Goal: Task Accomplishment & Management: Use online tool/utility

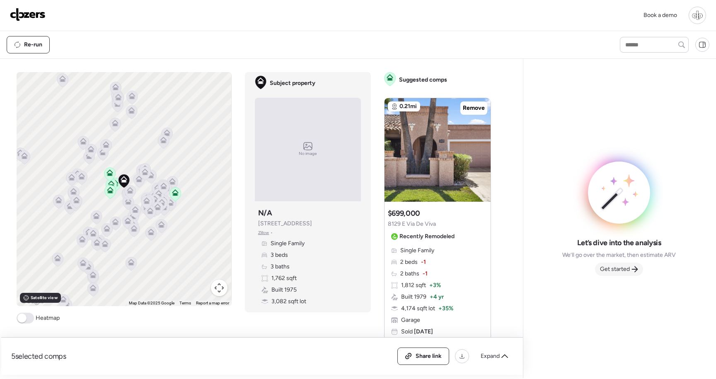
click at [624, 271] on span "Get started" at bounding box center [615, 269] width 30 height 8
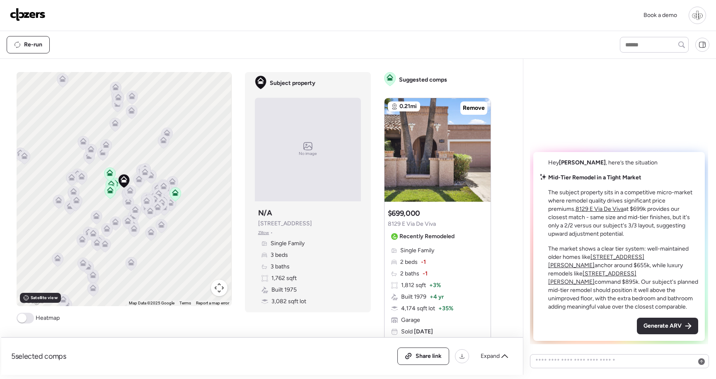
click at [671, 323] on span "Generate ARV" at bounding box center [663, 326] width 38 height 8
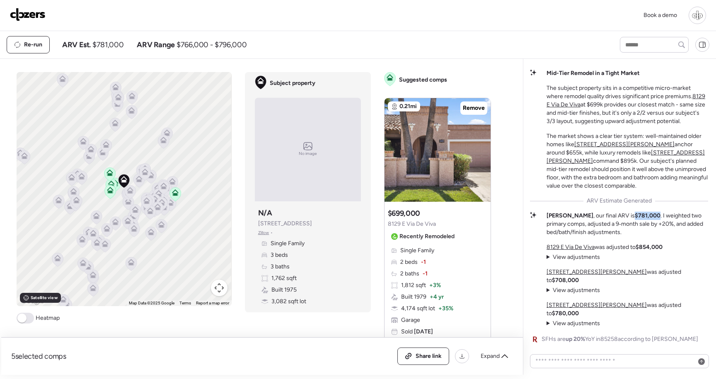
drag, startPoint x: 614, startPoint y: 233, endPoint x: 638, endPoint y: 232, distance: 24.5
click at [638, 219] on strong "$781,000" at bounding box center [648, 215] width 26 height 7
copy strong "$781,000"
drag, startPoint x: 246, startPoint y: 46, endPoint x: 176, endPoint y: 44, distance: 69.7
click at [176, 44] on div "Re-run ARV Est. $781,000 ARV Range $766,000 - $796,000" at bounding box center [306, 44] width 599 height 17
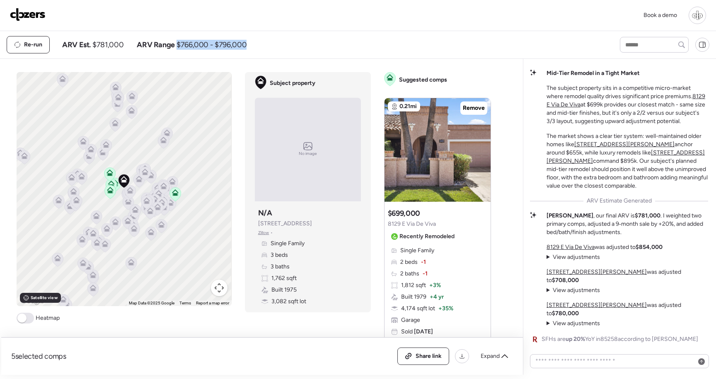
copy span "$766,000 - $796,000"
drag, startPoint x: 625, startPoint y: 232, endPoint x: 613, endPoint y: 232, distance: 12.0
click at [635, 219] on strong "$781,000" at bounding box center [648, 215] width 26 height 7
copy strong "$781"
click at [554, 261] on span "View adjustments" at bounding box center [576, 257] width 47 height 7
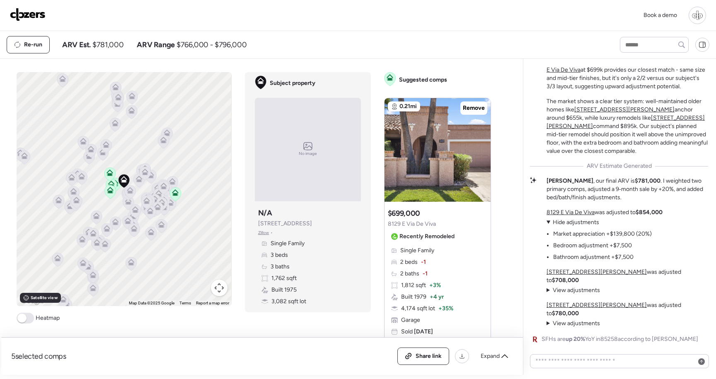
click at [551, 295] on summary "View adjustments Hide adjustments" at bounding box center [573, 290] width 53 height 8
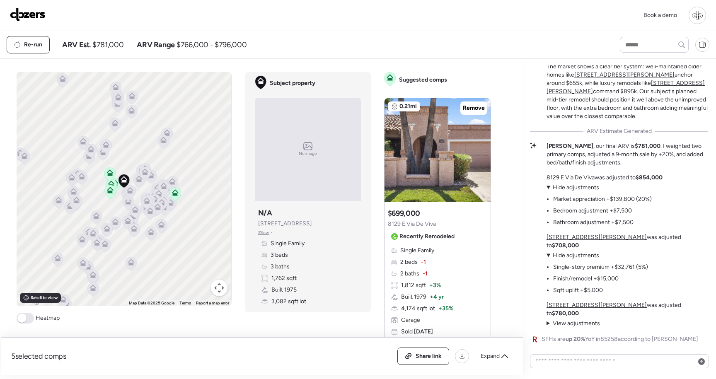
click at [576, 323] on span "View adjustments" at bounding box center [576, 323] width 47 height 7
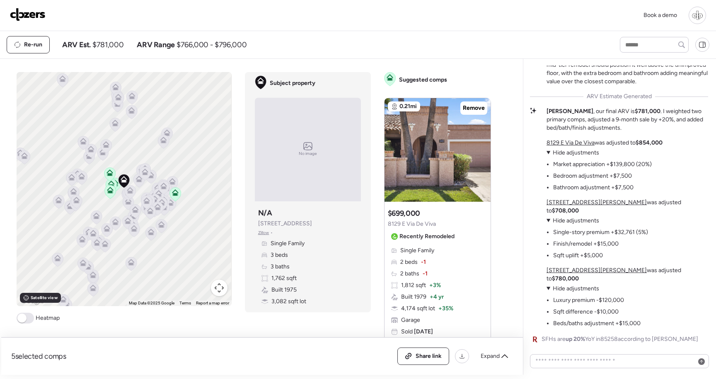
click at [553, 146] on u "8129 E Via De Viva" at bounding box center [571, 142] width 48 height 7
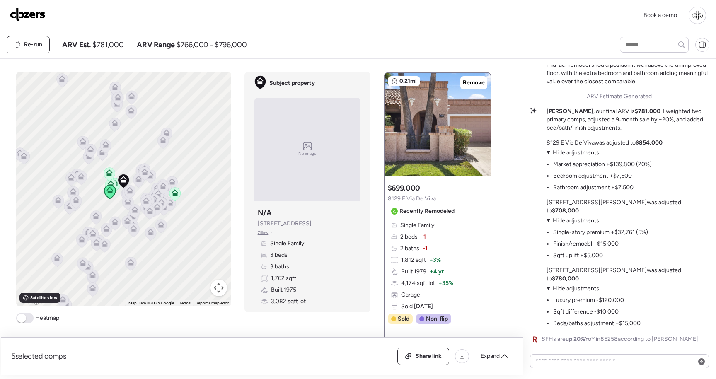
click at [580, 206] on u "8744 E Via De La Luna" at bounding box center [597, 202] width 100 height 7
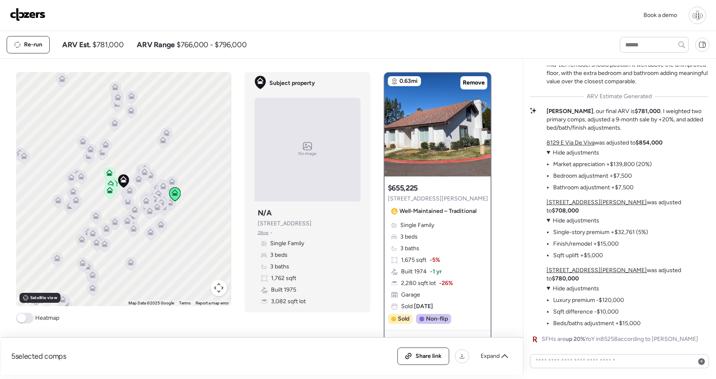
click at [581, 274] on u "7710 N Via De Fonda St" at bounding box center [597, 270] width 100 height 7
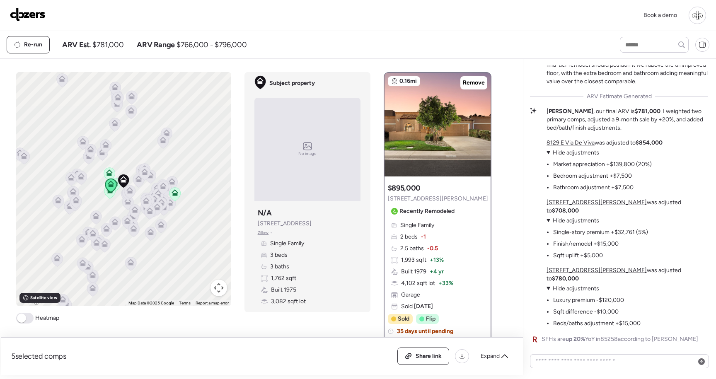
click at [566, 206] on u "8744 E Via De La Luna" at bounding box center [597, 202] width 100 height 7
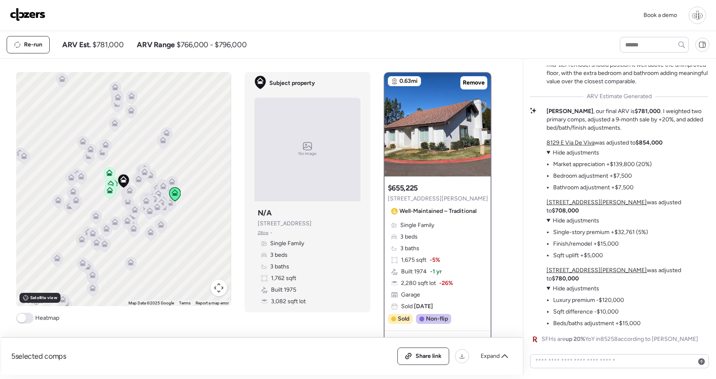
click at [570, 146] on u "8129 E Via De Viva" at bounding box center [571, 142] width 48 height 7
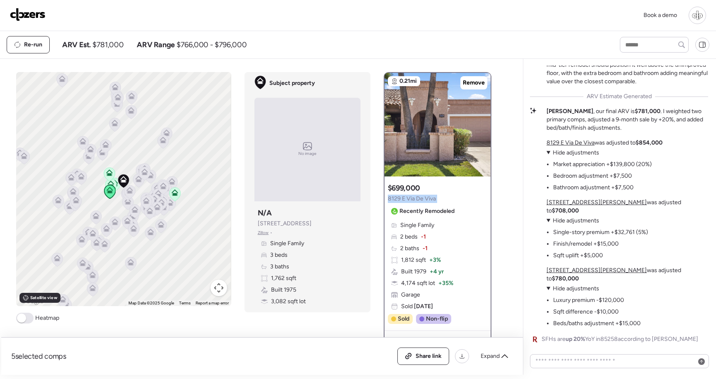
copy div "8129 E Via De Viva"
drag, startPoint x: 449, startPoint y: 196, endPoint x: 382, endPoint y: 202, distance: 67.0
click at [382, 202] on div "To activate drag with keyboard, press Alt + Enter. Once in keyboard drag state,…" at bounding box center [257, 223] width 482 height 303
click at [425, 5] on div "Book a demo" at bounding box center [358, 15] width 716 height 31
click at [29, 16] on img at bounding box center [28, 14] width 36 height 13
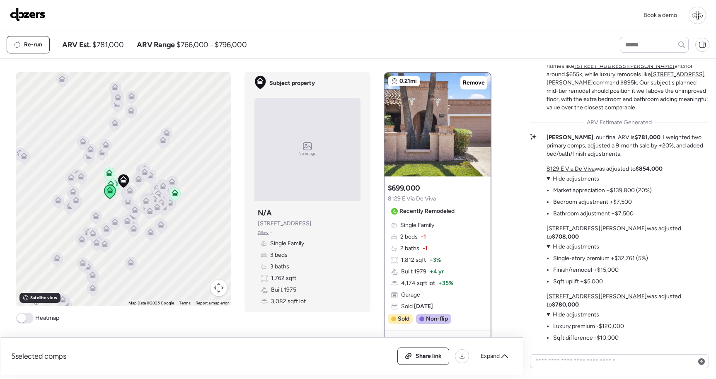
scroll to position [-26, 0]
click at [614, 69] on u "8744 E Via De La Luna" at bounding box center [625, 65] width 100 height 7
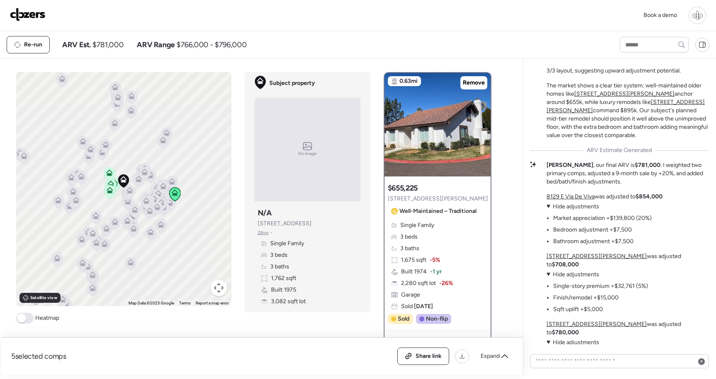
scroll to position [-84, 0]
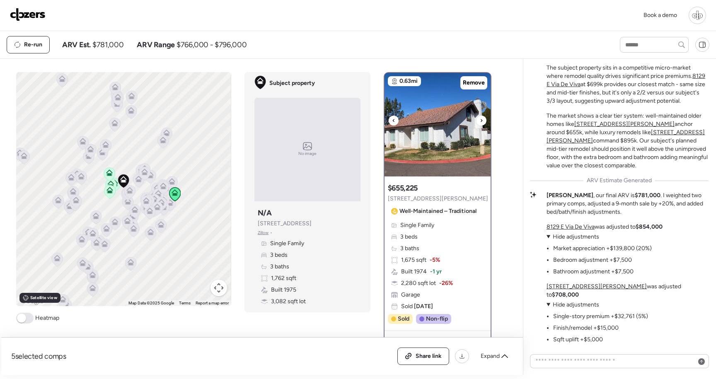
click at [435, 158] on img at bounding box center [438, 125] width 106 height 104
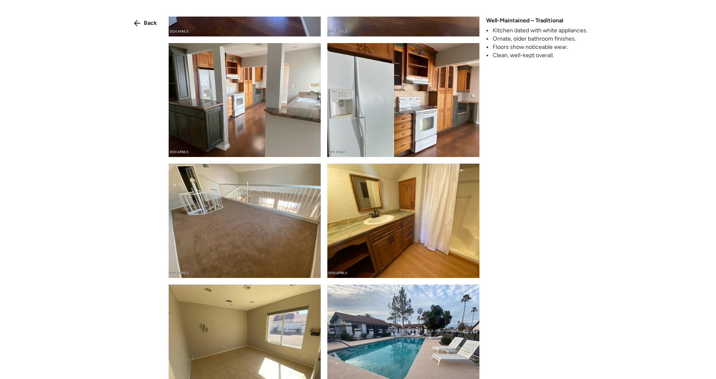
scroll to position [533, 0]
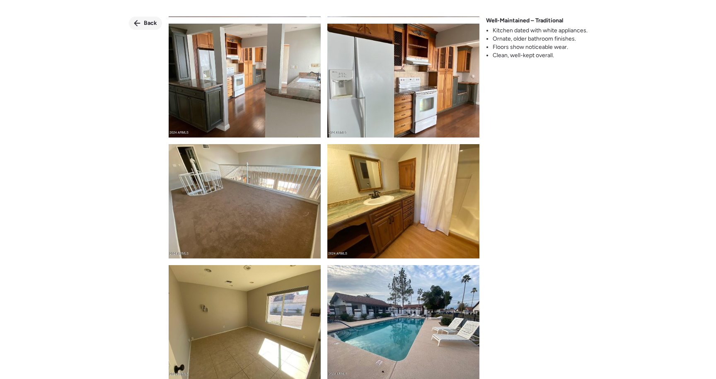
click at [146, 27] on span "Back" at bounding box center [150, 23] width 13 height 8
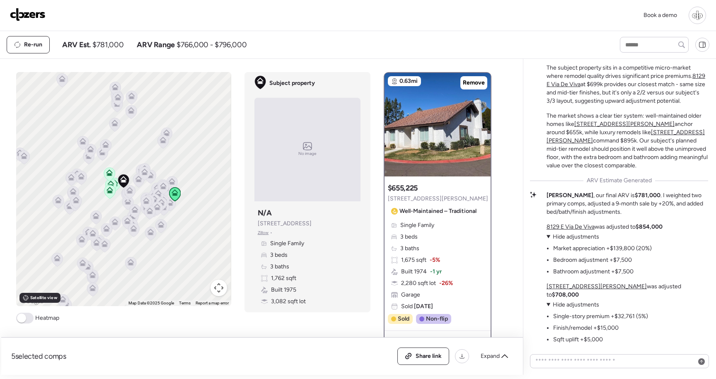
click at [614, 144] on u "7710 N Via De Fonda St" at bounding box center [626, 136] width 158 height 15
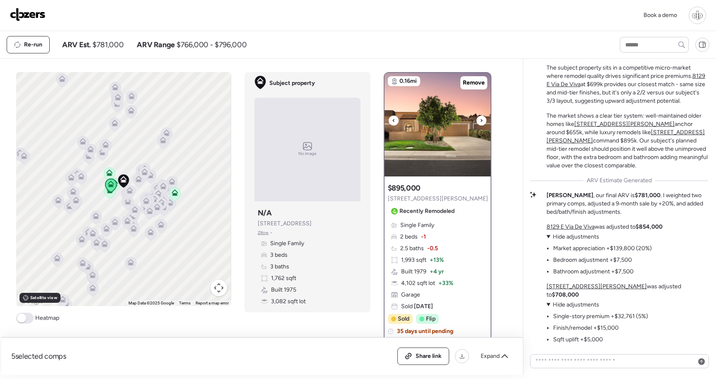
click at [455, 158] on img at bounding box center [438, 125] width 106 height 104
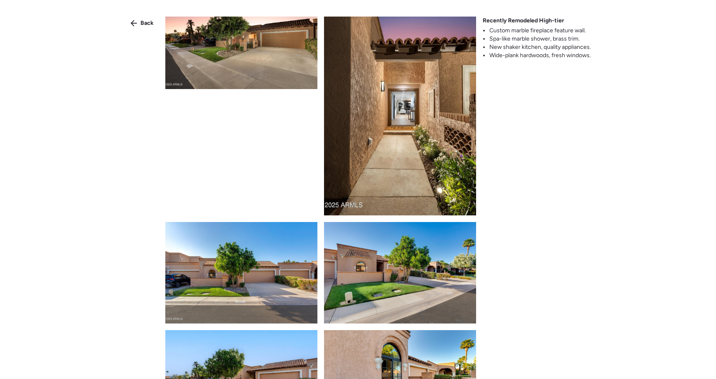
scroll to position [0, 0]
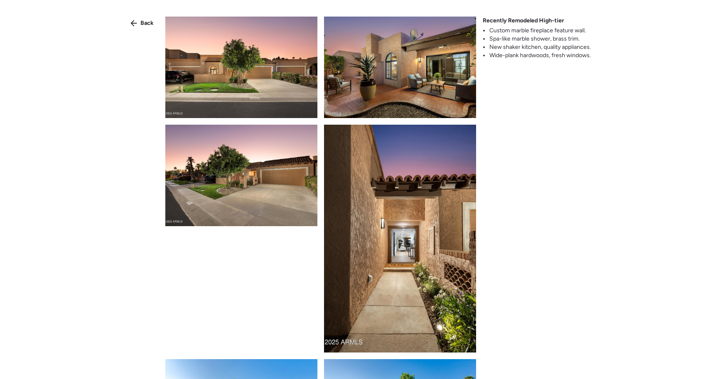
click at [272, 91] on img at bounding box center [241, 68] width 152 height 102
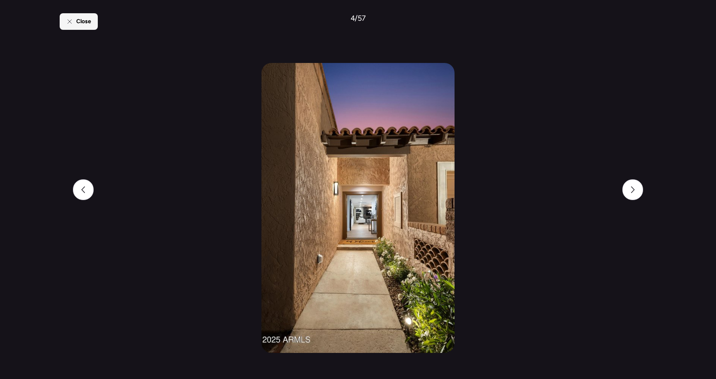
click at [87, 29] on div "Close" at bounding box center [79, 21] width 38 height 17
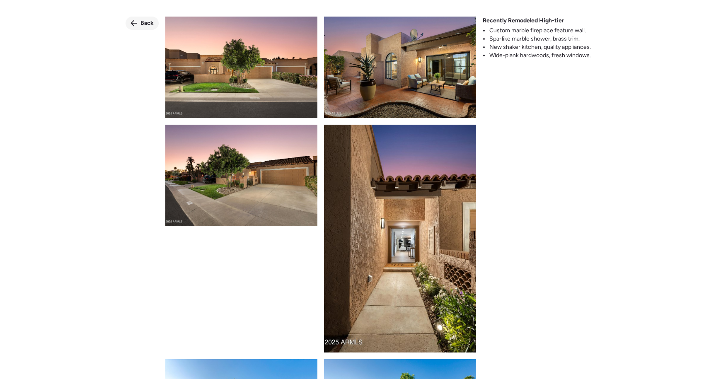
click at [141, 25] on span "Back" at bounding box center [147, 23] width 13 height 8
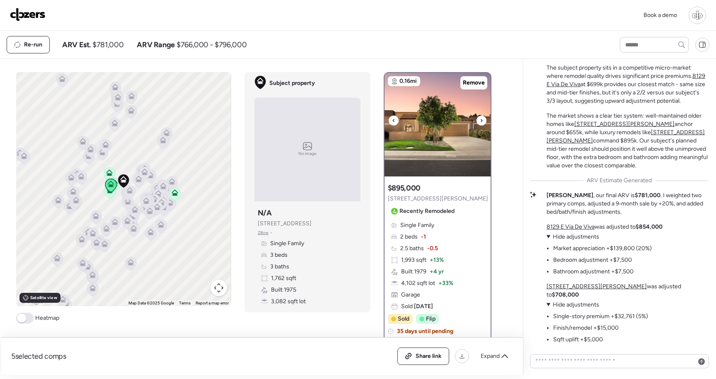
click at [437, 115] on img at bounding box center [438, 125] width 106 height 104
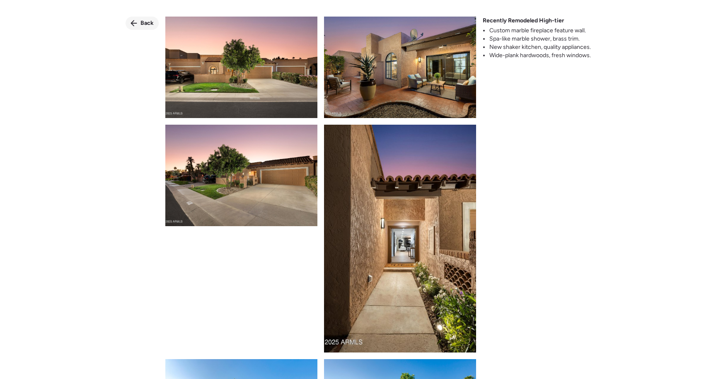
click at [145, 27] on span "Back" at bounding box center [147, 23] width 13 height 8
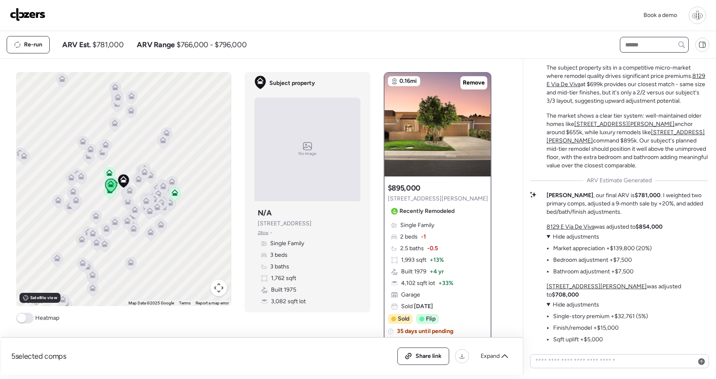
click at [642, 45] on input "text" at bounding box center [654, 45] width 61 height 12
type input "****"
click at [655, 64] on span "8129 E Via De Viva, Scottsdale, AZ 85258" at bounding box center [650, 60] width 54 height 8
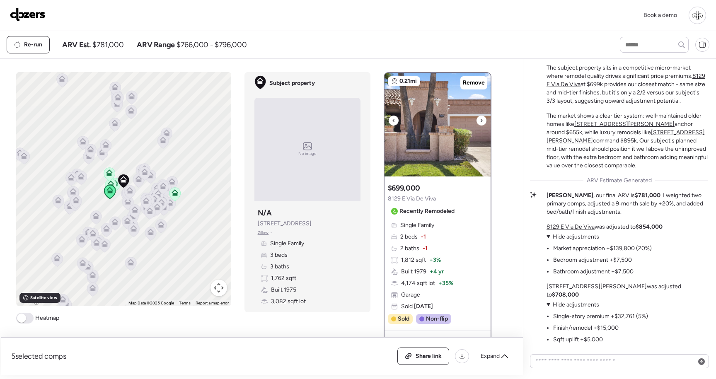
click at [437, 148] on img at bounding box center [438, 125] width 106 height 104
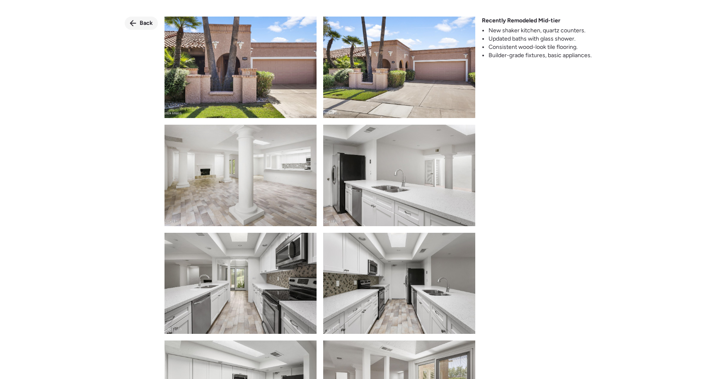
click at [149, 23] on span "Back" at bounding box center [146, 23] width 13 height 8
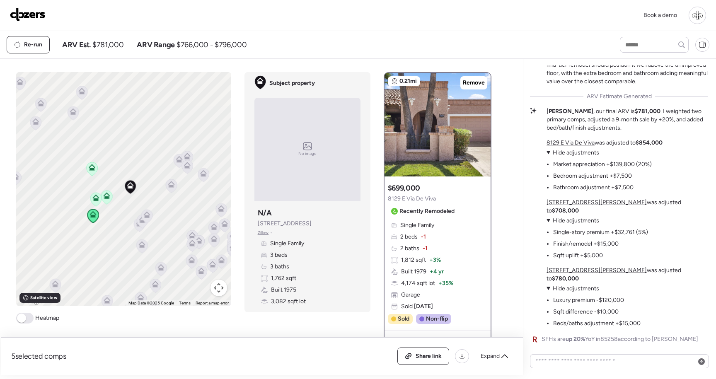
click at [106, 196] on icon at bounding box center [107, 195] width 7 height 7
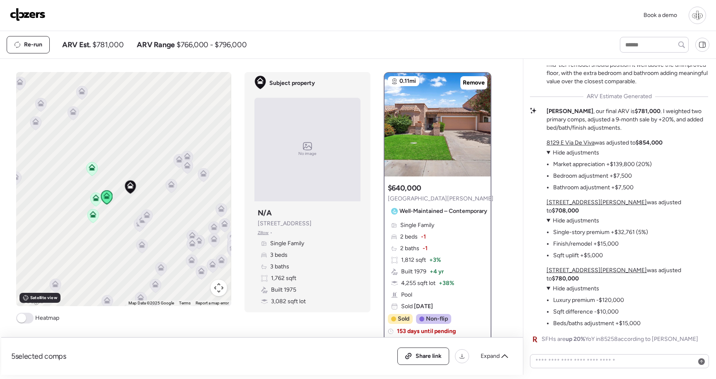
click at [97, 199] on icon at bounding box center [95, 199] width 5 height 2
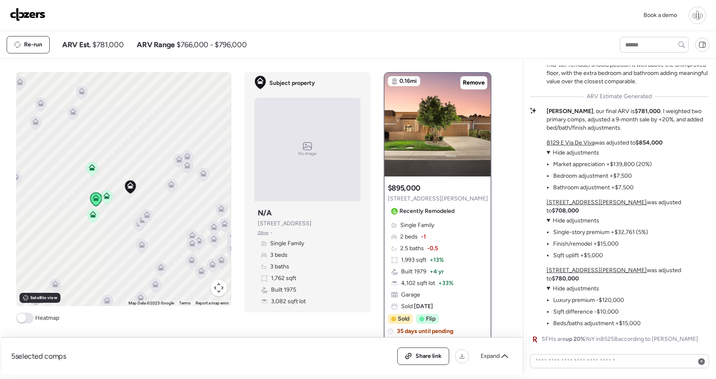
click at [580, 274] on u "7710 N Via De Fonda St" at bounding box center [597, 270] width 100 height 7
click at [451, 158] on img at bounding box center [438, 125] width 106 height 104
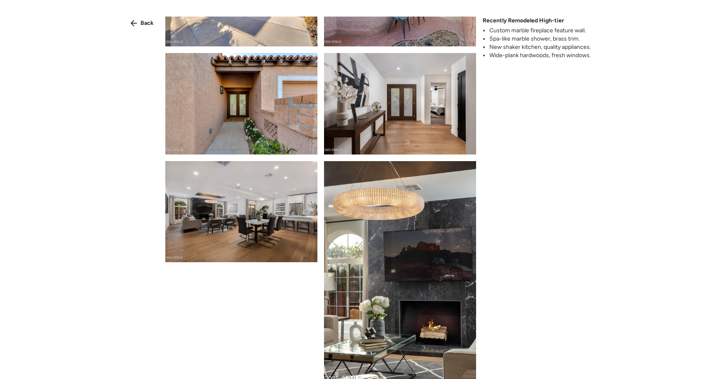
scroll to position [524, 0]
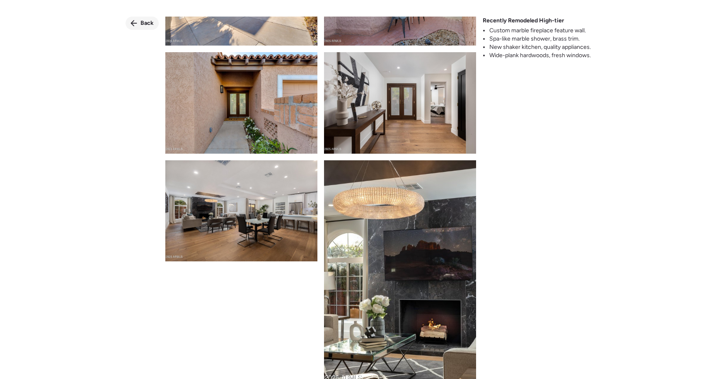
click at [148, 22] on span "Back" at bounding box center [147, 23] width 13 height 8
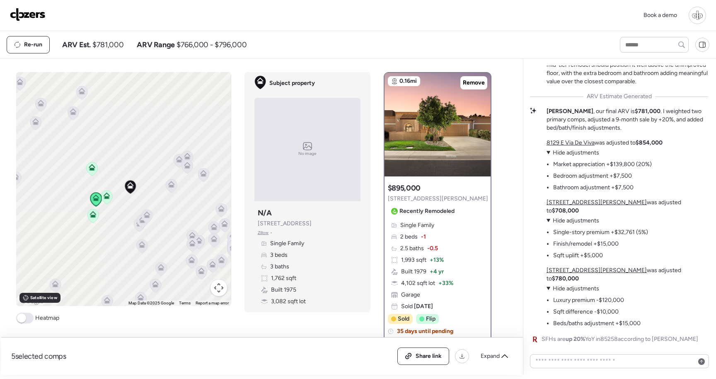
click at [570, 146] on u "8129 E Via De Viva" at bounding box center [571, 142] width 48 height 7
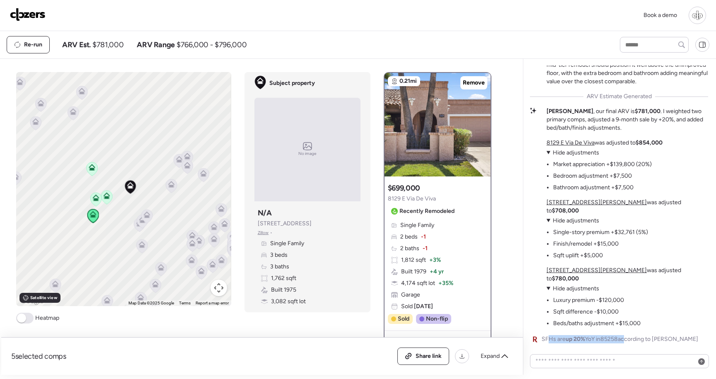
drag, startPoint x: 549, startPoint y: 340, endPoint x: 626, endPoint y: 339, distance: 77.1
click at [628, 339] on span "SFHs are up 20% YoY in 85258 according to Redfin" at bounding box center [620, 339] width 157 height 8
click at [626, 339] on span "SFHs are up 20% YoY in 85258 according to Redfin" at bounding box center [620, 339] width 157 height 8
click at [580, 339] on span "up 20%" at bounding box center [575, 339] width 19 height 7
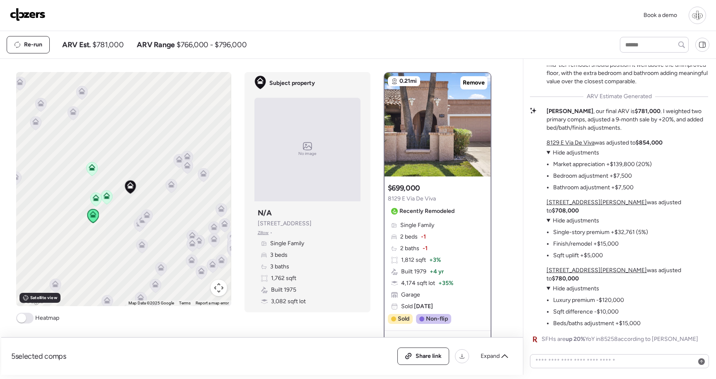
click at [604, 331] on div "Mid-Tier Remodel in a Tight Market The subject property sits in a competitive m…" at bounding box center [619, 155] width 178 height 380
click at [580, 357] on textarea at bounding box center [620, 362] width 172 height 12
type textarea "**********"
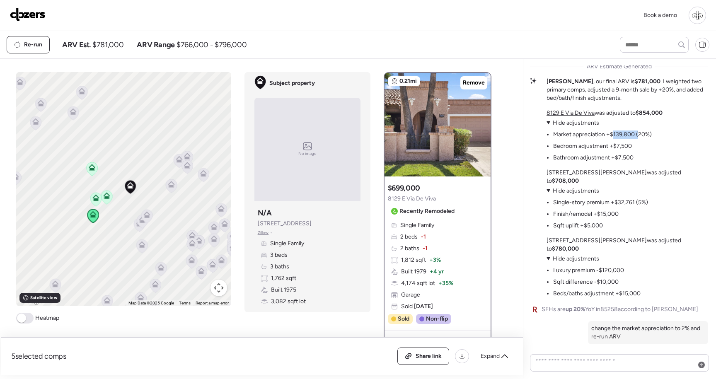
drag, startPoint x: 614, startPoint y: 153, endPoint x: 640, endPoint y: 153, distance: 26.1
click at [640, 139] on li "Market appreciation +$139,800 (20%)" at bounding box center [602, 135] width 99 height 8
click at [617, 139] on li "Market appreciation +$139,800 (20%)" at bounding box center [602, 135] width 99 height 8
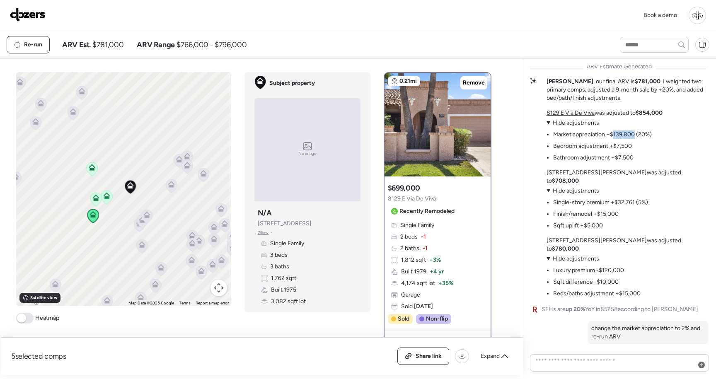
click at [630, 139] on li "Market appreciation +$139,800 (20%)" at bounding box center [602, 135] width 99 height 8
click at [646, 116] on strong "$854,000" at bounding box center [649, 112] width 27 height 7
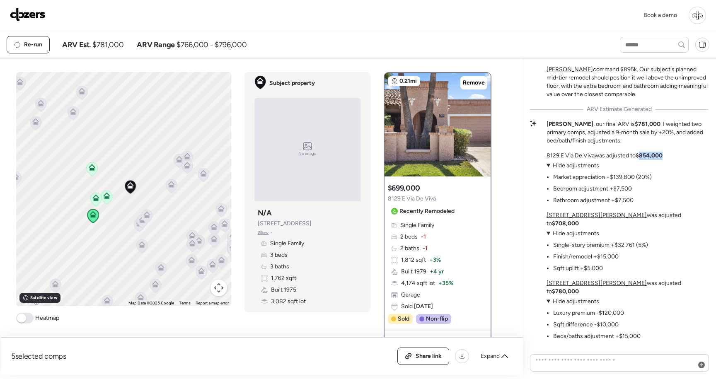
scroll to position [0, 0]
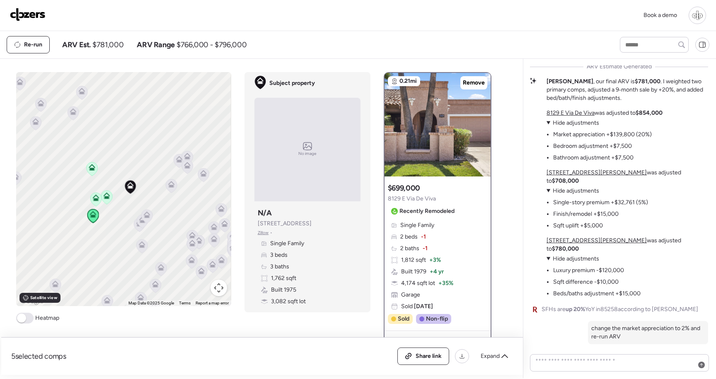
click at [654, 201] on div "8744 E Via De La Luna was adjusted to $708,000 View adjustments Hide adjustment…" at bounding box center [628, 199] width 162 height 61
click at [638, 367] on textarea at bounding box center [620, 363] width 172 height 15
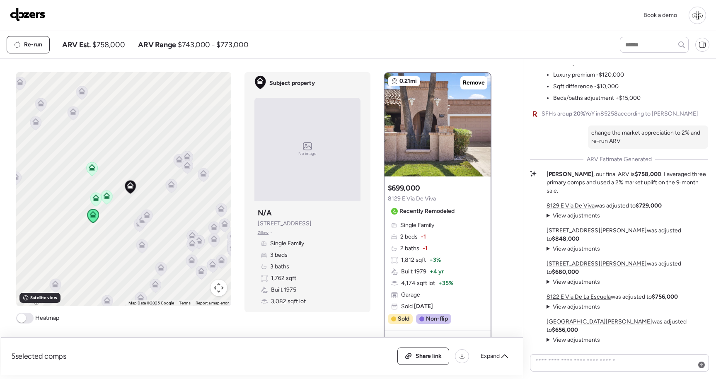
click at [577, 219] on span "View adjustments" at bounding box center [576, 215] width 47 height 7
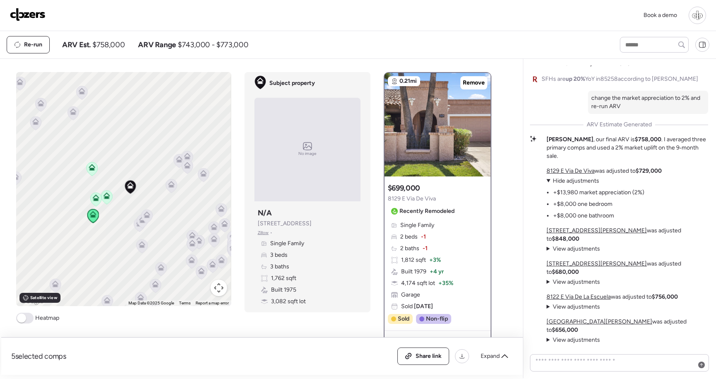
click at [581, 252] on span "View adjustments" at bounding box center [576, 248] width 47 height 7
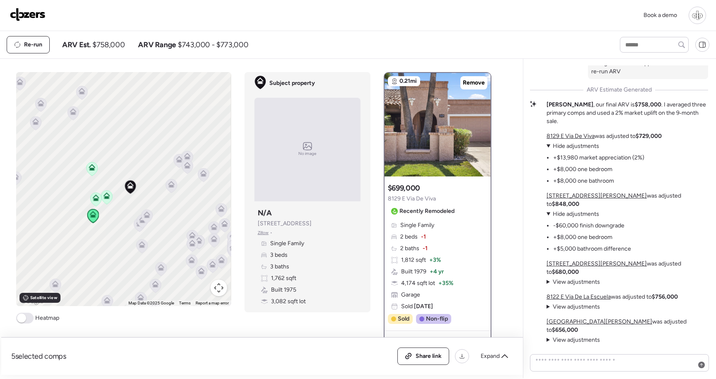
click at [584, 199] on u "7710 N Via De Fonda St" at bounding box center [597, 195] width 100 height 7
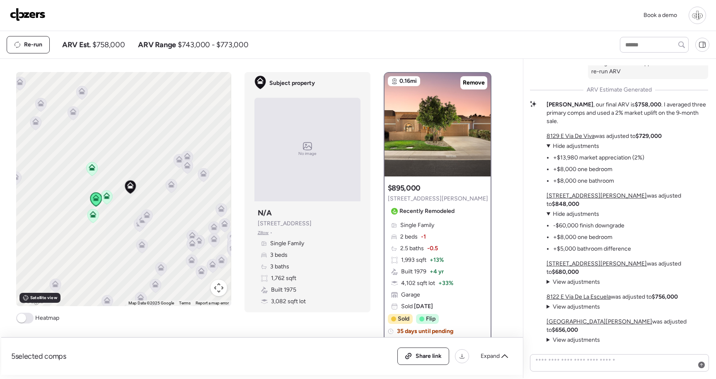
click at [586, 286] on span "View adjustments" at bounding box center [576, 282] width 47 height 7
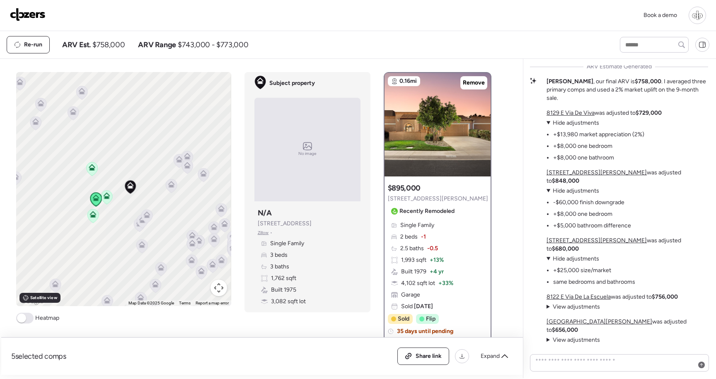
click at [587, 311] on summary "View adjustments Hide adjustments" at bounding box center [573, 307] width 53 height 8
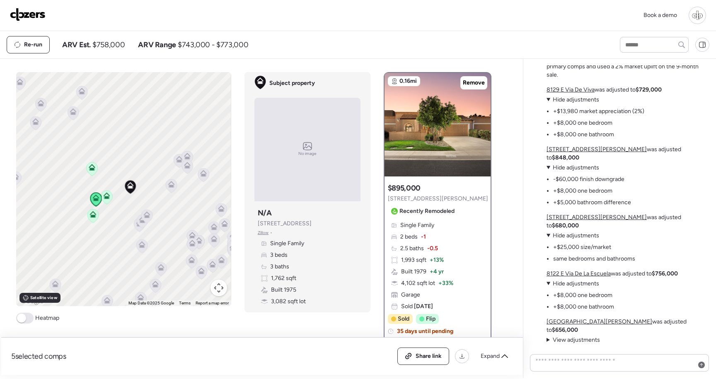
click at [589, 336] on div "7729 N Via De Fonda was adjusted to $656,000 View adjustments Hide adjustments …" at bounding box center [628, 331] width 162 height 27
click at [589, 339] on span "View adjustments" at bounding box center [576, 340] width 47 height 7
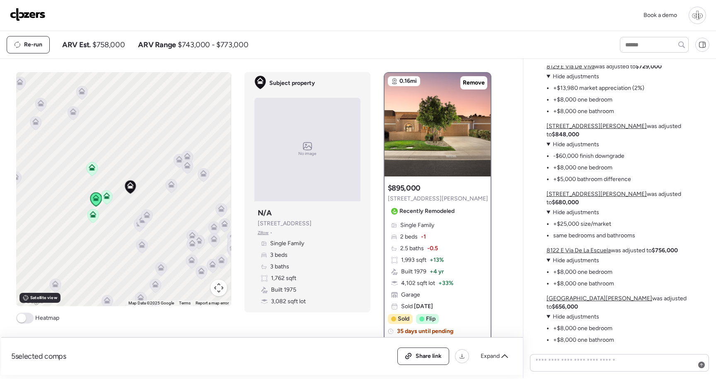
click at [575, 254] on u "8122 E Via De La Escuela" at bounding box center [579, 250] width 64 height 7
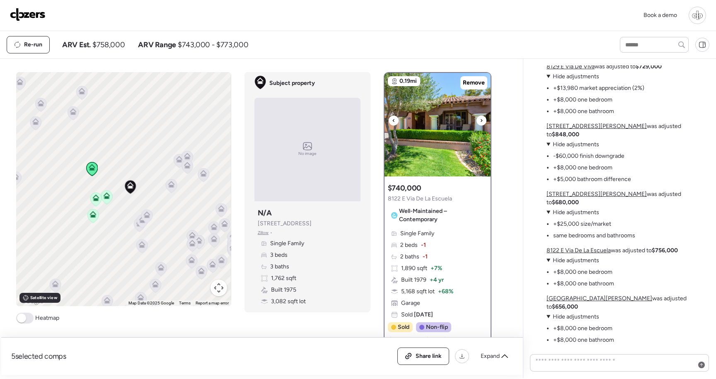
click at [469, 150] on img at bounding box center [438, 125] width 106 height 104
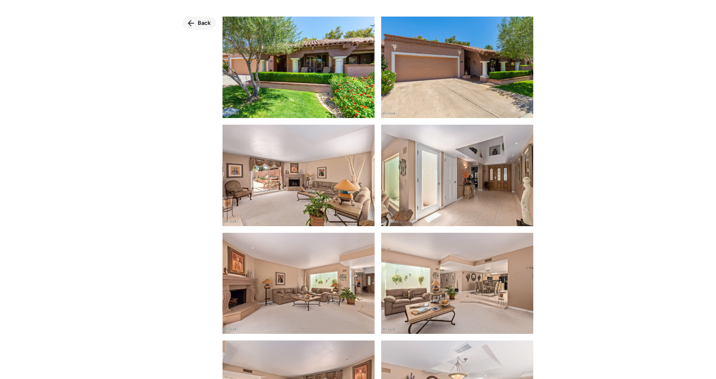
click at [200, 19] on span "Back" at bounding box center [204, 23] width 13 height 8
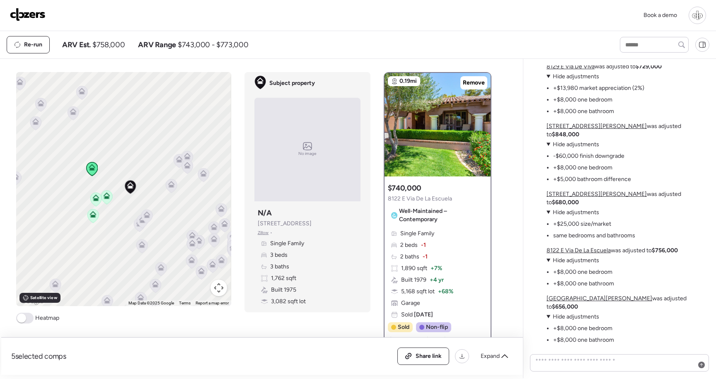
click at [303, 50] on div "Re-run ARV Est. $758,000 ARV Range $743,000 - $773,000" at bounding box center [306, 44] width 599 height 17
drag, startPoint x: 292, startPoint y: 257, endPoint x: 271, endPoint y: 256, distance: 21.2
click at [271, 256] on div "Single Family 3 beds 3 baths 1,762 sqft Built 1975 3,082 sqft lot" at bounding box center [307, 273] width 99 height 66
click at [303, 263] on div "Single Family 3 beds 3 baths 1,762 sqft Built 1975 3,082 sqft lot" at bounding box center [307, 273] width 99 height 66
drag, startPoint x: 303, startPoint y: 281, endPoint x: 274, endPoint y: 281, distance: 29.4
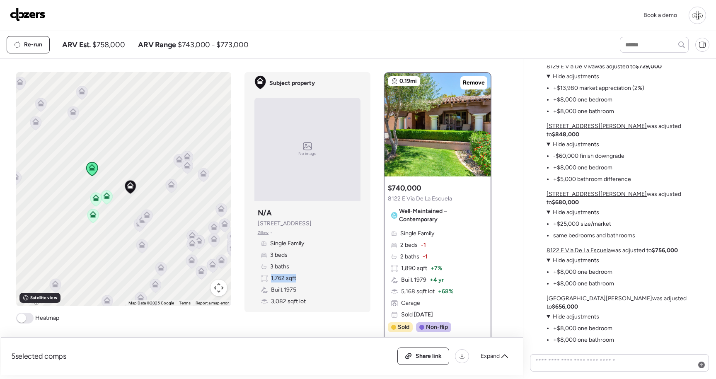
click at [270, 282] on div "Single Family 3 beds 3 baths 1,762 sqft Built 1975 3,082 sqft lot" at bounding box center [307, 273] width 99 height 66
click at [306, 297] on div "Single Family 3 beds 3 baths 1,762 sqft Built 1975 3,082 sqft lot" at bounding box center [307, 273] width 99 height 66
drag, startPoint x: 308, startPoint y: 307, endPoint x: 264, endPoint y: 289, distance: 47.6
click at [264, 289] on div "Subject property N/A 7817 E Pleasant Run Zillow • Single Family 3 beds 3 baths …" at bounding box center [308, 257] width 106 height 104
click at [289, 262] on div "Single Family 3 beds 3 baths 1,762 sqft Built 1975 3,082 sqft lot" at bounding box center [307, 273] width 99 height 66
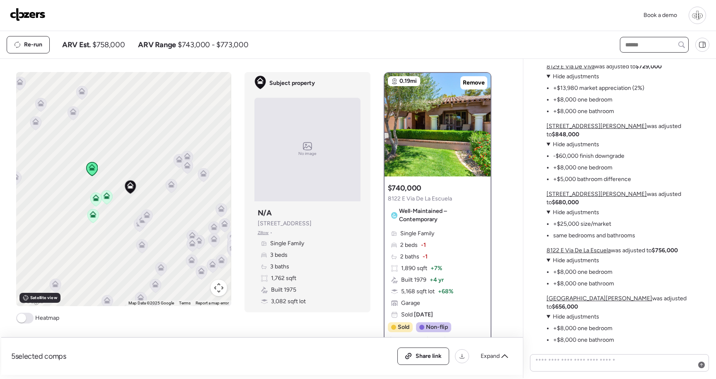
click at [637, 47] on input "text" at bounding box center [654, 45] width 61 height 12
paste input "****"
type input "****"
click at [639, 60] on span "8744 E Via De La Luna, Scottsdale, AZ 85258" at bounding box center [654, 64] width 62 height 17
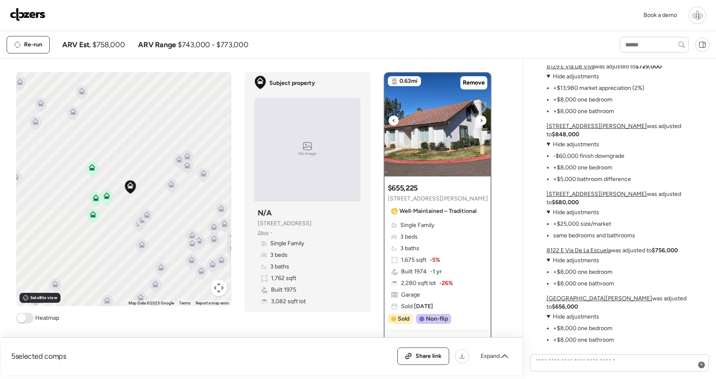
click at [445, 154] on img at bounding box center [438, 125] width 106 height 104
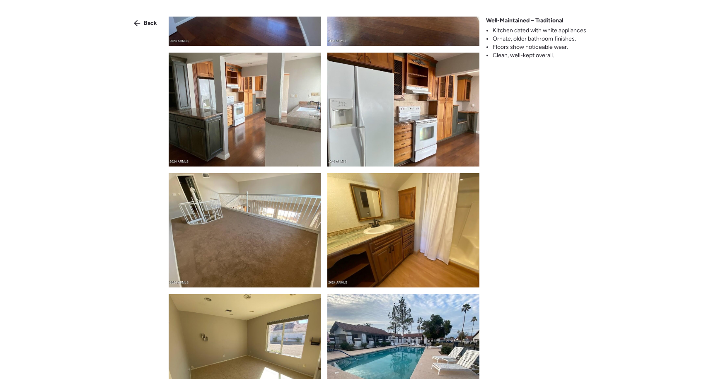
scroll to position [533, 0]
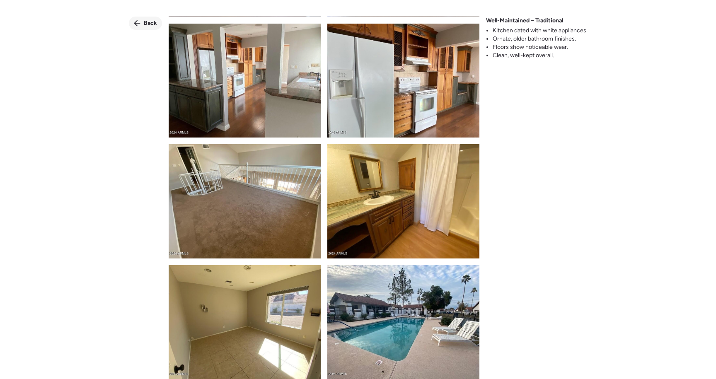
click at [143, 21] on div "Back" at bounding box center [145, 23] width 33 height 13
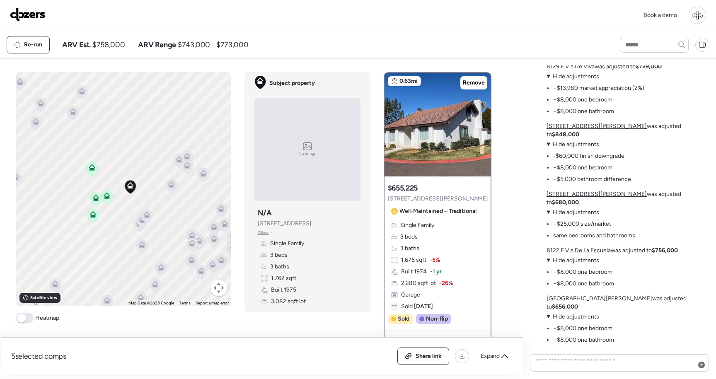
click at [429, 199] on span "8744 E Via De La Luna" at bounding box center [438, 199] width 100 height 8
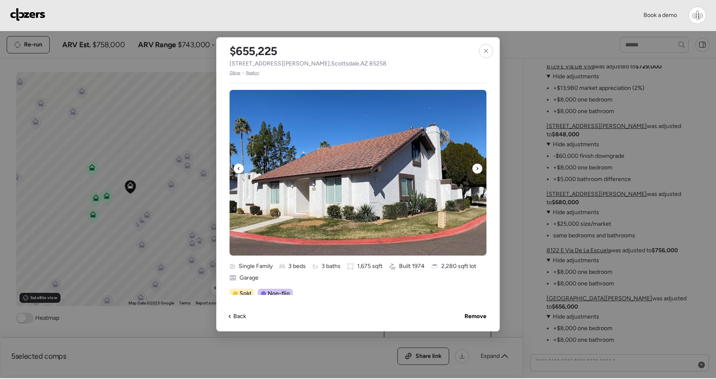
scroll to position [8, 0]
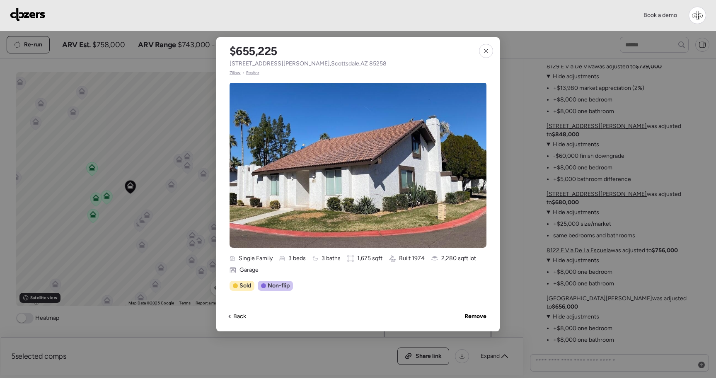
click at [253, 73] on span "Realtor" at bounding box center [252, 73] width 13 height 7
click at [235, 72] on span "Zillow" at bounding box center [235, 73] width 11 height 7
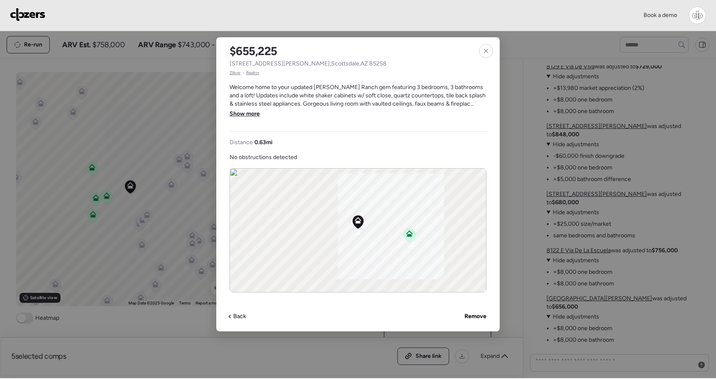
scroll to position [297, 0]
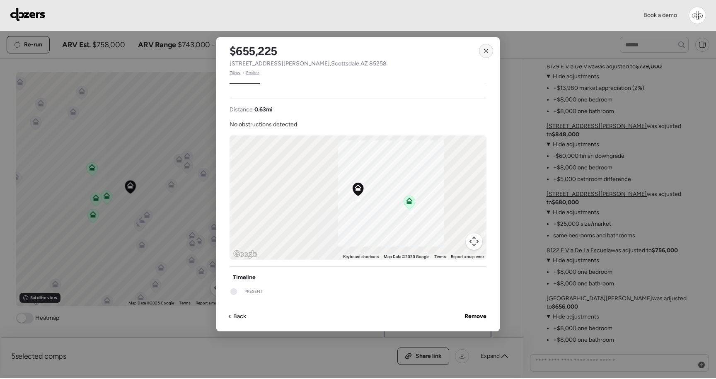
click at [487, 48] on icon at bounding box center [486, 51] width 7 height 7
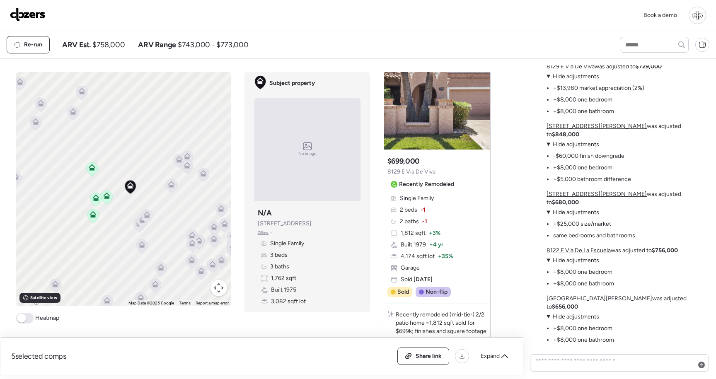
scroll to position [403, 0]
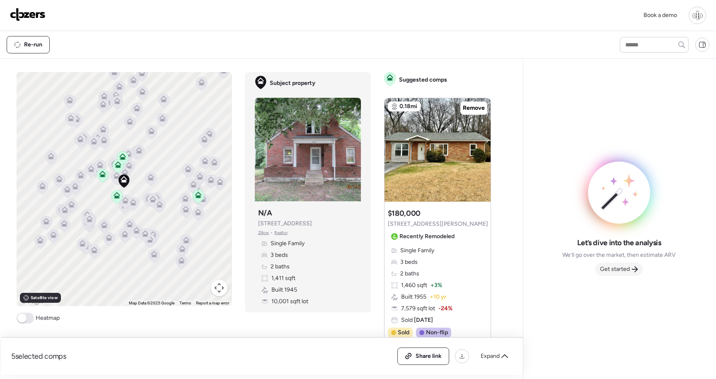
click at [614, 272] on span "Get started" at bounding box center [615, 269] width 30 height 8
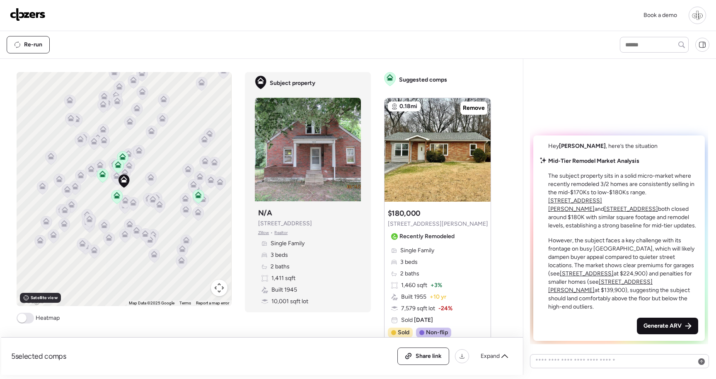
click at [663, 333] on div "Generate ARV" at bounding box center [667, 326] width 61 height 17
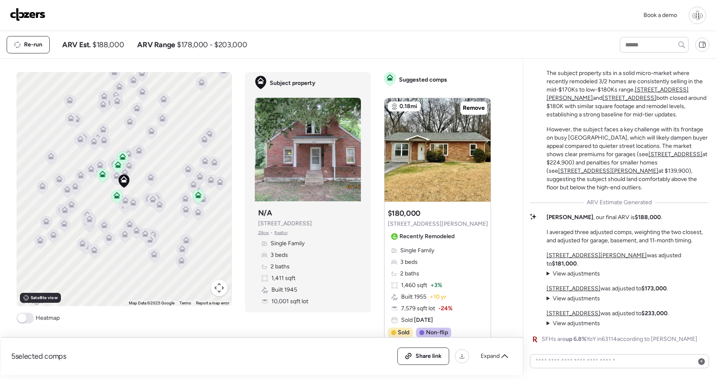
click at [635, 221] on strong "$188,000" at bounding box center [648, 217] width 26 height 7
drag, startPoint x: 250, startPoint y: 44, endPoint x: 173, endPoint y: 43, distance: 77.1
click at [173, 43] on div "Re-run ARV Est. $188,000 ARV Range $178,000 - $203,000" at bounding box center [306, 44] width 599 height 17
copy div "$178,000 - $203,000"
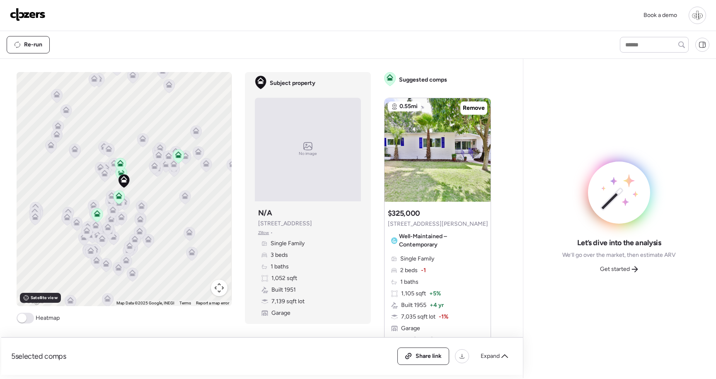
click at [633, 272] on icon at bounding box center [635, 269] width 7 height 7
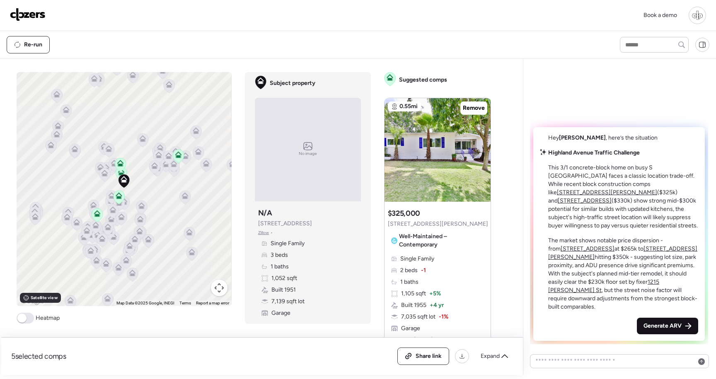
click at [686, 327] on icon at bounding box center [688, 326] width 7 height 7
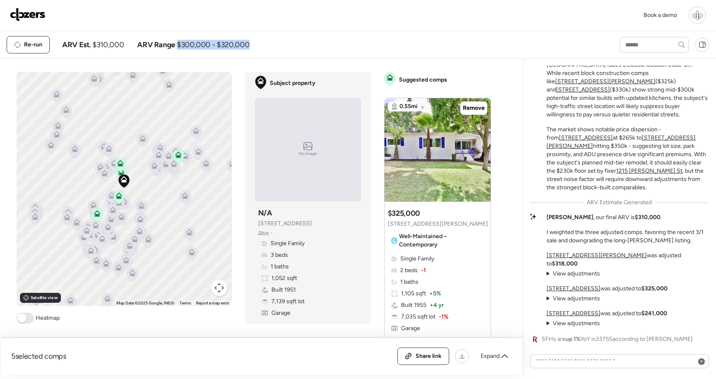
drag, startPoint x: 247, startPoint y: 44, endPoint x: 176, endPoint y: 43, distance: 70.9
click at [176, 43] on div "Re-run ARV Est. $310,000 ARV Range $300,000 - $320,000" at bounding box center [306, 44] width 599 height 17
copy span "$300,000 - $320,000"
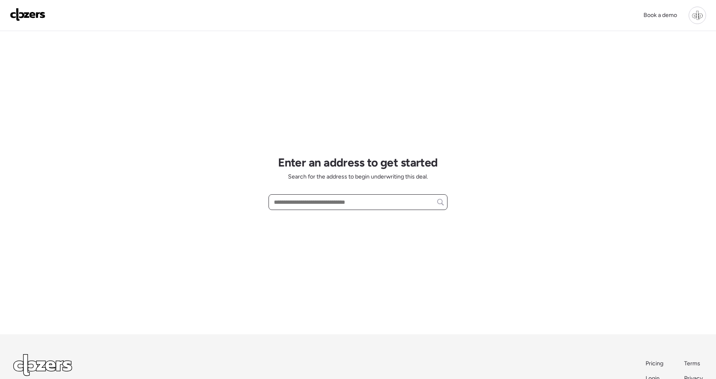
click at [316, 203] on input "text" at bounding box center [358, 202] width 172 height 12
paste input "**********"
click at [325, 225] on div "3949 Utah St, Saint Louis, MO, 63116" at bounding box center [358, 217] width 179 height 15
type input "**********"
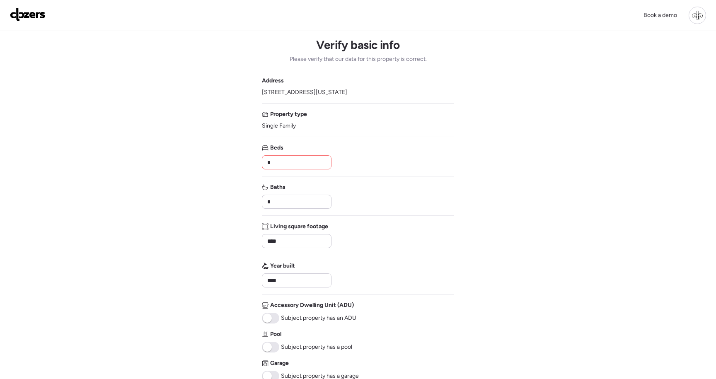
click at [312, 162] on input "*" at bounding box center [297, 163] width 62 height 12
drag, startPoint x: 312, startPoint y: 162, endPoint x: 293, endPoint y: 165, distance: 19.2
click at [293, 165] on input "*" at bounding box center [297, 163] width 62 height 12
type input "*"
click at [278, 197] on input "*" at bounding box center [297, 202] width 62 height 12
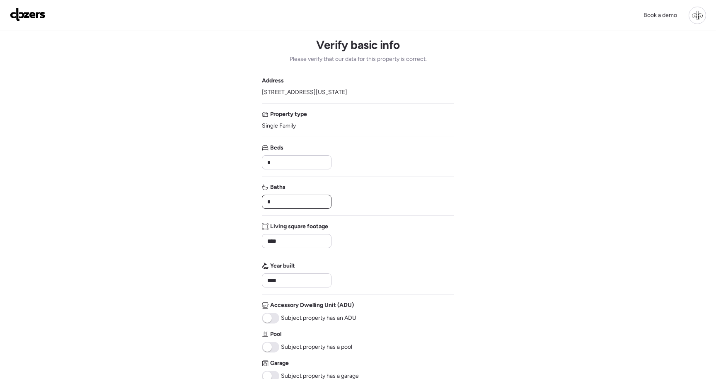
click at [278, 197] on input "*" at bounding box center [297, 202] width 62 height 12
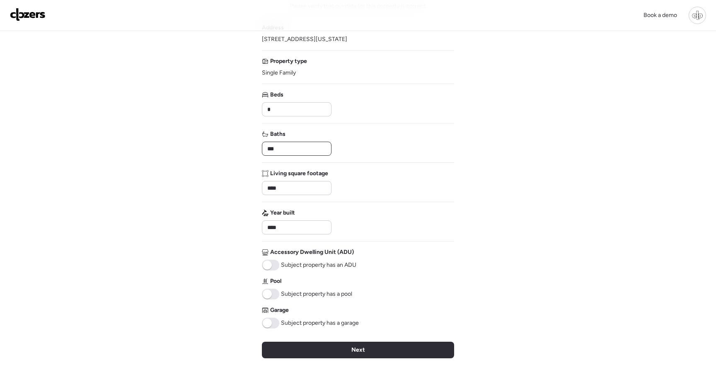
scroll to position [61, 0]
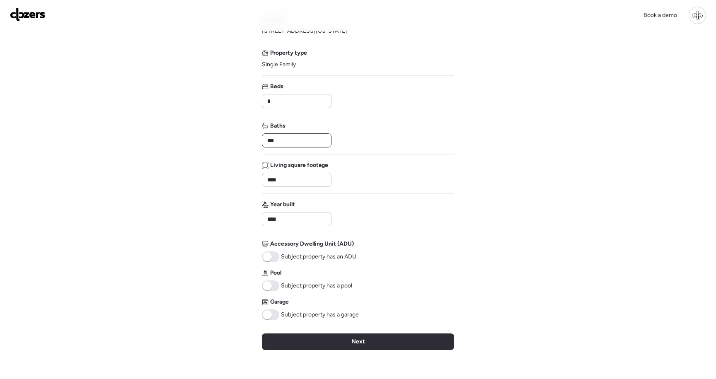
type input "***"
drag, startPoint x: 276, startPoint y: 316, endPoint x: 306, endPoint y: 329, distance: 32.7
click at [276, 316] on span at bounding box center [270, 315] width 17 height 11
click at [320, 335] on div "Next" at bounding box center [358, 342] width 192 height 17
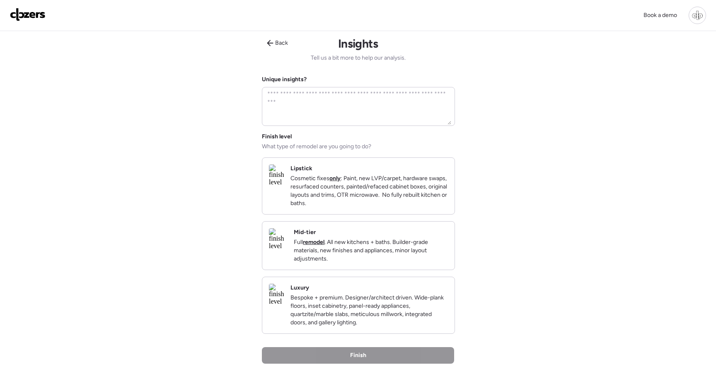
scroll to position [0, 0]
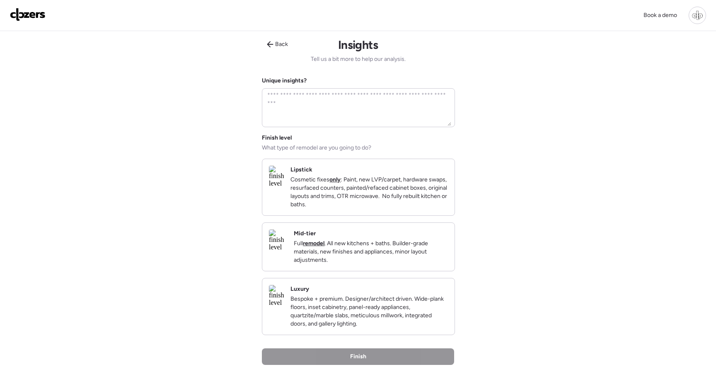
click at [371, 257] on p "Full remodel . All new kitchens + baths. Builder-grade materials, new finishes …" at bounding box center [371, 252] width 154 height 25
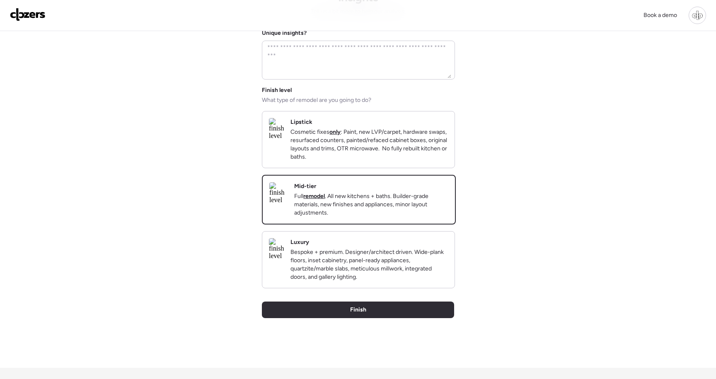
scroll to position [67, 0]
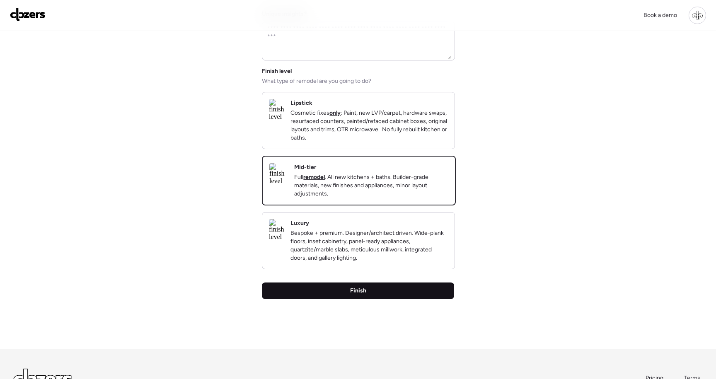
click at [392, 299] on div "Finish" at bounding box center [358, 291] width 192 height 17
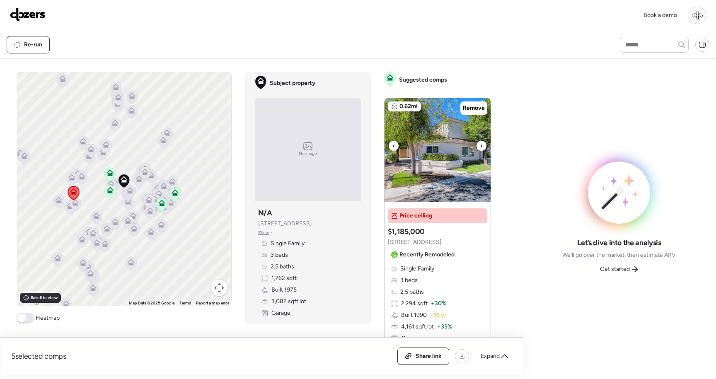
click at [469, 164] on img at bounding box center [438, 150] width 106 height 104
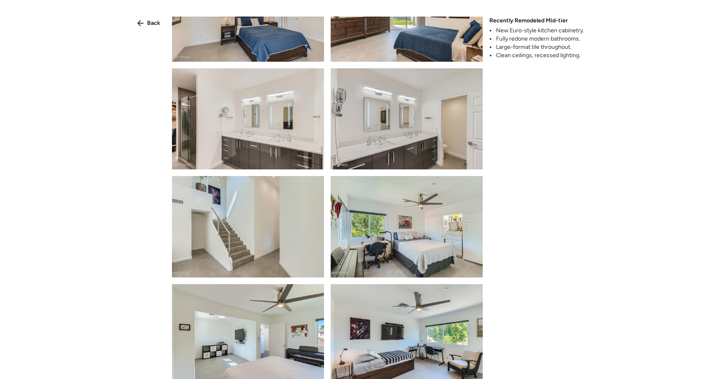
scroll to position [926, 0]
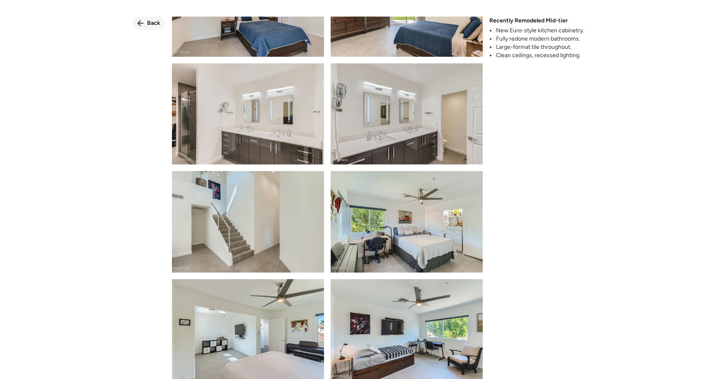
click at [156, 26] on span "Back" at bounding box center [153, 23] width 13 height 8
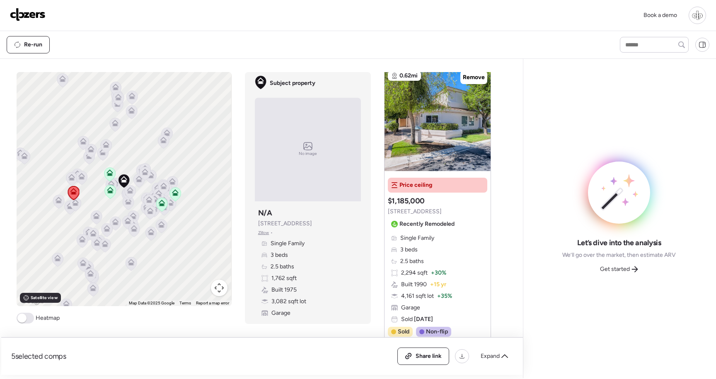
scroll to position [0, 0]
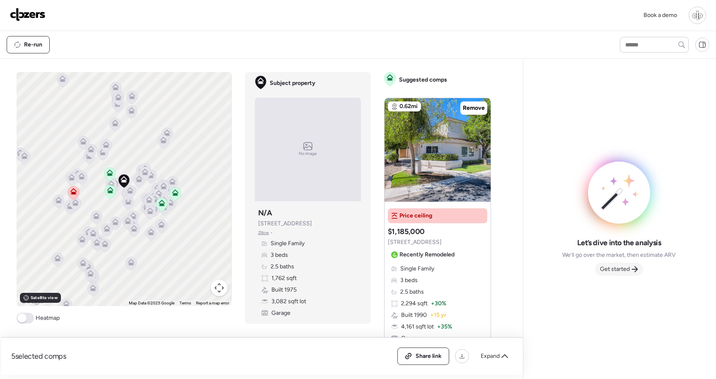
click at [610, 268] on span "Get started" at bounding box center [615, 269] width 30 height 8
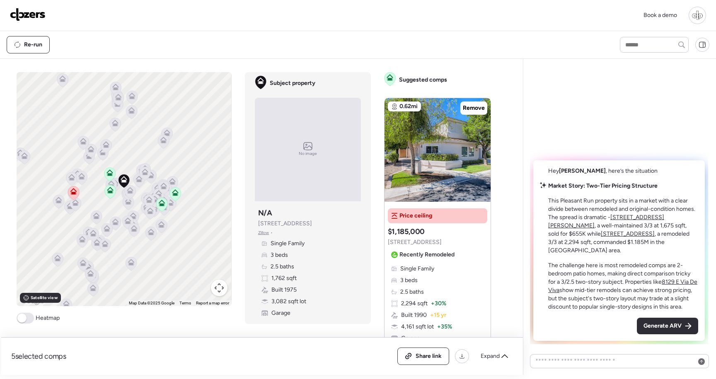
click at [628, 220] on u "[STREET_ADDRESS][PERSON_NAME]" at bounding box center [606, 221] width 116 height 15
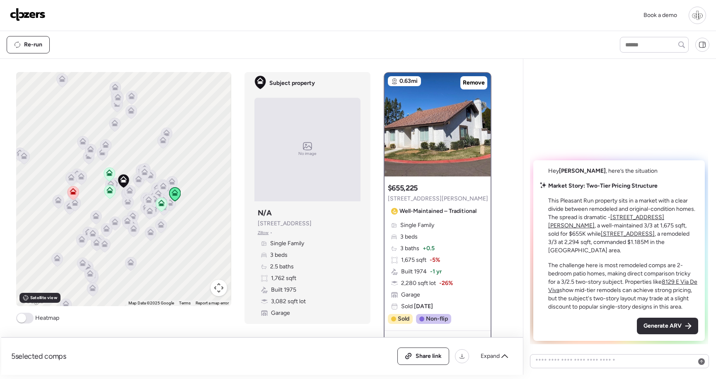
click at [601, 235] on u "7791 E Foxmore Ln" at bounding box center [628, 233] width 54 height 7
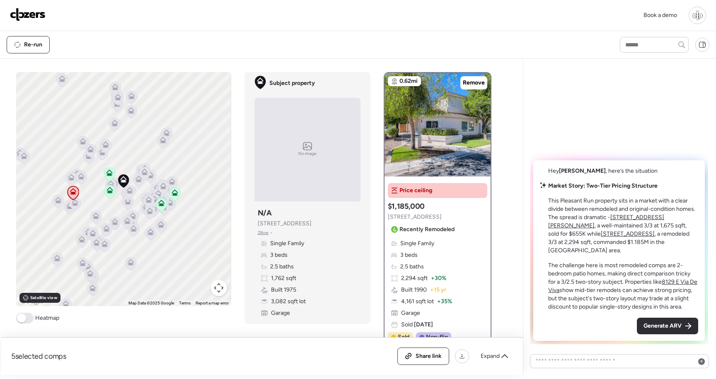
click at [681, 279] on u "8129 E Via De Viva" at bounding box center [622, 286] width 149 height 15
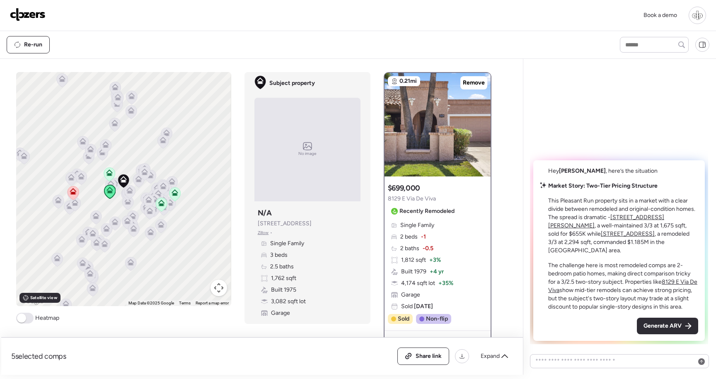
click at [633, 215] on u "8744 E Via De La Luna" at bounding box center [606, 221] width 116 height 15
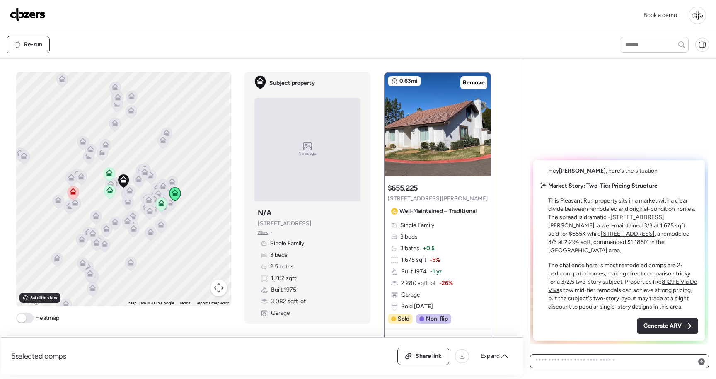
click at [600, 361] on textarea at bounding box center [620, 362] width 172 height 12
click at [648, 326] on span "Generate ARV" at bounding box center [663, 326] width 38 height 8
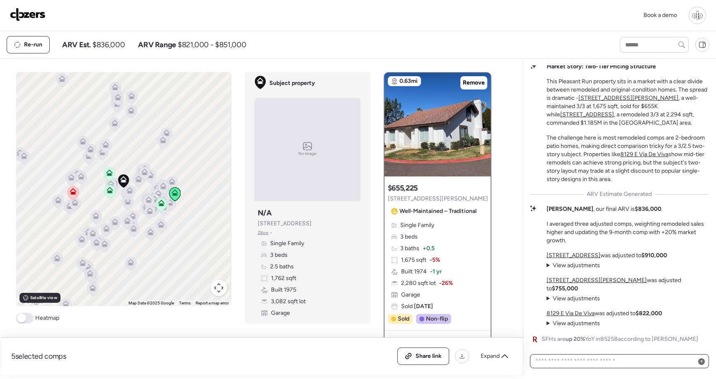
click at [604, 361] on textarea at bounding box center [620, 362] width 172 height 12
type textarea "**********"
click at [701, 365] on icon at bounding box center [701, 365] width 3 height 3
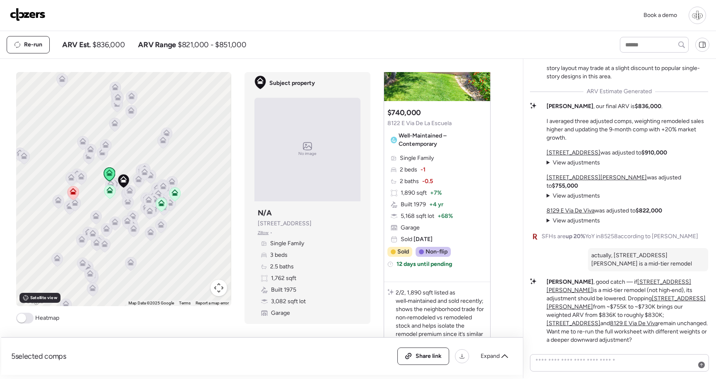
scroll to position [1647, 0]
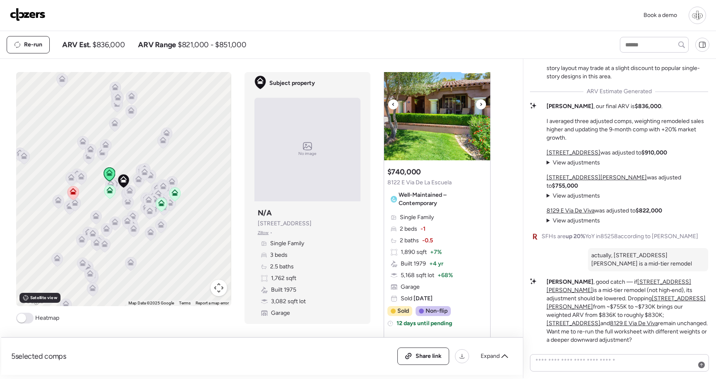
click at [435, 114] on img at bounding box center [437, 109] width 106 height 104
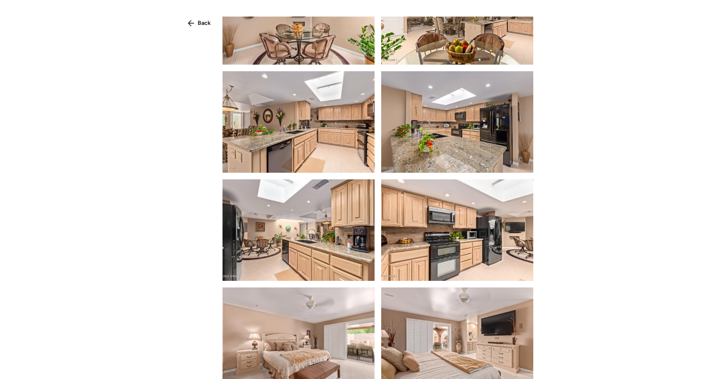
scroll to position [779, 0]
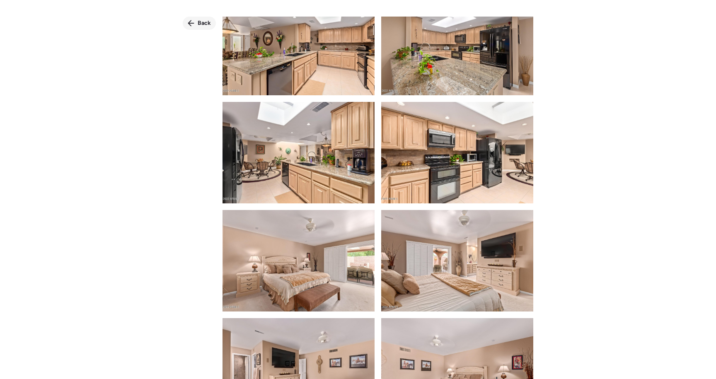
click at [196, 29] on div "Back" at bounding box center [199, 23] width 33 height 13
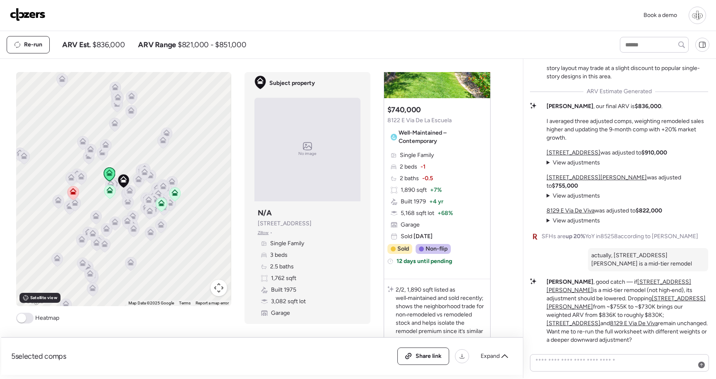
scroll to position [1701, 0]
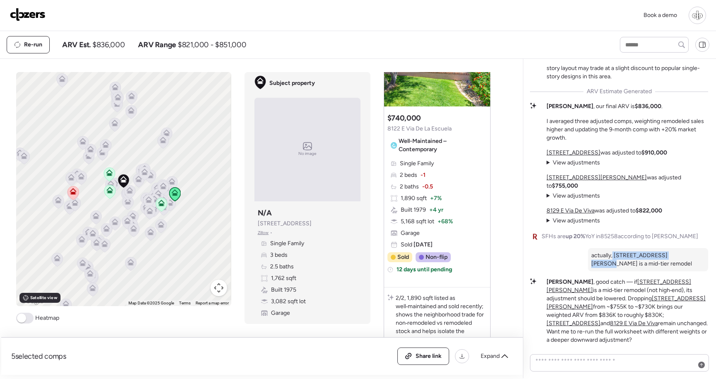
drag, startPoint x: 612, startPoint y: 262, endPoint x: 676, endPoint y: 265, distance: 63.5
click at [676, 265] on p "actually, 8744 Via De La Luna is a mid-tier remodel" at bounding box center [649, 260] width 114 height 17
click at [639, 268] on p "actually, 8744 Via De La Luna is a mid-tier remodel" at bounding box center [649, 260] width 114 height 17
drag, startPoint x: 560, startPoint y: 295, endPoint x: 630, endPoint y: 294, distance: 70.5
click at [631, 295] on p "Madalyn , good catch — if 8744 E Via De La Luna is a mid‑tier remodel (not high…" at bounding box center [628, 311] width 162 height 66
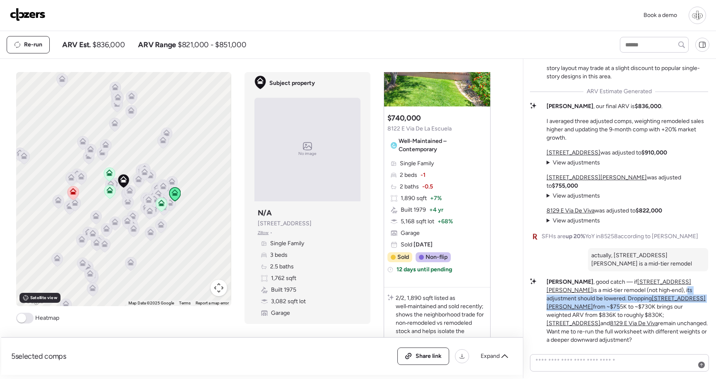
drag, startPoint x: 610, startPoint y: 301, endPoint x: 660, endPoint y: 305, distance: 49.9
click at [659, 305] on p "Madalyn , good catch — if 8744 E Via De La Luna is a mid‑tier remodel (not high…" at bounding box center [628, 311] width 162 height 66
click at [661, 322] on p "Madalyn , good catch — if 8744 E Via De La Luna is a mid‑tier remodel (not high…" at bounding box center [628, 311] width 162 height 66
click at [550, 200] on summary "View adjustments Hide adjustments" at bounding box center [573, 196] width 53 height 8
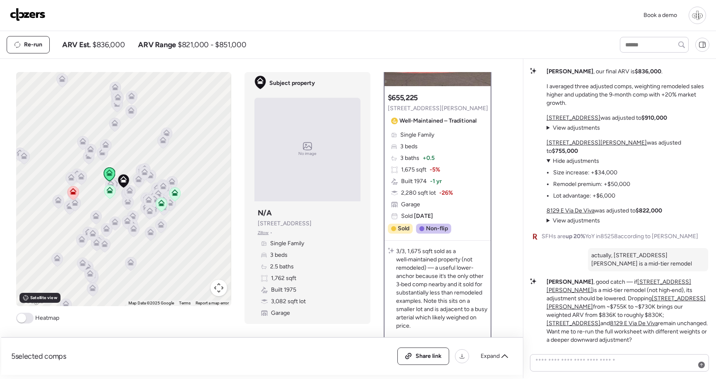
scroll to position [0, 0]
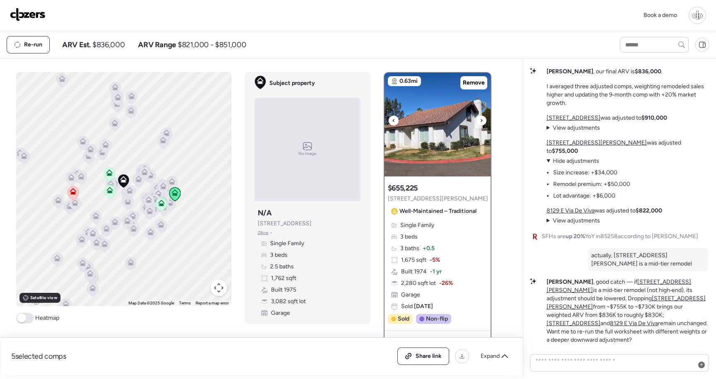
click at [461, 159] on img at bounding box center [438, 125] width 106 height 104
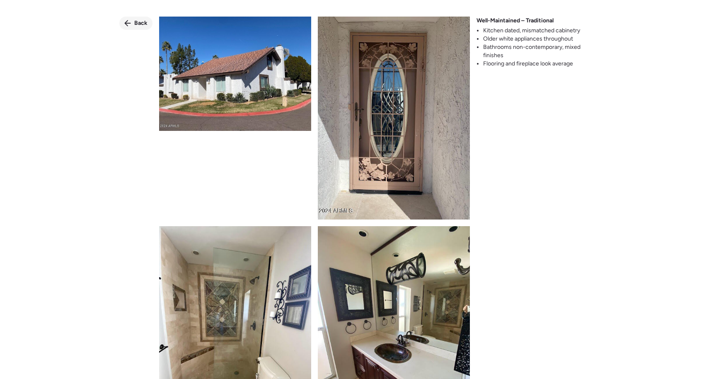
click at [131, 26] on icon at bounding box center [127, 23] width 7 height 7
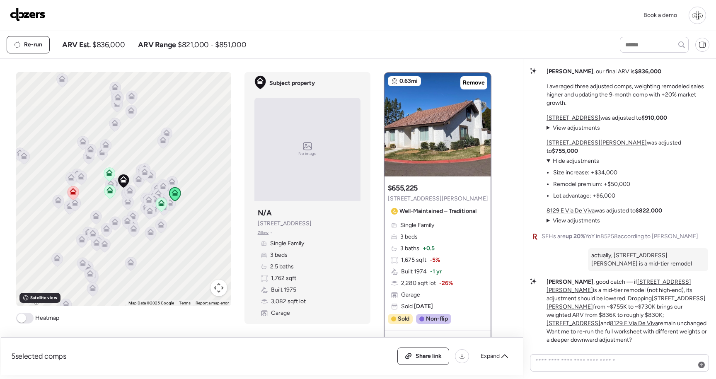
click at [428, 229] on span "Single Family" at bounding box center [417, 225] width 34 height 8
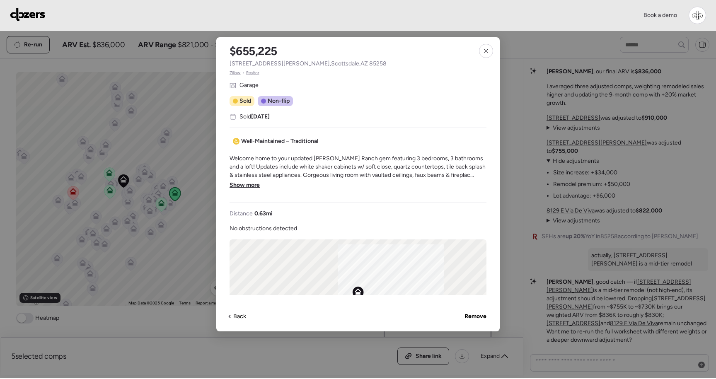
scroll to position [193, 0]
click at [487, 51] on icon at bounding box center [486, 51] width 7 height 7
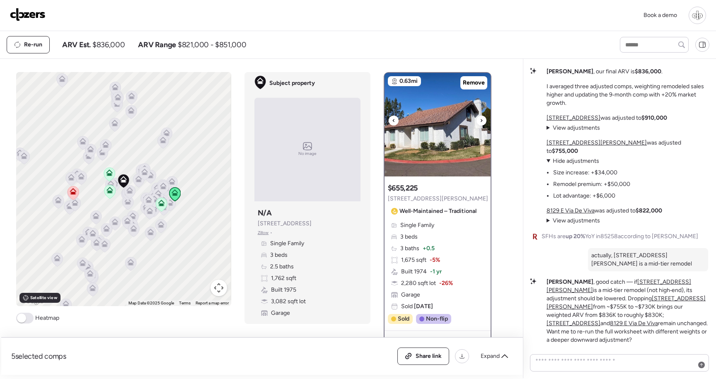
click at [439, 142] on img at bounding box center [438, 125] width 106 height 104
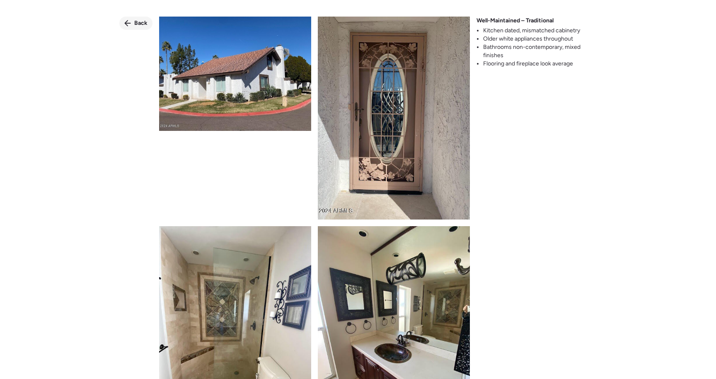
click at [147, 22] on div "Back" at bounding box center [135, 23] width 33 height 13
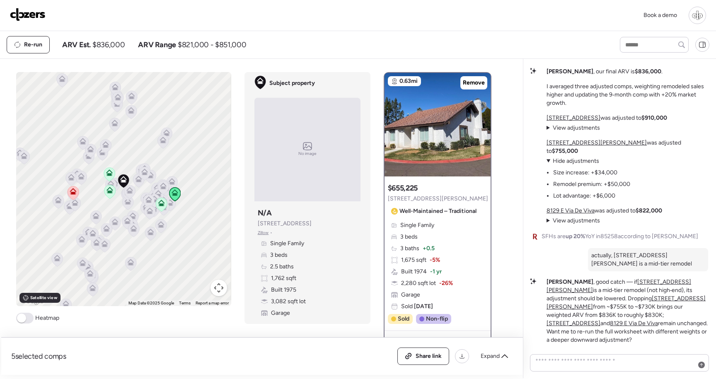
click at [437, 198] on span "8744 E Via De La Luna" at bounding box center [438, 199] width 100 height 8
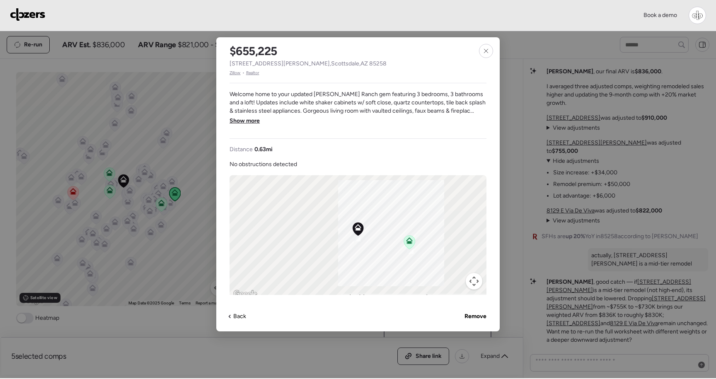
scroll to position [257, 0]
click at [252, 117] on span "Show more" at bounding box center [245, 120] width 30 height 8
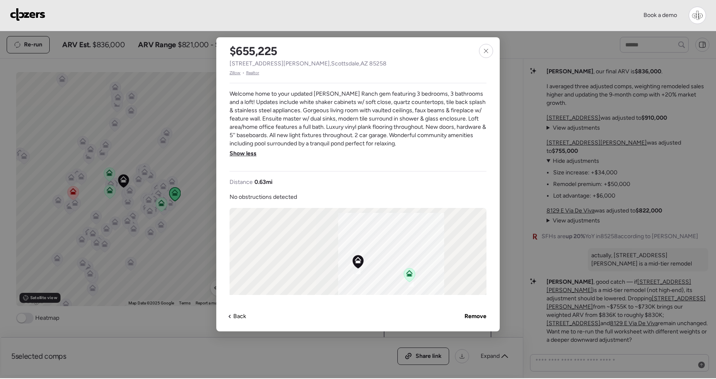
click at [486, 63] on div "$655,225 8744 E Via De La Luna , Scottsdale , AZ 85258 Zillow • Realtor Single …" at bounding box center [358, 184] width 284 height 294
click at [486, 54] on icon at bounding box center [486, 51] width 7 height 7
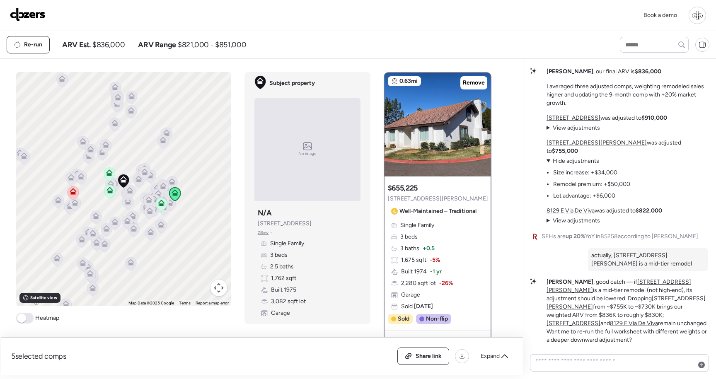
click at [609, 241] on span "SFHs are up 20% YoY in 85258 according to Redfin" at bounding box center [620, 237] width 157 height 8
copy span "85258"
click at [430, 128] on img at bounding box center [438, 125] width 106 height 104
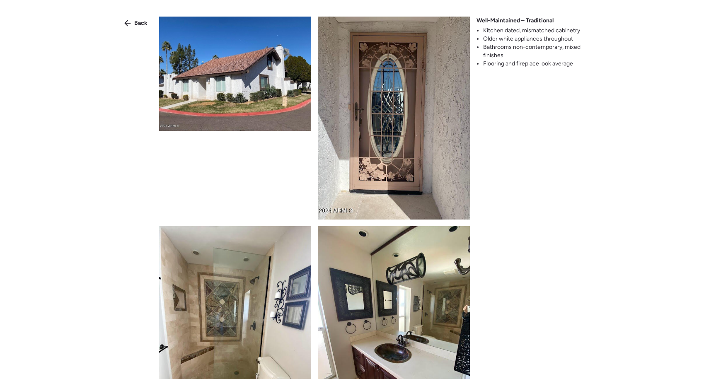
click at [226, 272] on img at bounding box center [235, 327] width 152 height 203
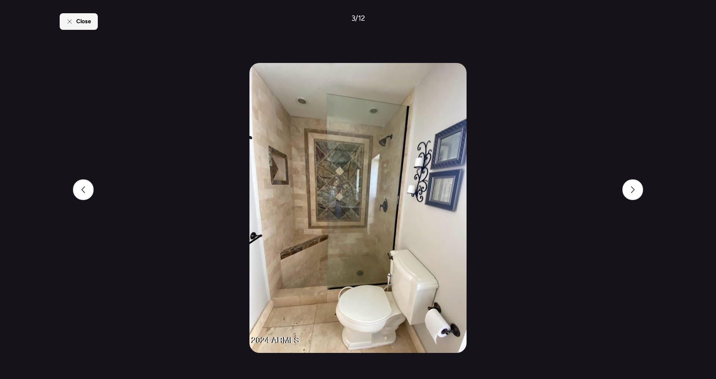
click at [76, 23] on div "Close" at bounding box center [79, 21] width 38 height 17
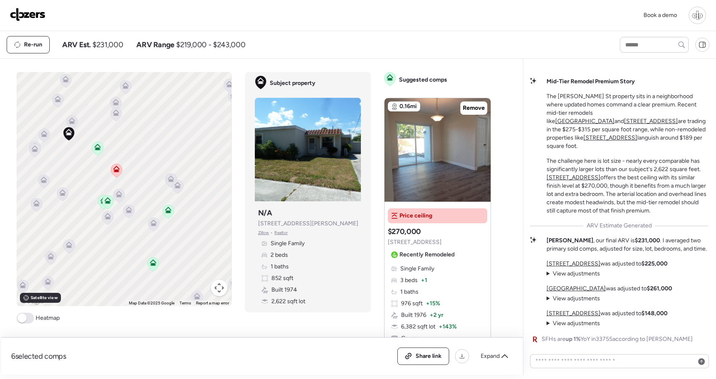
click at [570, 166] on p "The challenge here is lot size - nearly every comparable has significantly larg…" at bounding box center [628, 186] width 162 height 58
click at [594, 125] on u "[GEOGRAPHIC_DATA]" at bounding box center [584, 121] width 59 height 7
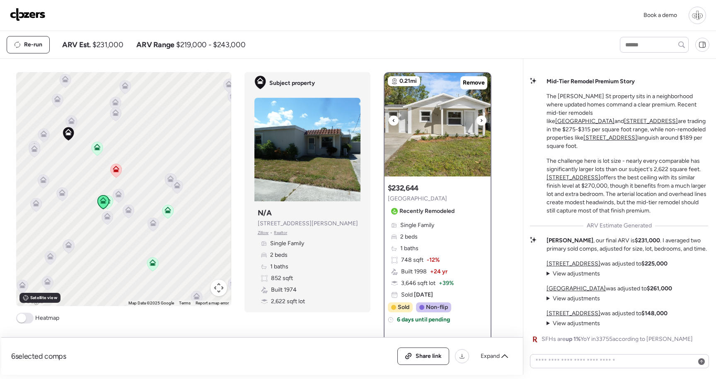
click at [455, 159] on img at bounding box center [438, 125] width 106 height 104
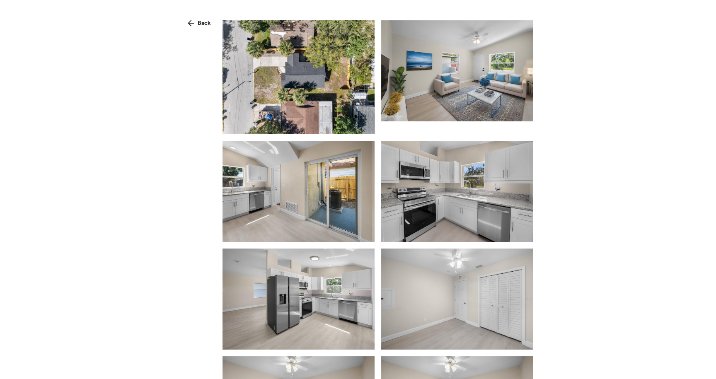
scroll to position [467, 0]
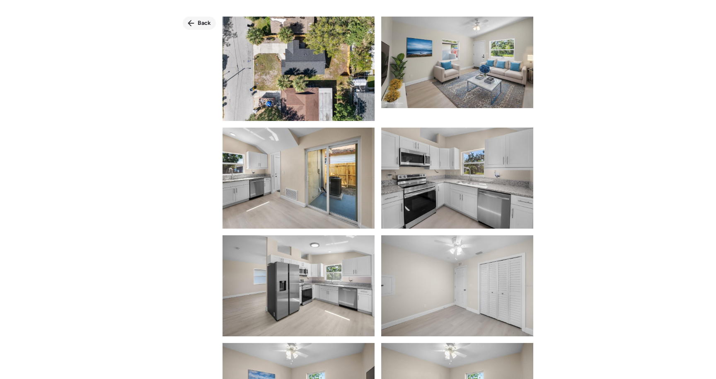
click at [196, 25] on div "Back" at bounding box center [199, 23] width 33 height 13
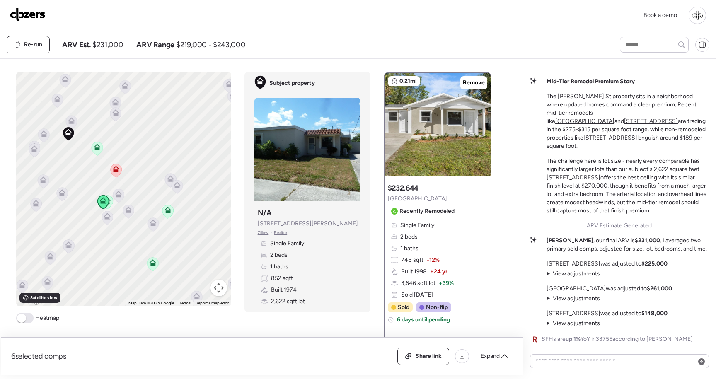
click at [666, 123] on u "[STREET_ADDRESS]" at bounding box center [651, 121] width 54 height 7
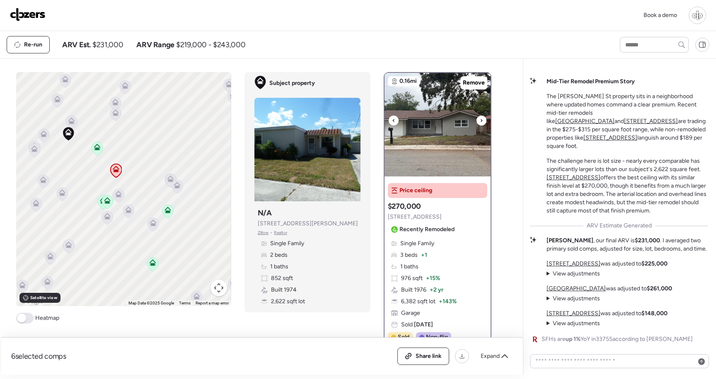
click at [452, 155] on img at bounding box center [438, 125] width 106 height 104
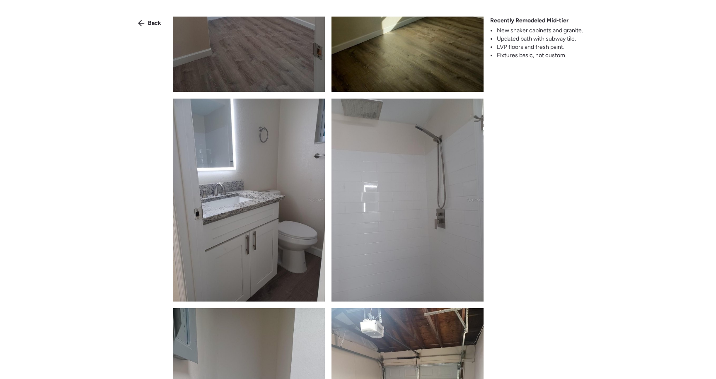
scroll to position [799, 0]
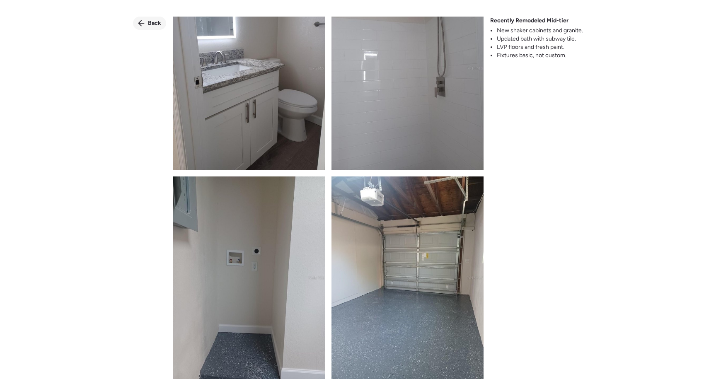
click at [159, 23] on span "Back" at bounding box center [154, 23] width 13 height 8
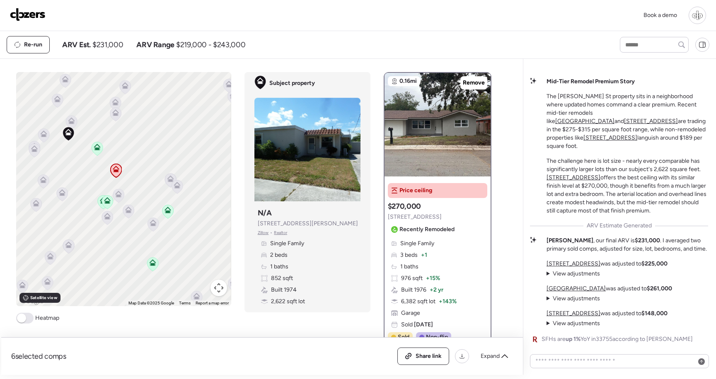
click at [623, 138] on u "[STREET_ADDRESS]" at bounding box center [611, 137] width 54 height 7
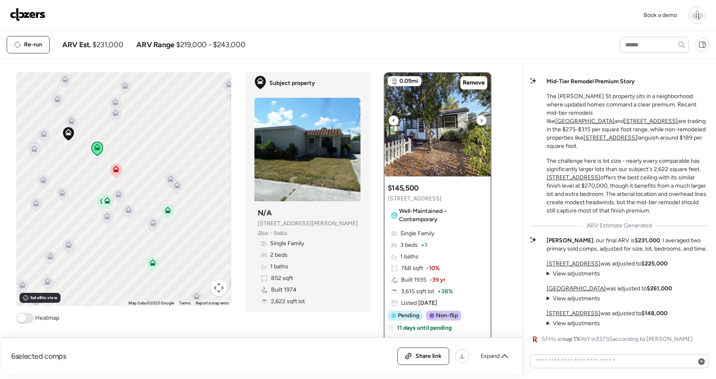
click at [449, 156] on img at bounding box center [438, 125] width 106 height 104
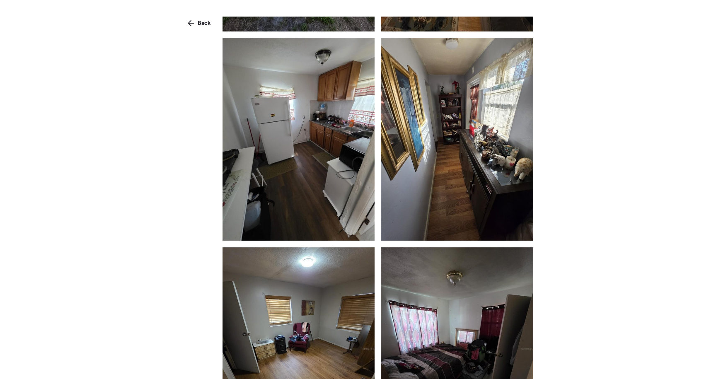
scroll to position [606, 0]
click at [205, 26] on span "Back" at bounding box center [204, 23] width 13 height 8
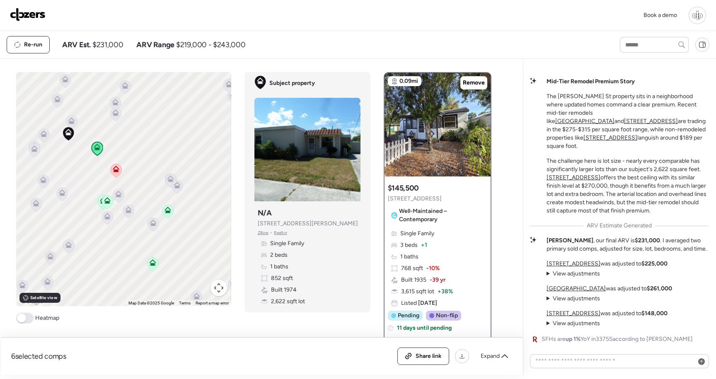
click at [582, 184] on p "The challenge here is lot size - nearly every comparable has significantly larg…" at bounding box center [628, 186] width 162 height 58
click at [582, 180] on u "[STREET_ADDRESS]" at bounding box center [574, 177] width 54 height 7
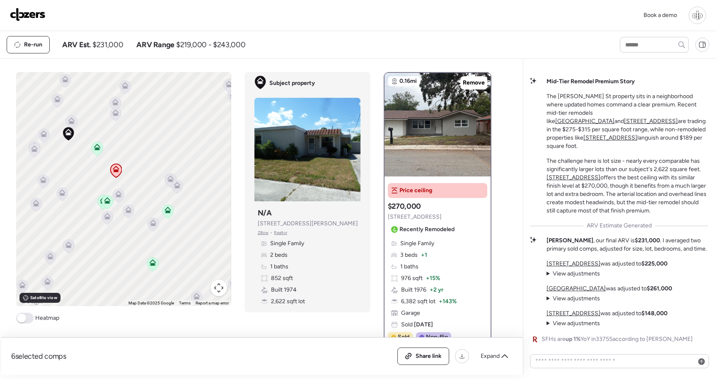
click at [557, 275] on span "View adjustments" at bounding box center [576, 273] width 47 height 7
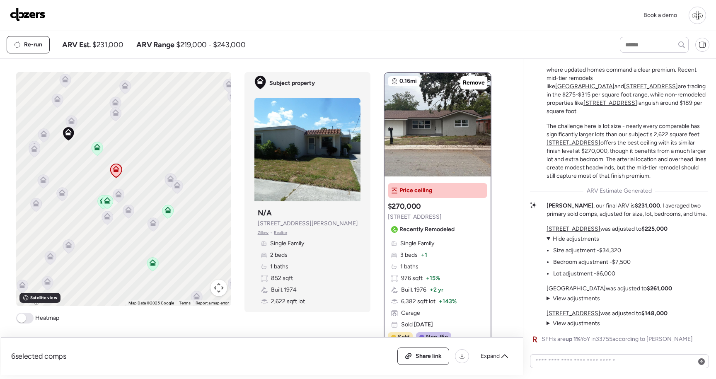
click at [580, 301] on span "View adjustments" at bounding box center [576, 298] width 47 height 7
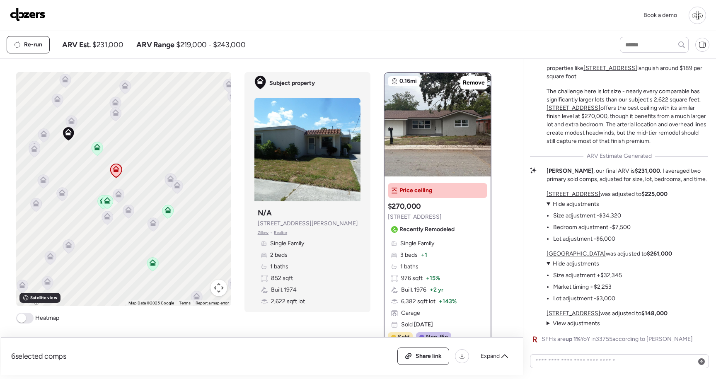
click at [587, 326] on span "View adjustments" at bounding box center [576, 323] width 47 height 7
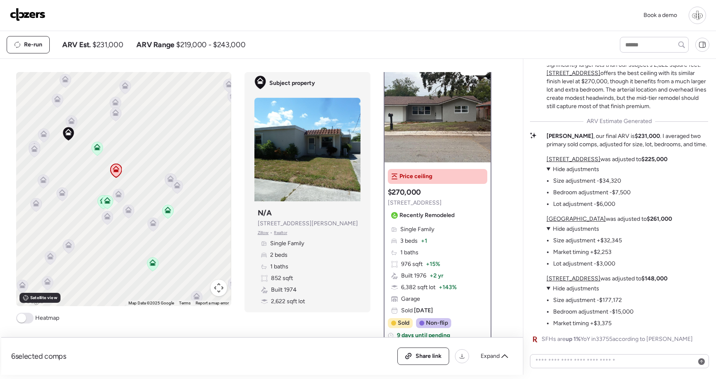
scroll to position [0, 0]
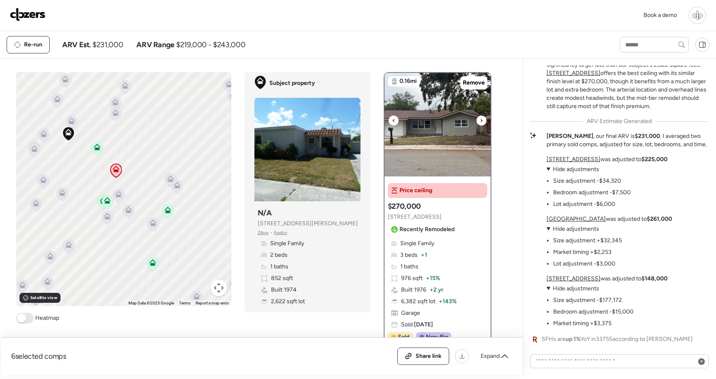
click at [462, 126] on img at bounding box center [438, 125] width 106 height 104
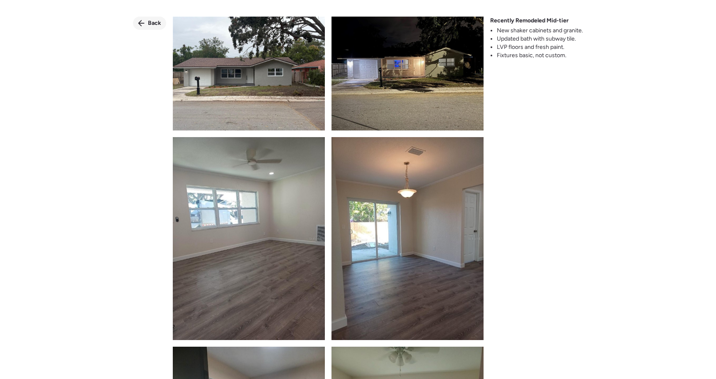
click at [149, 17] on div "Back" at bounding box center [149, 23] width 33 height 13
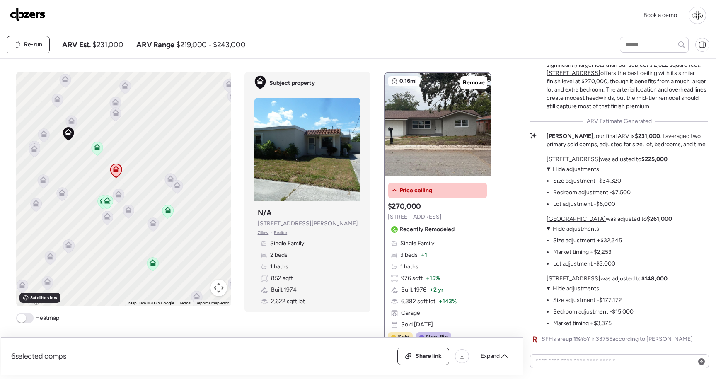
scroll to position [-84, 0]
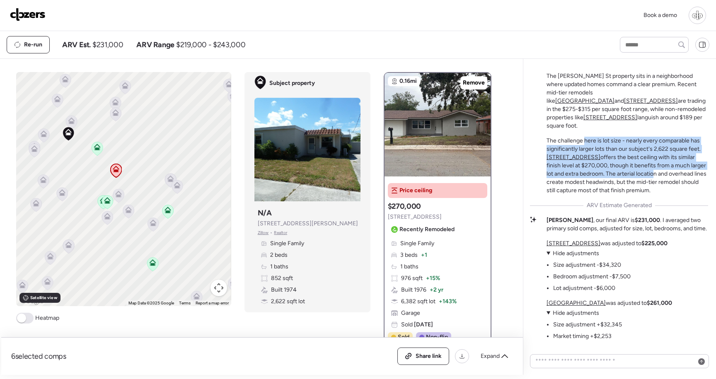
drag, startPoint x: 584, startPoint y: 141, endPoint x: 643, endPoint y: 177, distance: 68.5
click at [643, 177] on p "The challenge here is lot size - nearly every comparable has significantly larg…" at bounding box center [628, 166] width 162 height 58
click at [323, 176] on img at bounding box center [308, 150] width 106 height 104
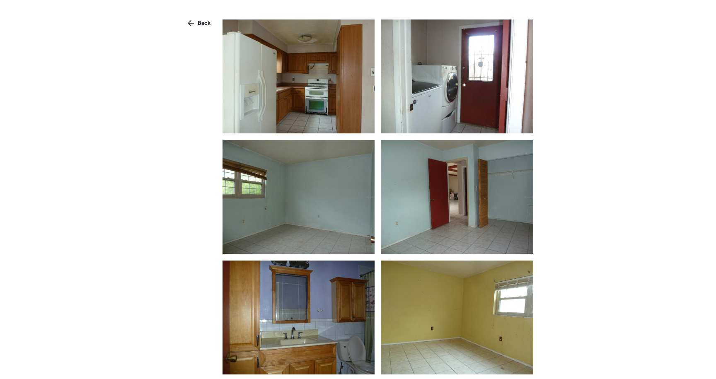
scroll to position [355, 0]
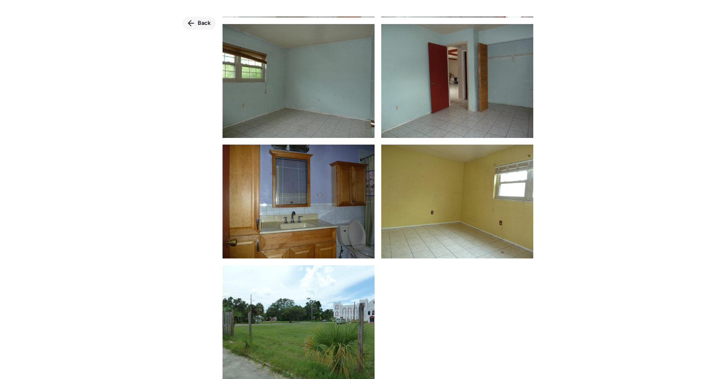
click at [209, 23] on span "Back" at bounding box center [204, 23] width 13 height 8
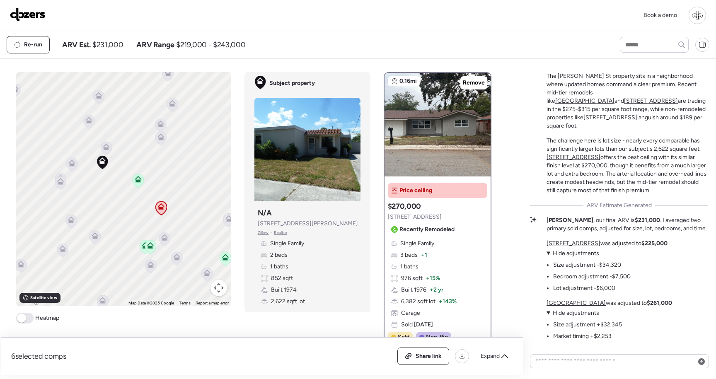
click at [108, 148] on icon at bounding box center [106, 146] width 7 height 7
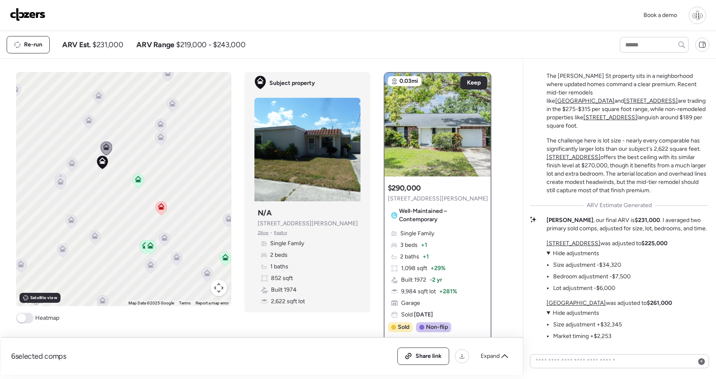
click at [139, 182] on icon at bounding box center [138, 180] width 5 height 2
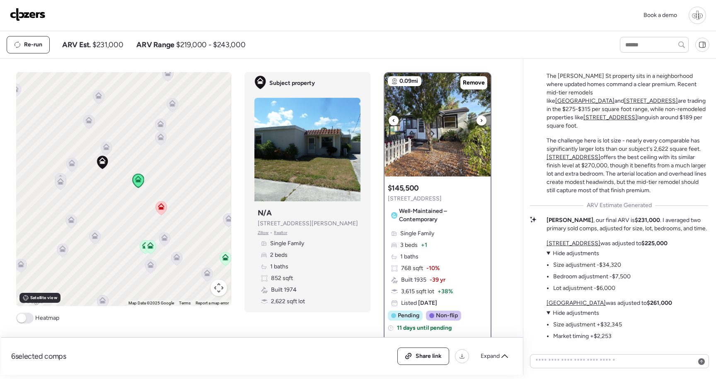
click at [429, 152] on img at bounding box center [438, 125] width 106 height 104
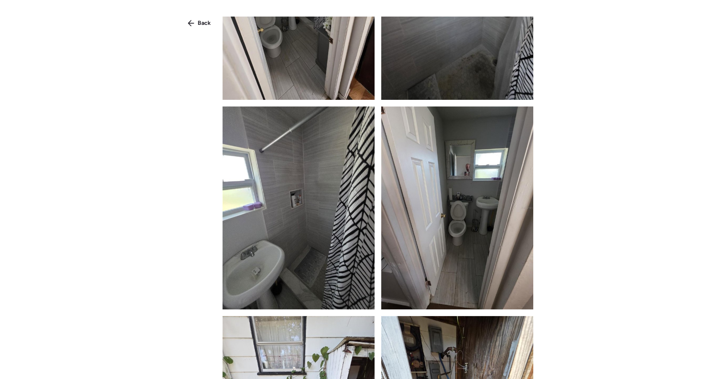
scroll to position [1403, 0]
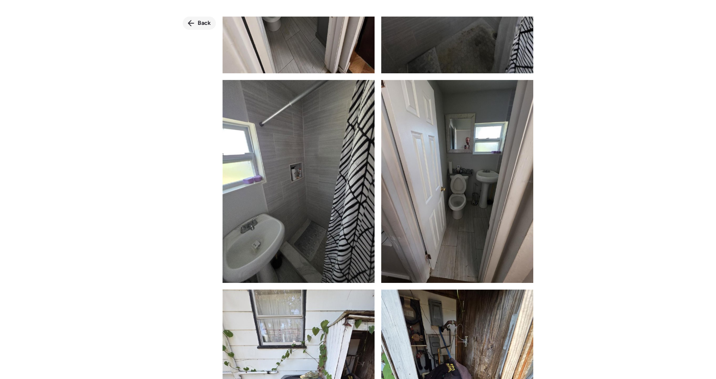
click at [198, 27] on span "Back" at bounding box center [204, 23] width 13 height 8
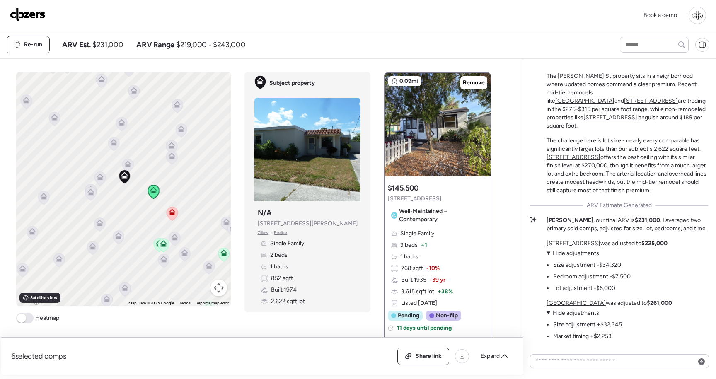
click at [164, 247] on icon at bounding box center [163, 245] width 5 height 2
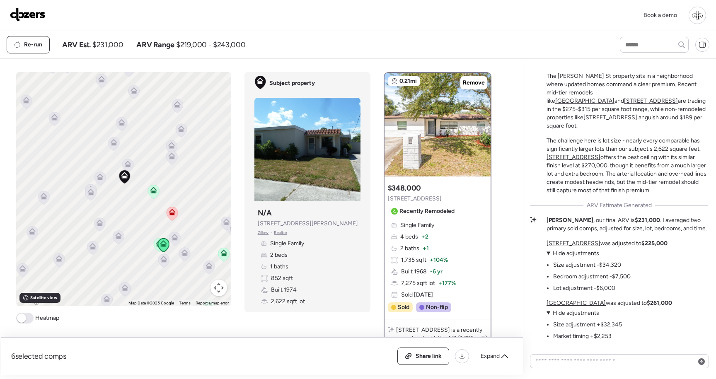
click at [153, 244] on div "To activate drag with keyboard, press Alt + Enter. Once in keyboard drag state,…" at bounding box center [123, 189] width 215 height 234
click at [157, 248] on icon at bounding box center [159, 245] width 11 height 14
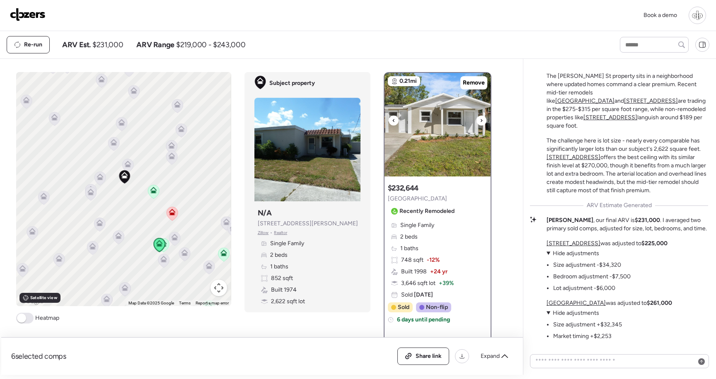
click at [434, 143] on img at bounding box center [438, 125] width 106 height 104
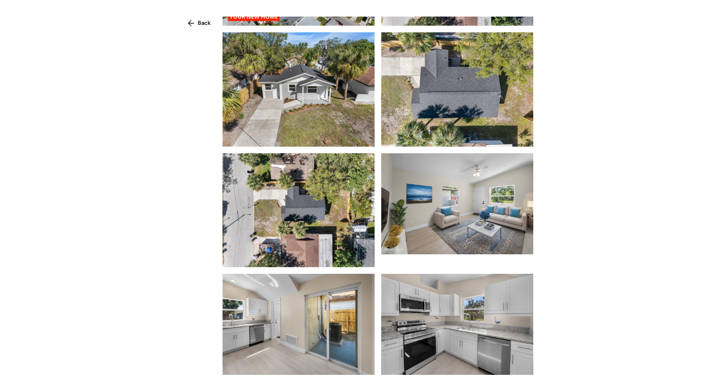
scroll to position [321, 0]
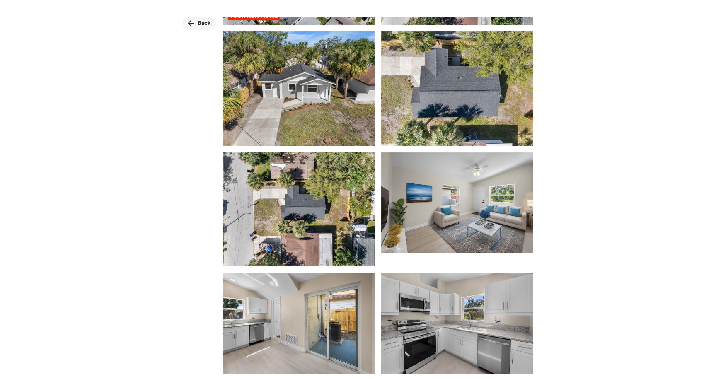
click at [198, 27] on div "Back" at bounding box center [199, 23] width 33 height 13
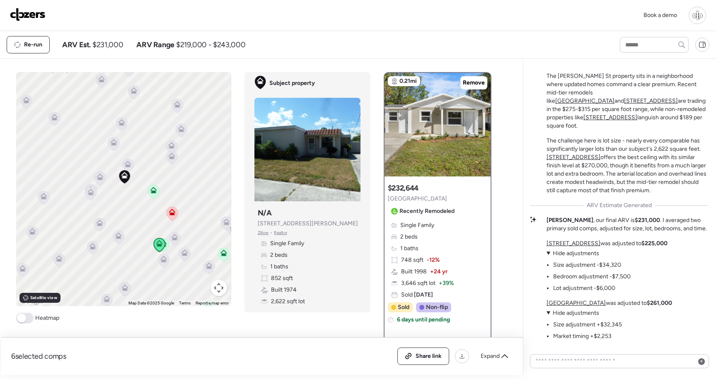
click at [102, 175] on icon at bounding box center [100, 177] width 7 height 7
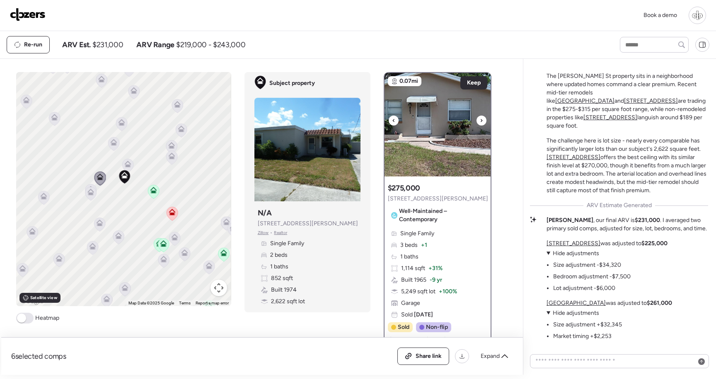
click at [479, 162] on img at bounding box center [438, 125] width 106 height 104
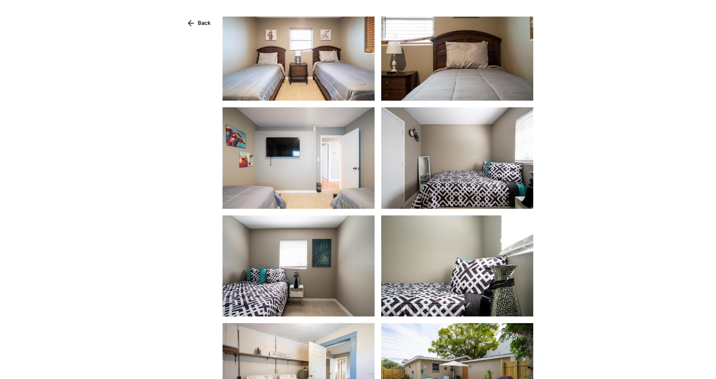
scroll to position [1121, 0]
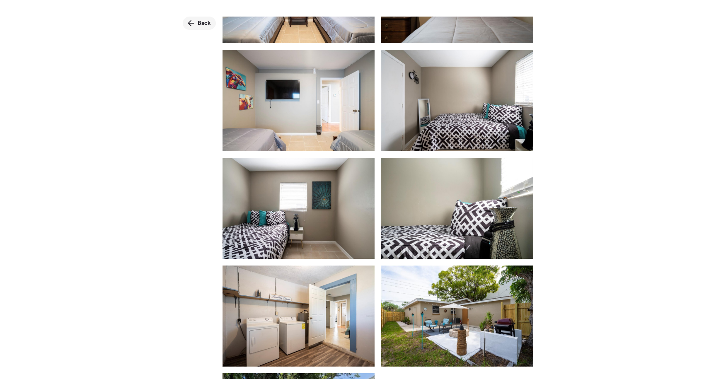
click at [200, 20] on span "Back" at bounding box center [204, 23] width 13 height 8
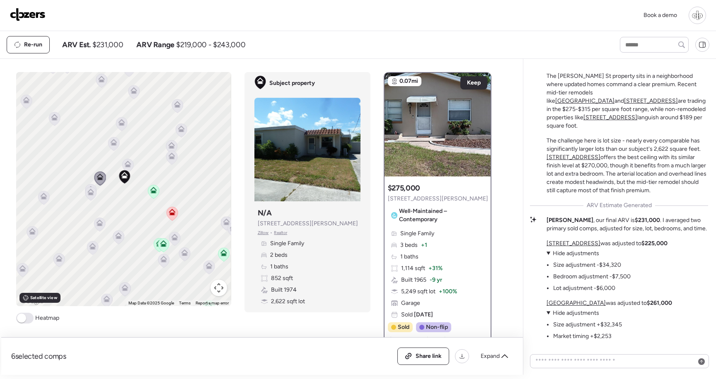
click at [106, 223] on div "To activate drag with keyboard, press Alt + Enter. Once in keyboard drag state,…" at bounding box center [123, 189] width 215 height 234
click at [99, 226] on icon at bounding box center [99, 224] width 5 height 2
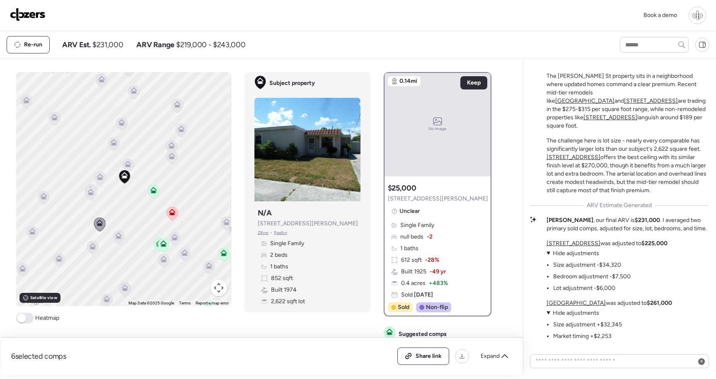
click at [115, 239] on icon at bounding box center [118, 236] width 7 height 7
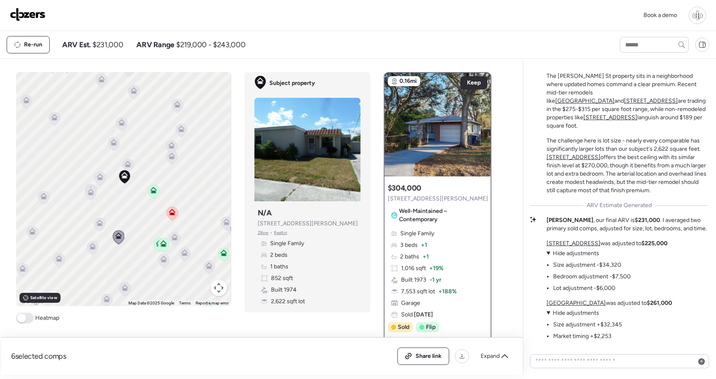
click at [464, 116] on div at bounding box center [438, 125] width 106 height 104
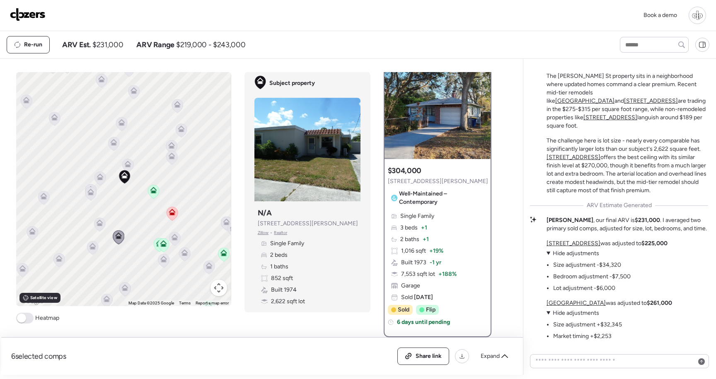
scroll to position [20, 0]
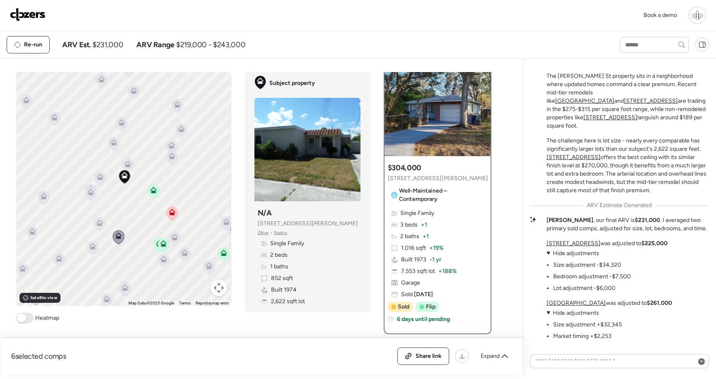
click at [448, 84] on div at bounding box center [438, 105] width 106 height 104
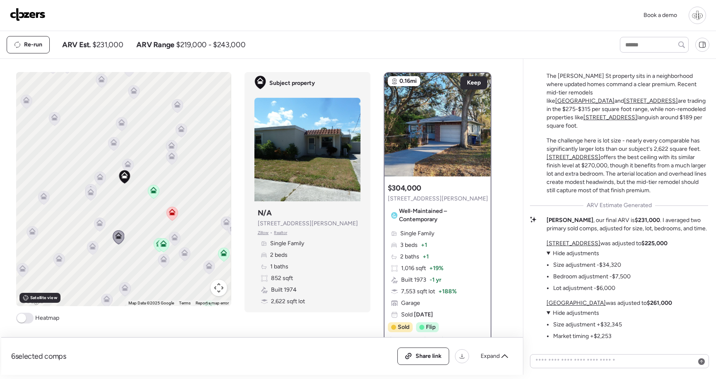
click at [423, 202] on span "1003 Engman St" at bounding box center [438, 199] width 100 height 8
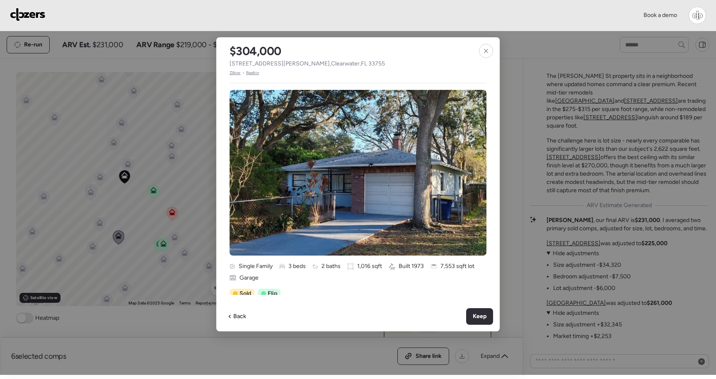
click at [257, 71] on span "Realtor" at bounding box center [252, 73] width 13 height 7
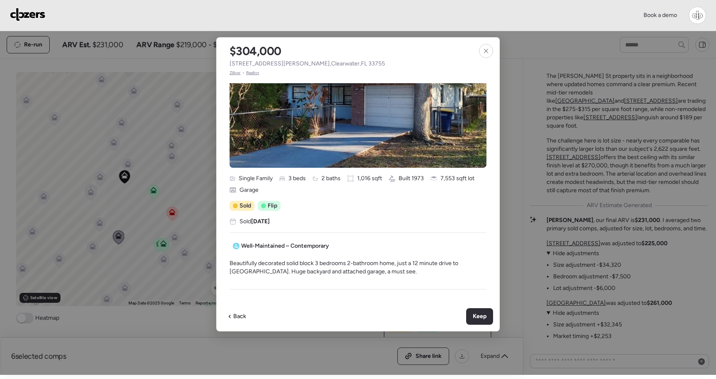
scroll to position [88, 0]
click at [484, 51] on icon at bounding box center [486, 51] width 7 height 7
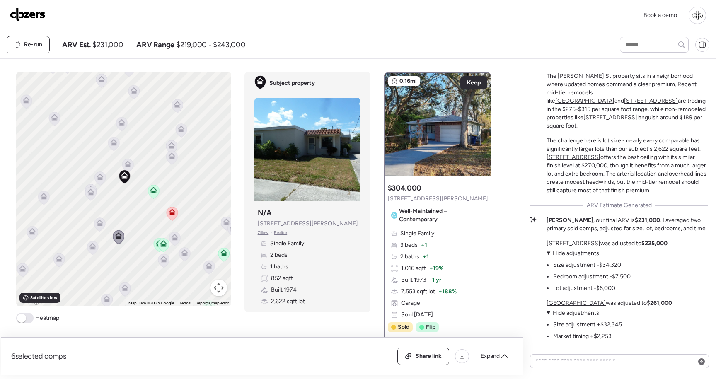
click at [606, 101] on u "1112 LA Salle St" at bounding box center [584, 100] width 59 height 7
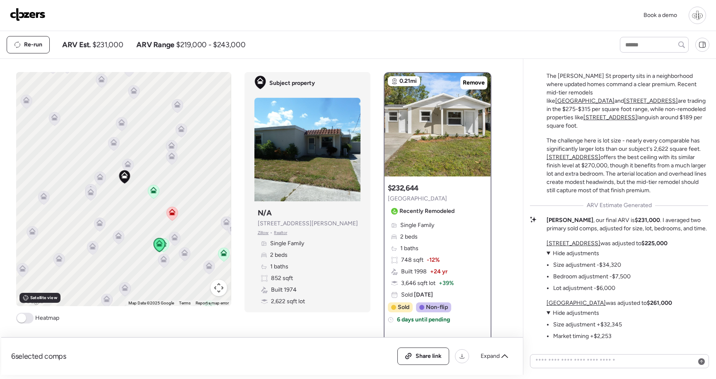
click at [653, 98] on p "The Marshall St property sits in a neighborhood where updated homes command a c…" at bounding box center [628, 101] width 162 height 58
click at [599, 108] on p "The Marshall St property sits in a neighborhood where updated homes command a c…" at bounding box center [628, 101] width 162 height 58
click at [598, 94] on p "The Marshall St property sits in a neighborhood where updated homes command a c…" at bounding box center [628, 101] width 162 height 58
click at [598, 99] on u "1112 LA Salle St" at bounding box center [584, 100] width 59 height 7
click at [427, 154] on img at bounding box center [438, 125] width 106 height 104
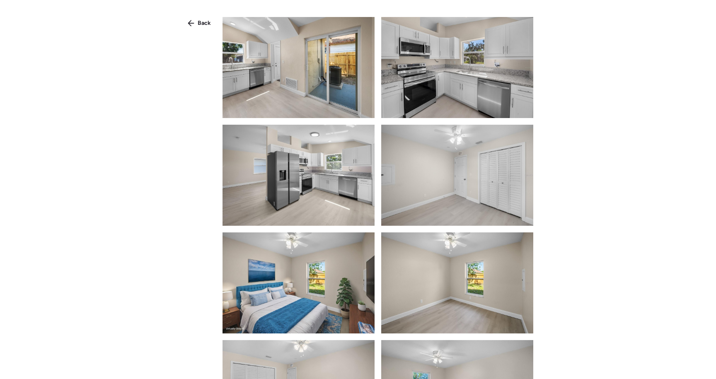
scroll to position [615, 0]
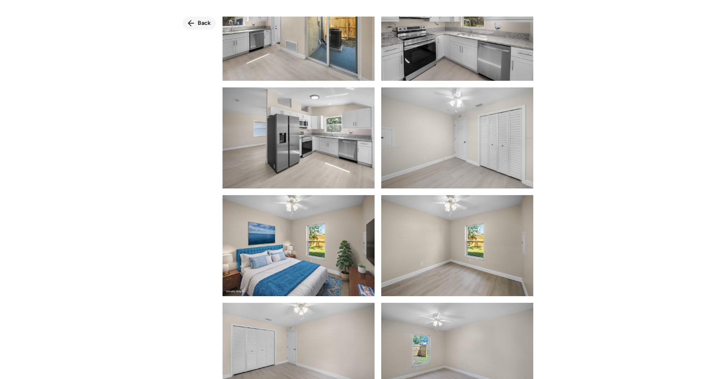
click at [202, 22] on span "Back" at bounding box center [204, 23] width 13 height 8
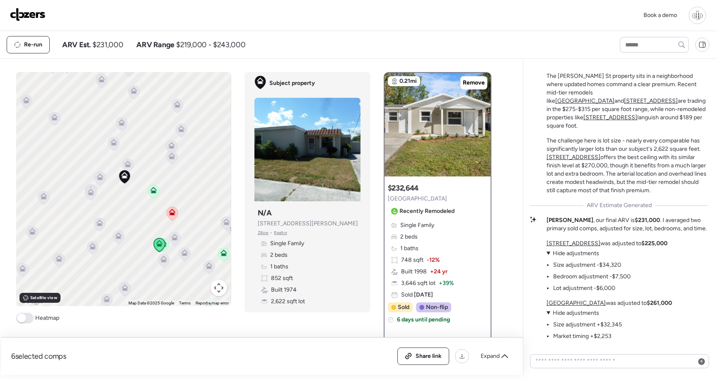
click at [643, 101] on u "1122 Tangerine St" at bounding box center [651, 100] width 54 height 7
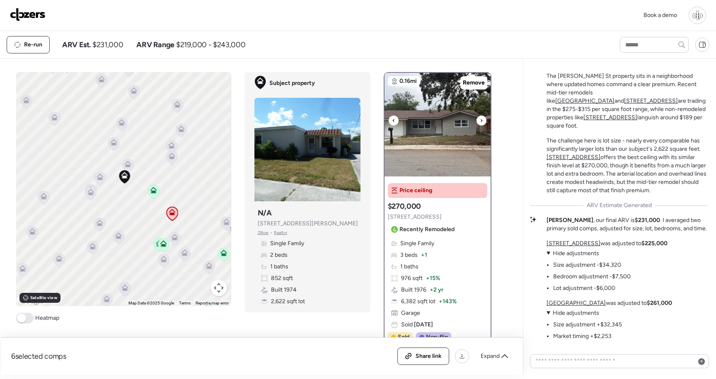
click at [437, 165] on img at bounding box center [438, 125] width 106 height 104
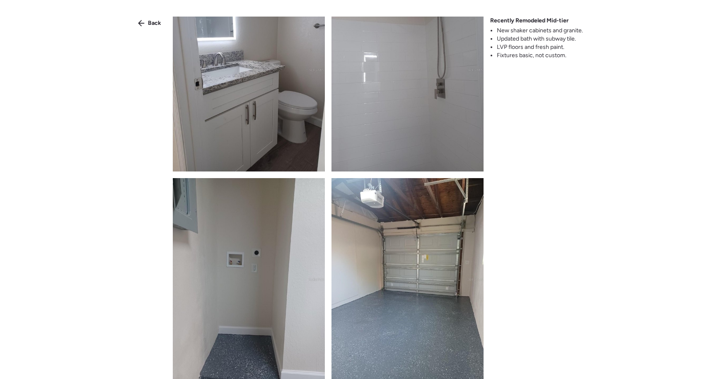
scroll to position [799, 0]
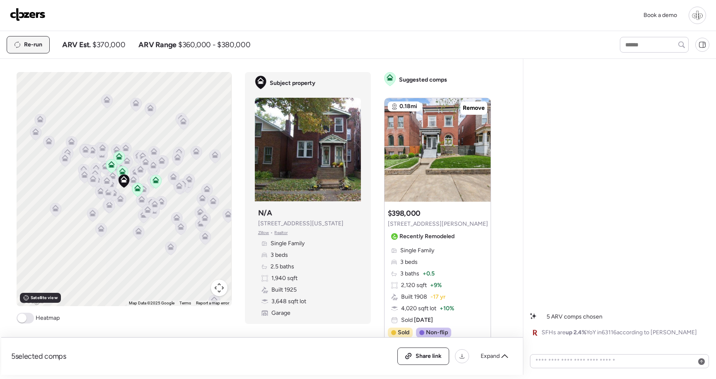
click at [35, 43] on span "Re-run" at bounding box center [33, 45] width 18 height 8
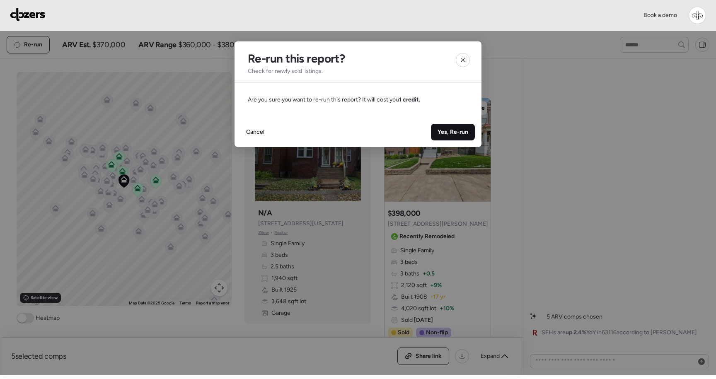
click at [446, 131] on span "Yes, Re-run" at bounding box center [453, 132] width 31 height 8
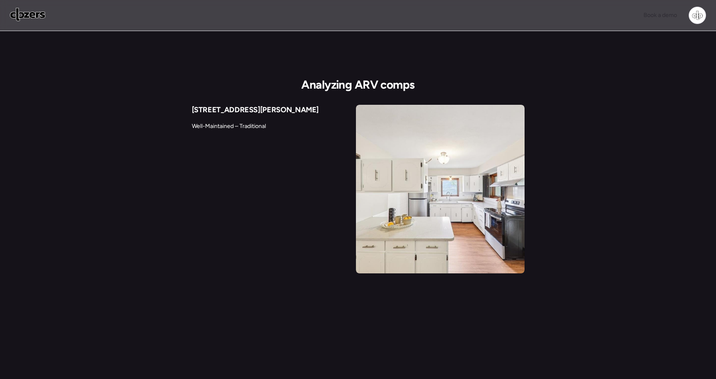
drag, startPoint x: 636, startPoint y: 93, endPoint x: 636, endPoint y: 99, distance: 6.2
click at [636, 95] on div "Analyzing ARV comps 4116 Parker Ave Well-Maintained – Traditional Kitchen paint…" at bounding box center [358, 159] width 716 height 256
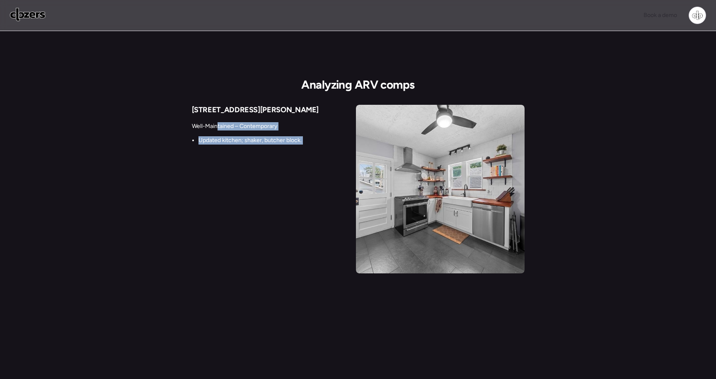
drag, startPoint x: 270, startPoint y: 164, endPoint x: 218, endPoint y: 126, distance: 64.3
click at [218, 128] on div "Well-Maintained – Contemporary Updated kitchen; shaker, butcher block. Stainles…" at bounding box center [249, 151] width 114 height 70
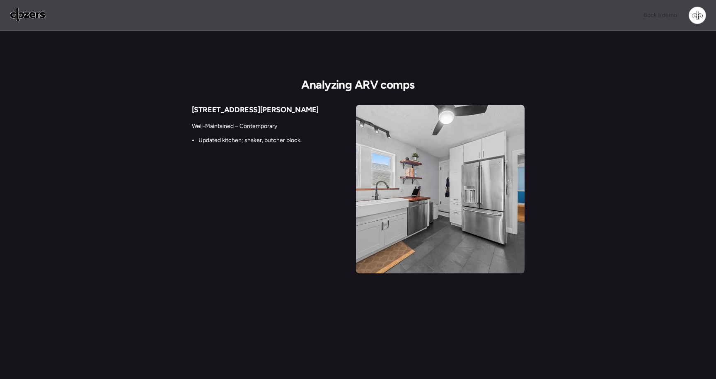
click at [247, 158] on li "Stainless appliances; subway backsplash." at bounding box center [252, 155] width 107 height 8
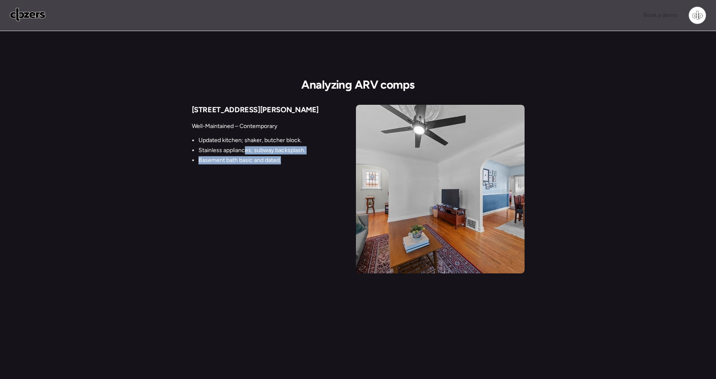
drag, startPoint x: 313, startPoint y: 158, endPoint x: 245, endPoint y: 148, distance: 67.8
click at [245, 149] on div "4041 Oleatha Ave Well-Maintained – Contemporary Updated kitchen; shaker, butche…" at bounding box center [271, 145] width 158 height 81
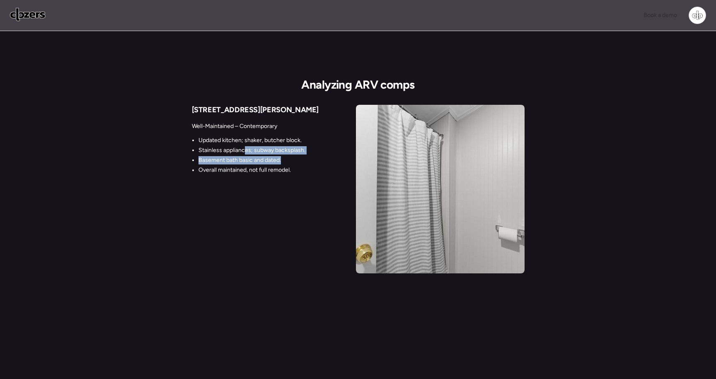
click at [291, 159] on li "Basement bath basic and dated." at bounding box center [252, 160] width 107 height 8
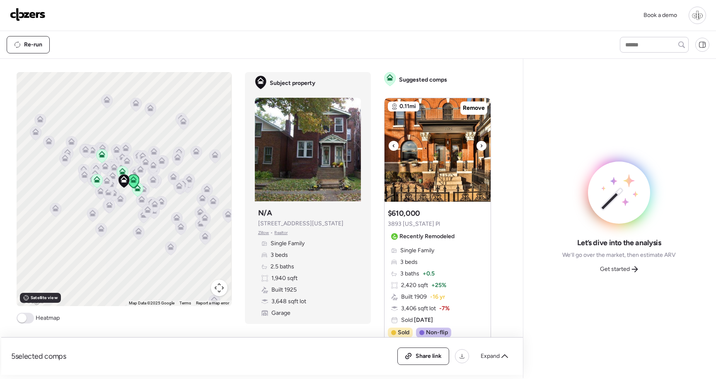
click at [437, 157] on img at bounding box center [438, 150] width 106 height 104
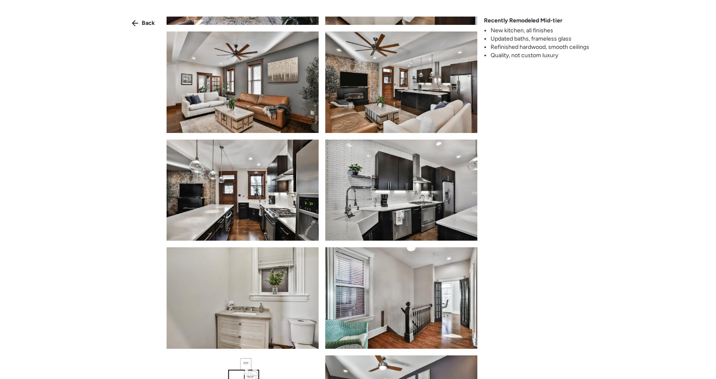
scroll to position [701, 0]
click at [392, 90] on img at bounding box center [401, 81] width 152 height 101
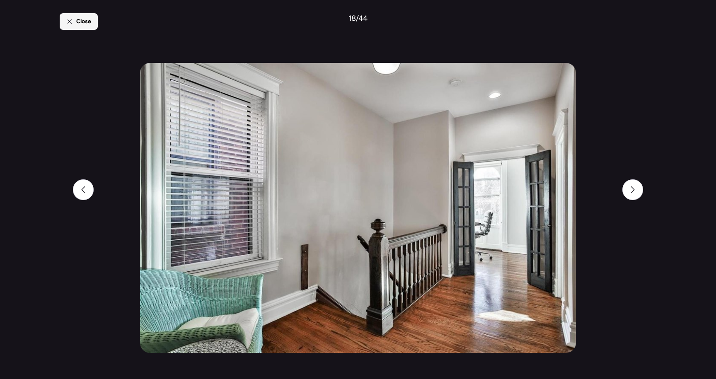
click at [75, 21] on div "Close" at bounding box center [79, 21] width 38 height 17
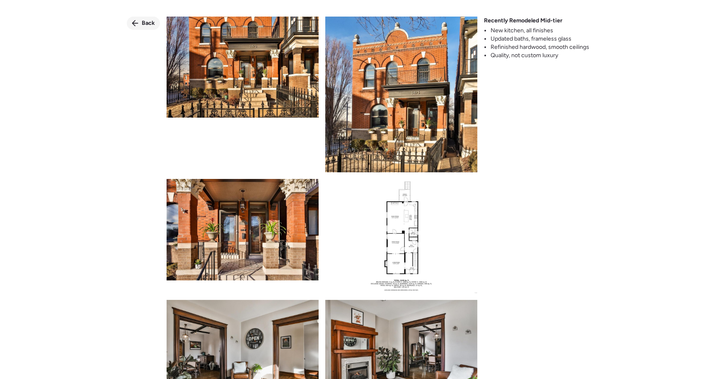
click at [143, 25] on span "Back" at bounding box center [148, 23] width 13 height 8
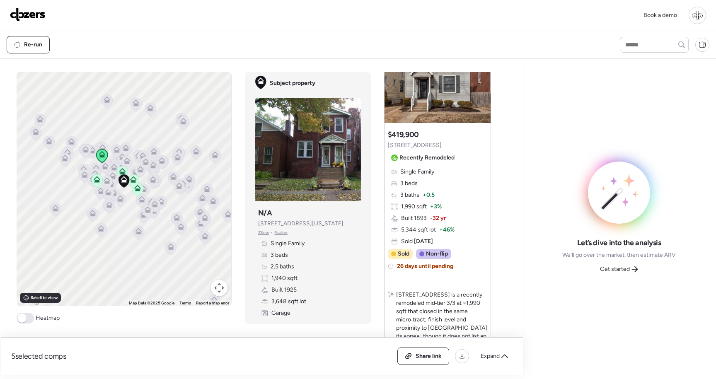
scroll to position [423, 0]
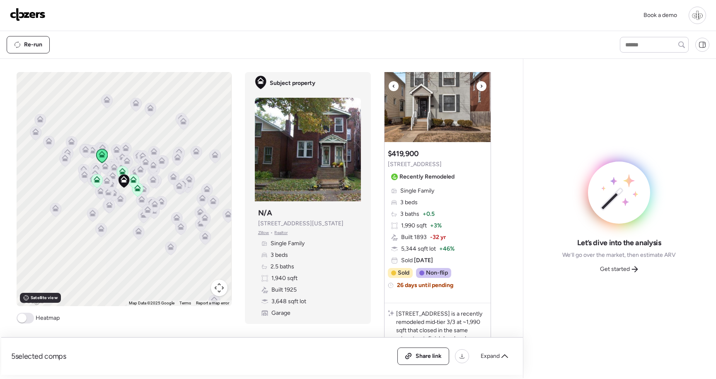
click at [442, 113] on img at bounding box center [438, 91] width 106 height 104
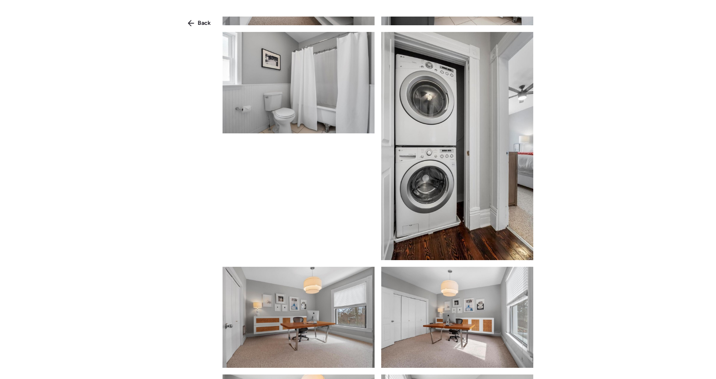
scroll to position [1356, 0]
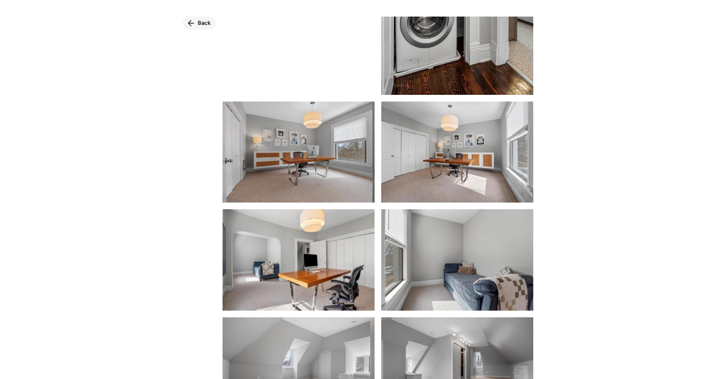
click at [201, 27] on div "Back" at bounding box center [199, 23] width 33 height 13
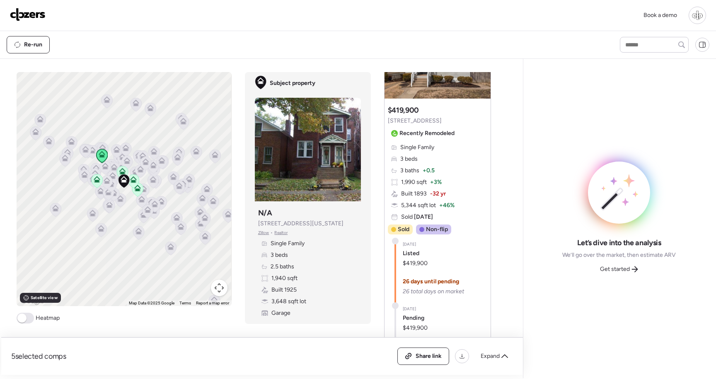
scroll to position [447, 0]
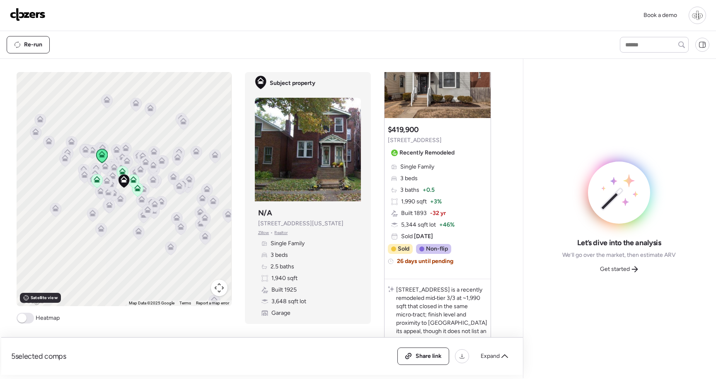
click at [425, 86] on img at bounding box center [438, 67] width 106 height 104
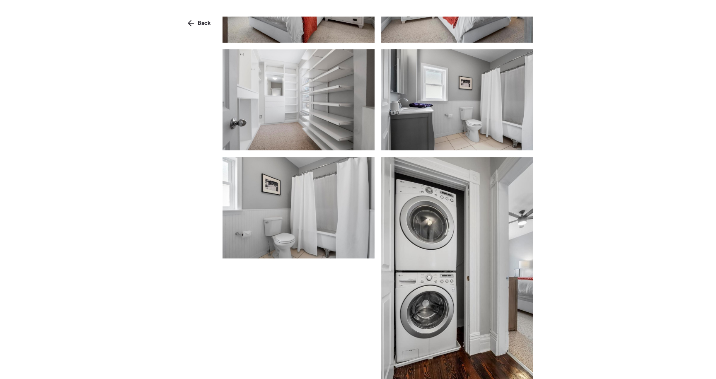
scroll to position [1234, 0]
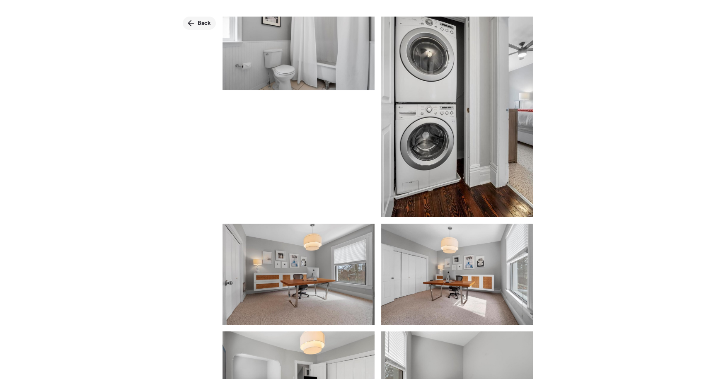
click at [199, 18] on div "Back" at bounding box center [199, 23] width 33 height 13
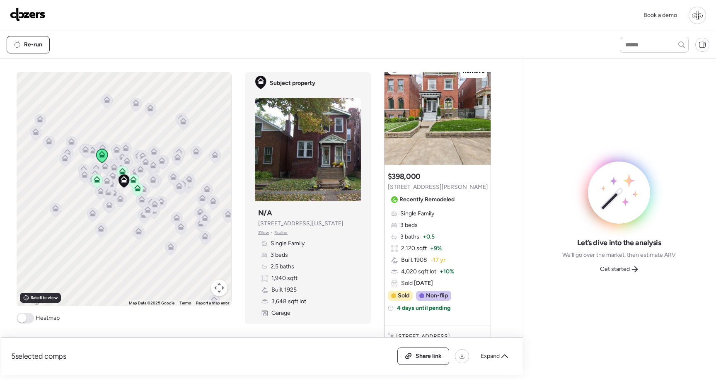
scroll to position [768, 0]
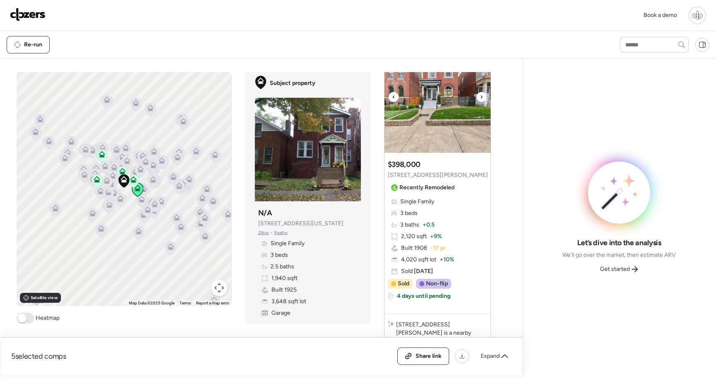
click at [453, 117] on img at bounding box center [438, 101] width 106 height 104
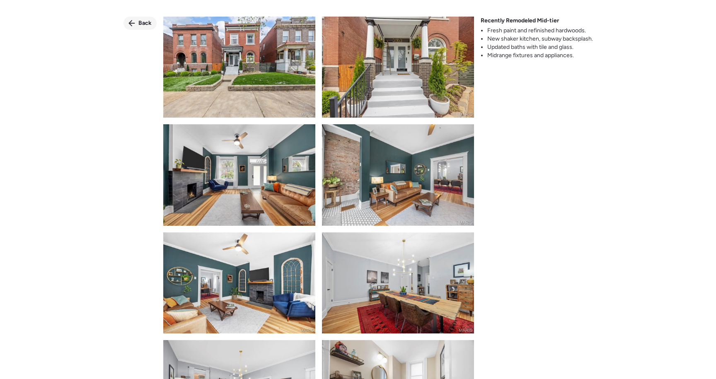
click at [141, 21] on span "Back" at bounding box center [144, 23] width 13 height 8
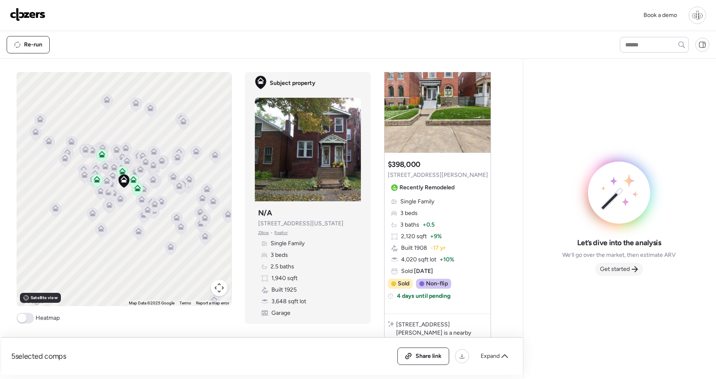
click at [616, 270] on span "Get started" at bounding box center [615, 269] width 30 height 8
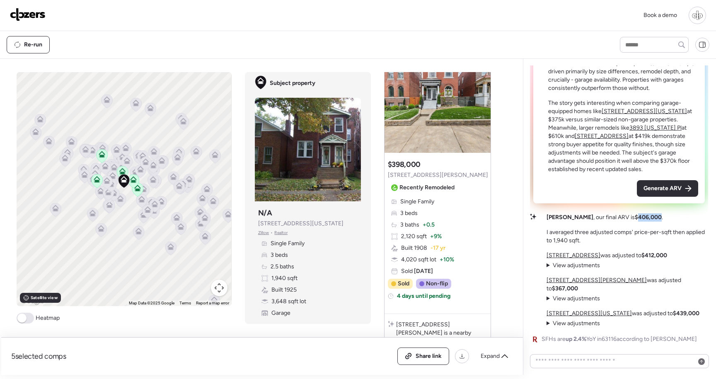
drag, startPoint x: 615, startPoint y: 227, endPoint x: 640, endPoint y: 225, distance: 24.9
click at [640, 222] on p "Madalyn , our final ARV is $406,000 ." at bounding box center [605, 217] width 116 height 8
copy strong "406,000"
click at [635, 221] on strong "$406,000" at bounding box center [648, 217] width 27 height 7
drag, startPoint x: 613, startPoint y: 226, endPoint x: 640, endPoint y: 226, distance: 26.9
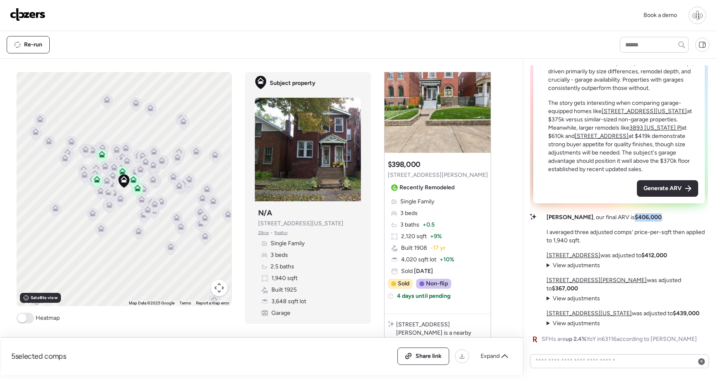
click at [640, 222] on p "Madalyn , our final ARV is $406,000 ." at bounding box center [605, 217] width 116 height 8
copy strong "$406,000"
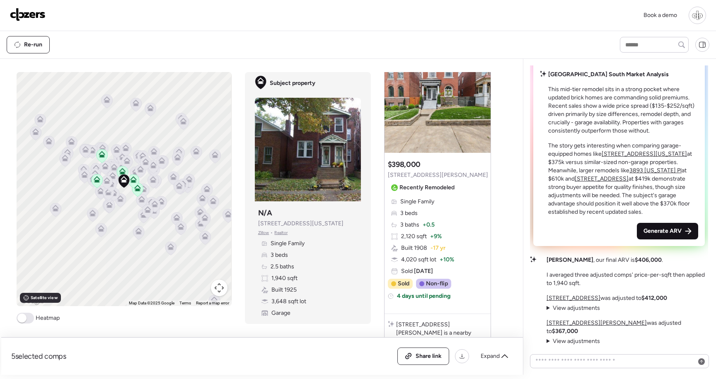
click at [660, 235] on span "Generate ARV" at bounding box center [663, 231] width 38 height 8
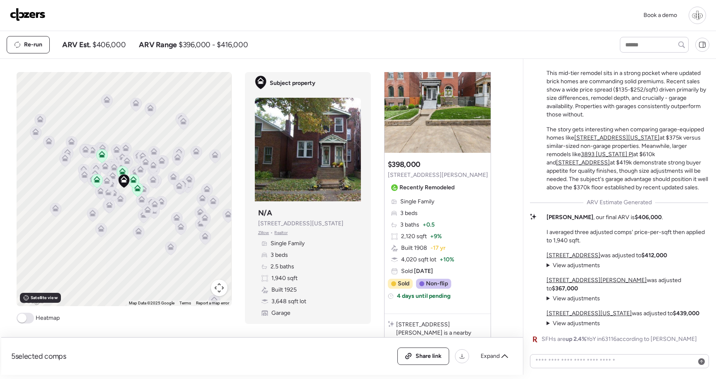
scroll to position [-3, 0]
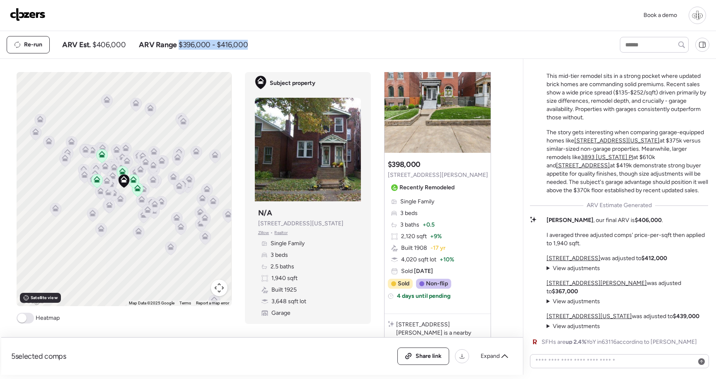
drag, startPoint x: 177, startPoint y: 45, endPoint x: 247, endPoint y: 50, distance: 70.2
click at [247, 50] on div "Re-run ARV Est. $406,000 ARV Range $396,000 - $416,000" at bounding box center [306, 44] width 599 height 17
copy span "$396,000 - $416,000"
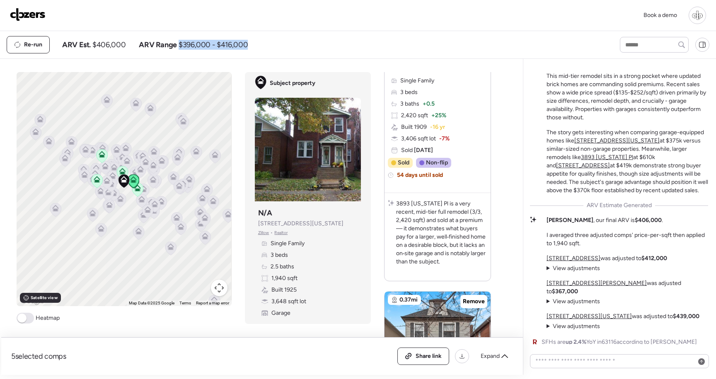
scroll to position [0, 0]
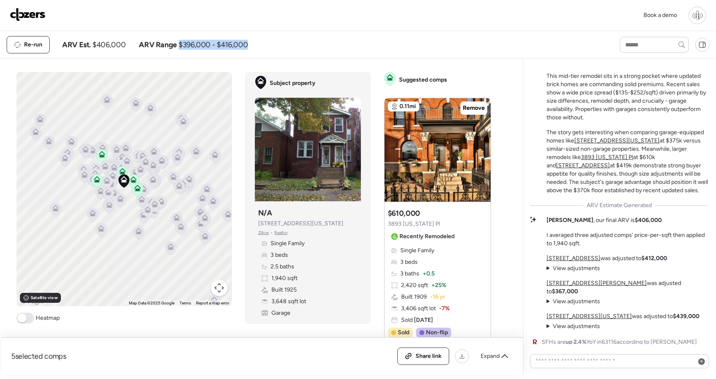
click at [603, 144] on u "4148 Utah St" at bounding box center [617, 140] width 85 height 7
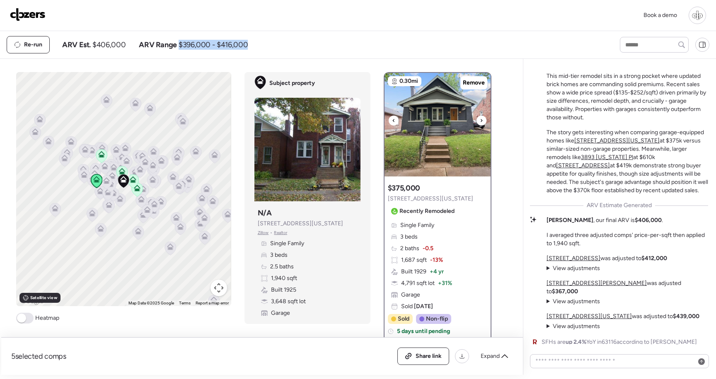
click at [463, 145] on img at bounding box center [438, 125] width 106 height 104
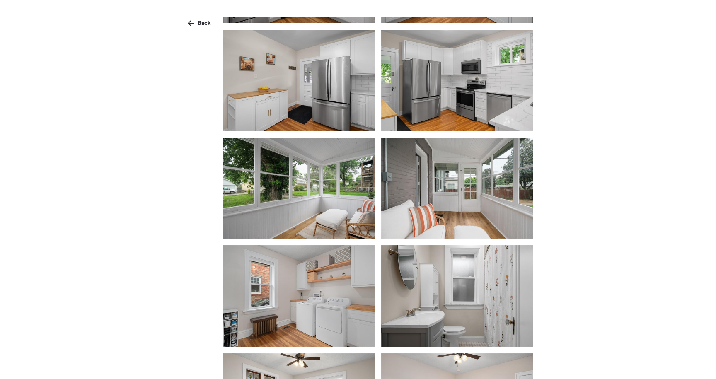
scroll to position [636, 0]
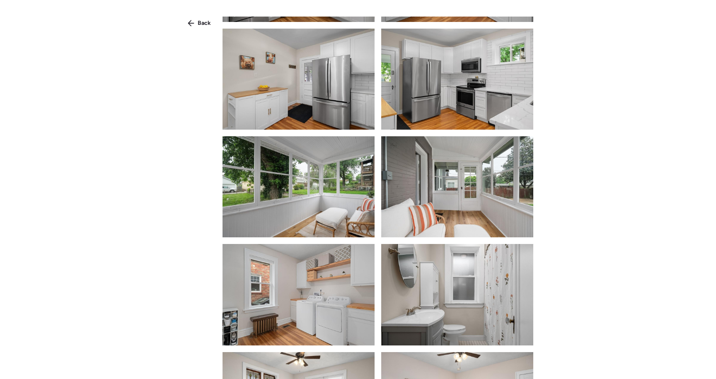
click at [461, 92] on img at bounding box center [457, 79] width 152 height 101
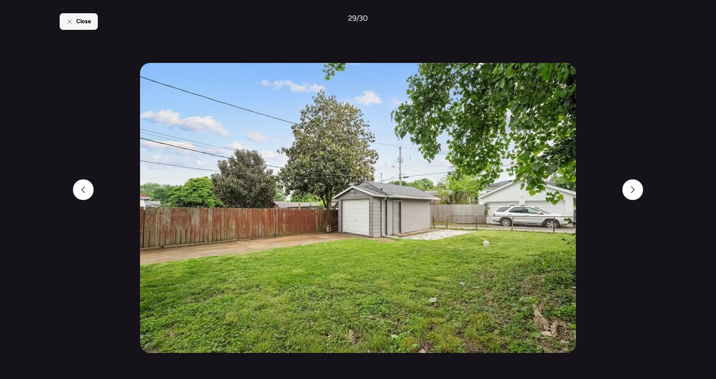
click at [72, 29] on div "Close" at bounding box center [79, 21] width 38 height 17
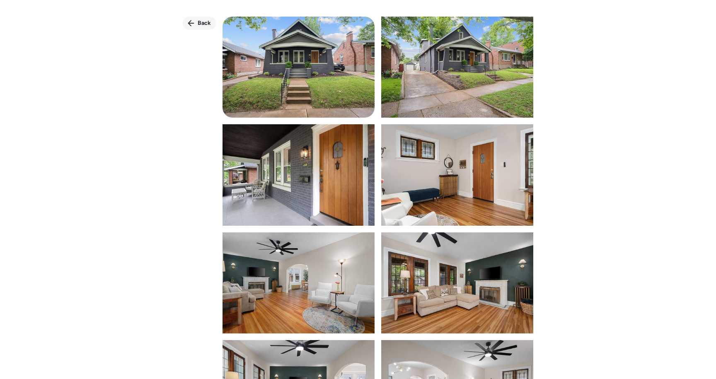
click at [196, 18] on div "Back" at bounding box center [199, 23] width 33 height 13
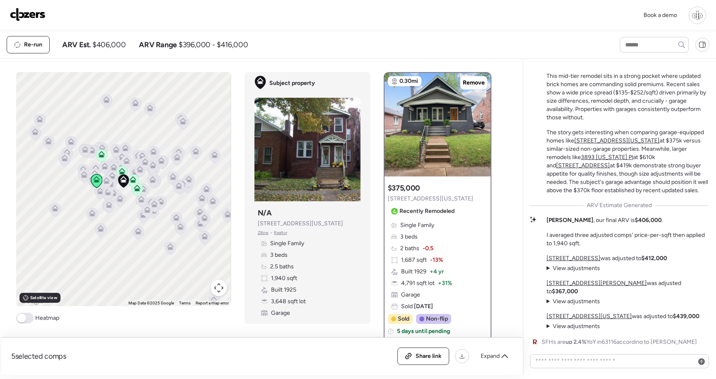
click at [633, 161] on u "3893 Utah Pl" at bounding box center [607, 157] width 52 height 7
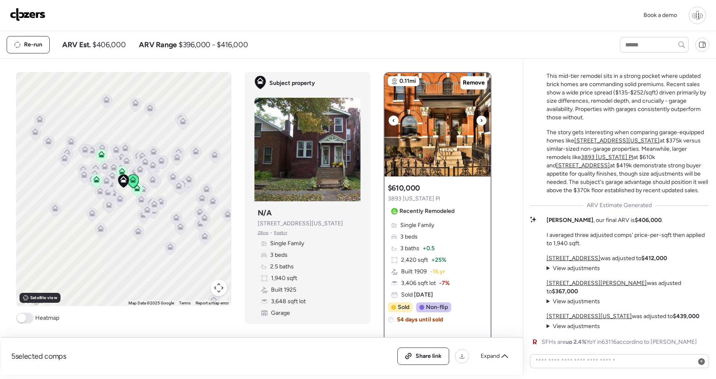
click at [460, 124] on img at bounding box center [438, 125] width 106 height 104
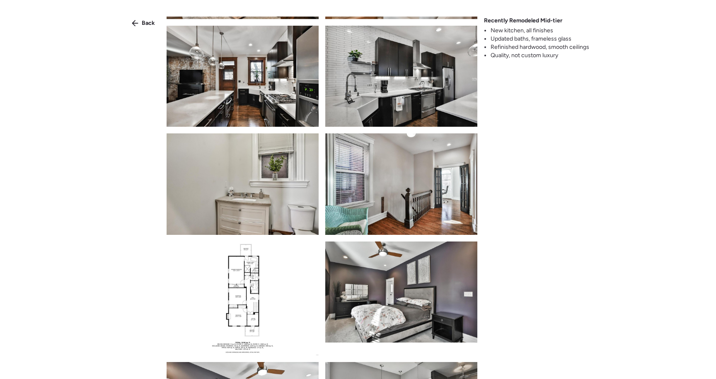
scroll to position [815, 0]
click at [456, 120] on img at bounding box center [401, 75] width 152 height 101
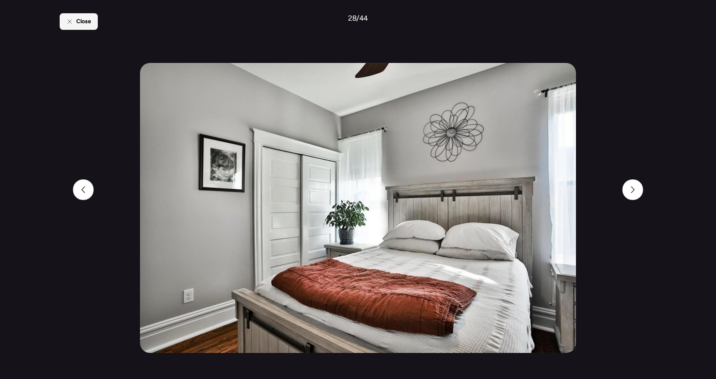
click at [76, 29] on div "Close" at bounding box center [79, 21] width 38 height 17
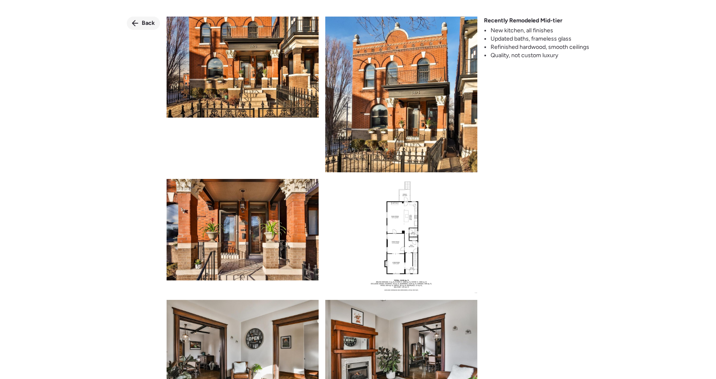
click at [139, 23] on div "Back" at bounding box center [143, 23] width 33 height 13
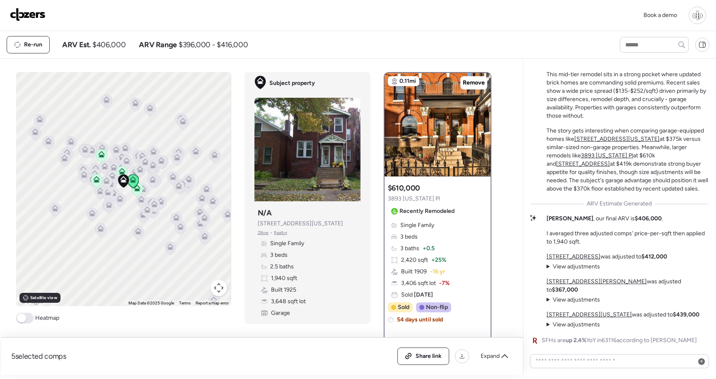
scroll to position [-2, 0]
click at [610, 165] on u "4137 Juniata St" at bounding box center [583, 164] width 54 height 7
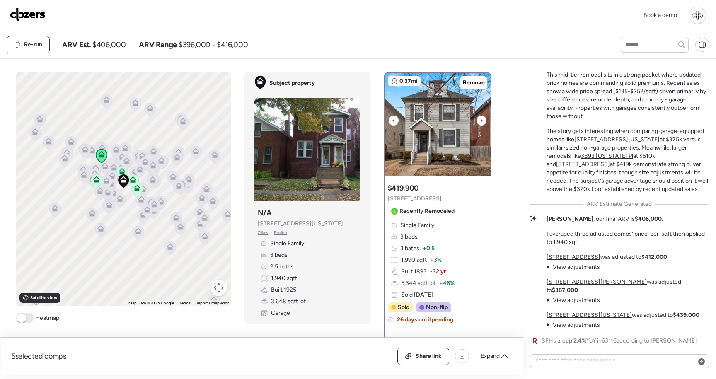
click at [453, 139] on img at bounding box center [438, 125] width 106 height 104
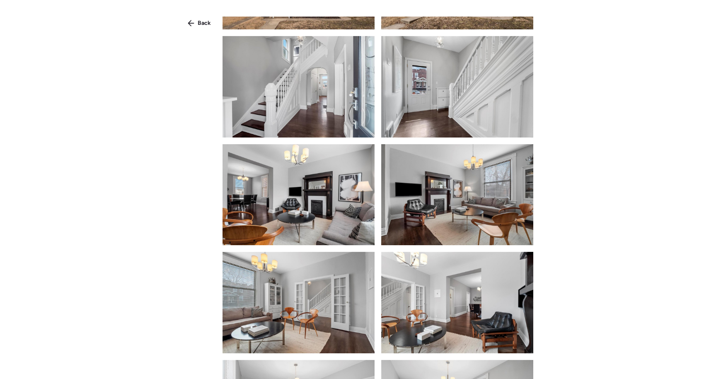
scroll to position [76, 0]
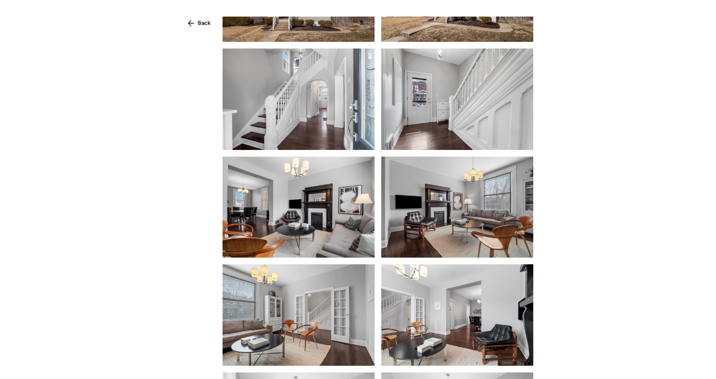
click at [453, 130] on img at bounding box center [457, 99] width 152 height 101
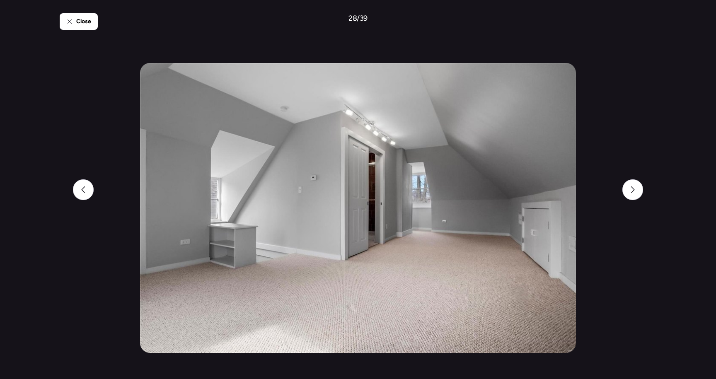
click at [101, 27] on div "Close 28 / 39" at bounding box center [358, 189] width 597 height 379
click at [98, 27] on div "Close 28 / 39" at bounding box center [358, 189] width 597 height 379
click at [88, 22] on span "Close" at bounding box center [83, 21] width 15 height 8
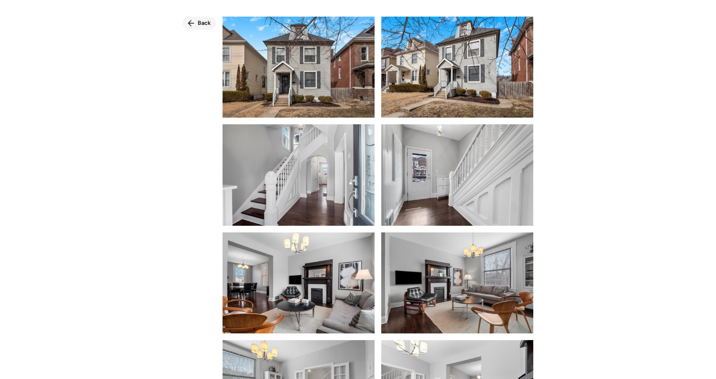
click at [200, 27] on span "Back" at bounding box center [204, 23] width 13 height 8
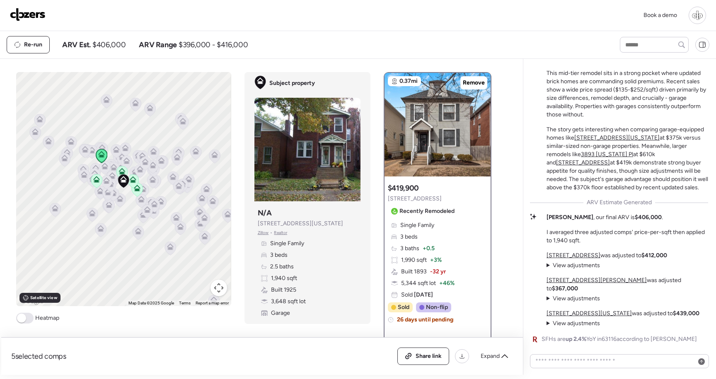
scroll to position [-3, 0]
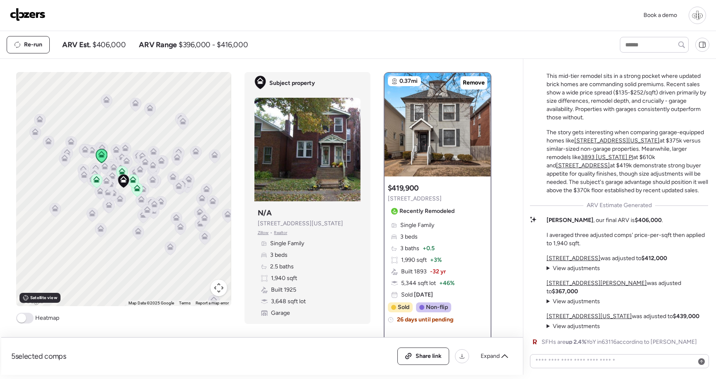
click at [558, 272] on span "View adjustments" at bounding box center [576, 268] width 47 height 7
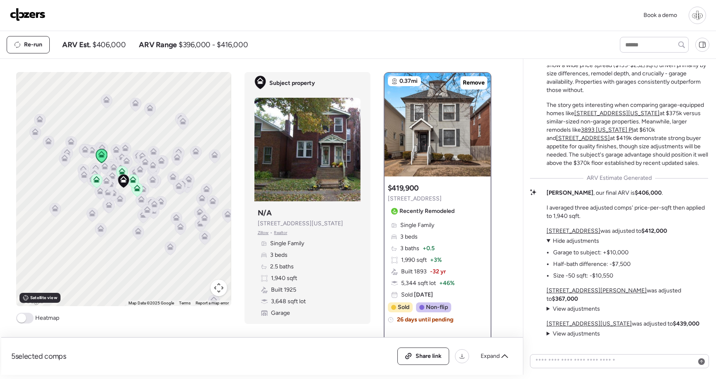
scroll to position [0, 0]
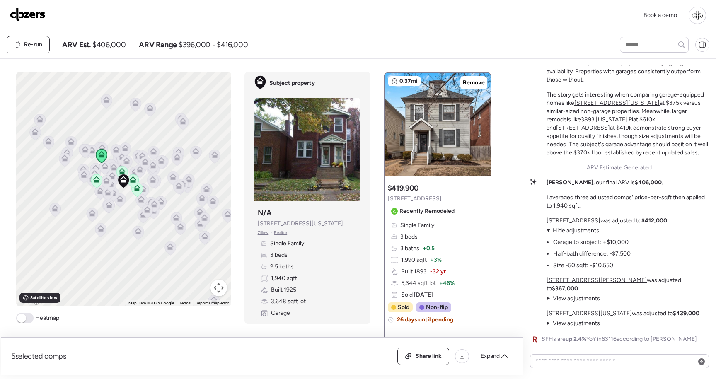
click at [571, 224] on u "4137 Juniata St" at bounding box center [574, 220] width 54 height 7
click at [576, 297] on span "View adjustments" at bounding box center [576, 298] width 47 height 7
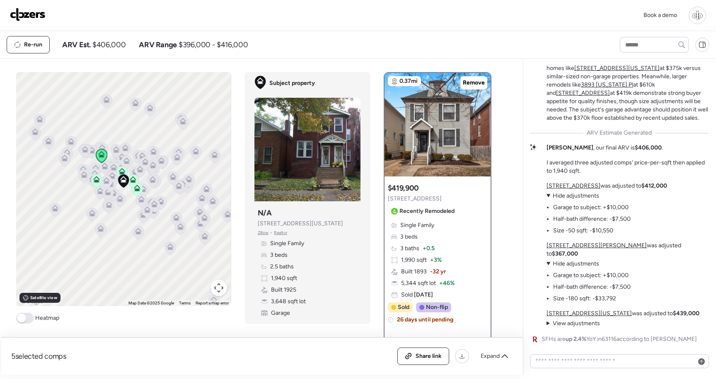
scroll to position [-2, 0]
click at [554, 315] on u "4148 Utah St" at bounding box center [589, 315] width 85 height 7
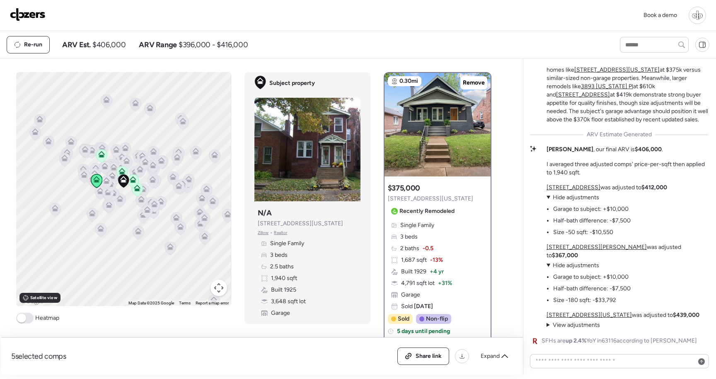
click at [556, 334] on div "Tower Grove South Market Analysis This mid-tier remodel sits in a strong pocket…" at bounding box center [619, 166] width 178 height 360
click at [556, 328] on span "View adjustments" at bounding box center [576, 325] width 47 height 7
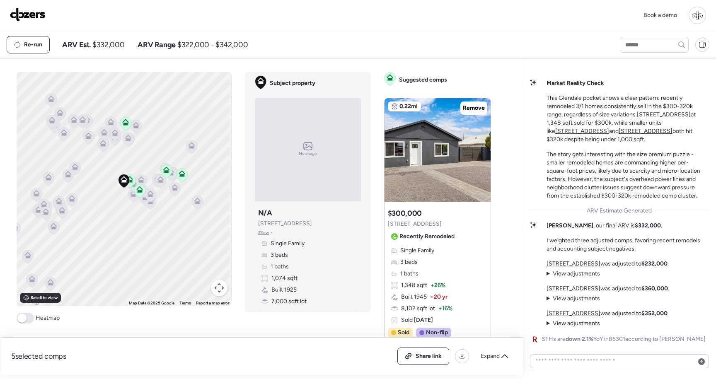
click at [649, 116] on u "[STREET_ADDRESS]" at bounding box center [664, 114] width 54 height 7
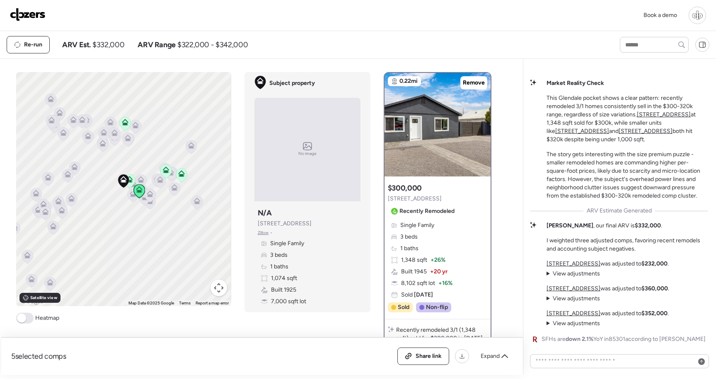
click at [609, 128] on u "[STREET_ADDRESS]" at bounding box center [582, 131] width 54 height 7
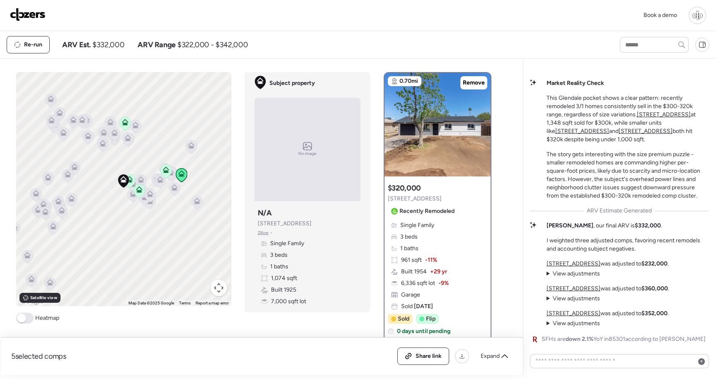
click at [619, 133] on u "[STREET_ADDRESS]" at bounding box center [646, 131] width 54 height 7
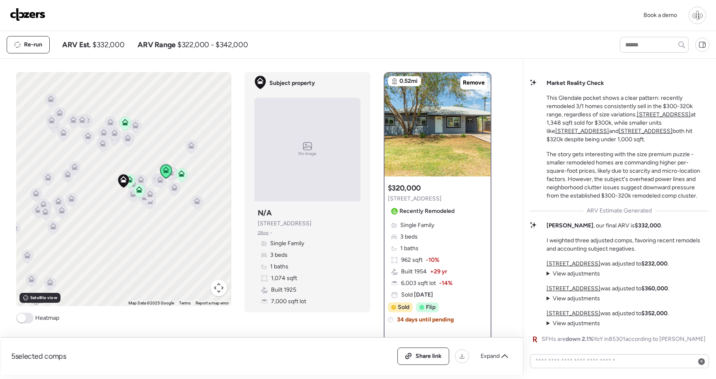
click at [609, 128] on u "[STREET_ADDRESS]" at bounding box center [582, 131] width 54 height 7
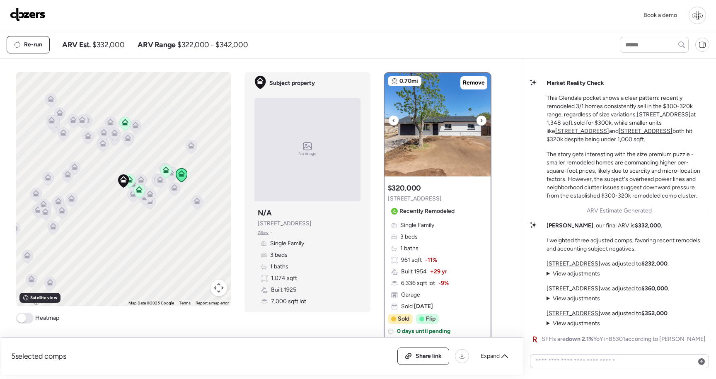
click at [438, 151] on img at bounding box center [438, 125] width 106 height 104
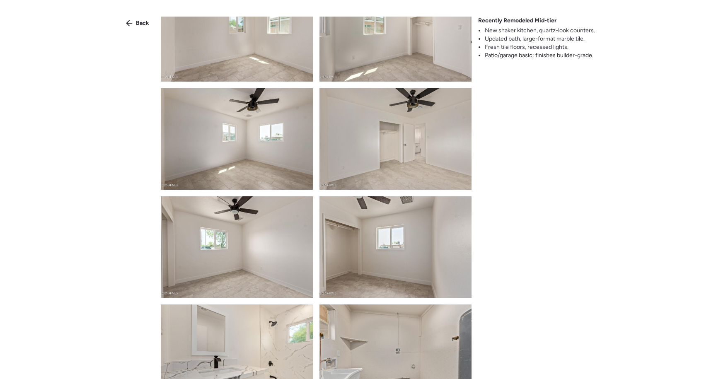
scroll to position [398, 0]
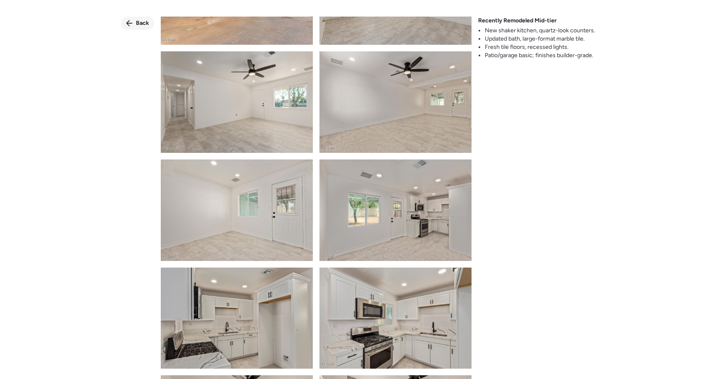
click at [136, 19] on div "Back" at bounding box center [137, 23] width 33 height 13
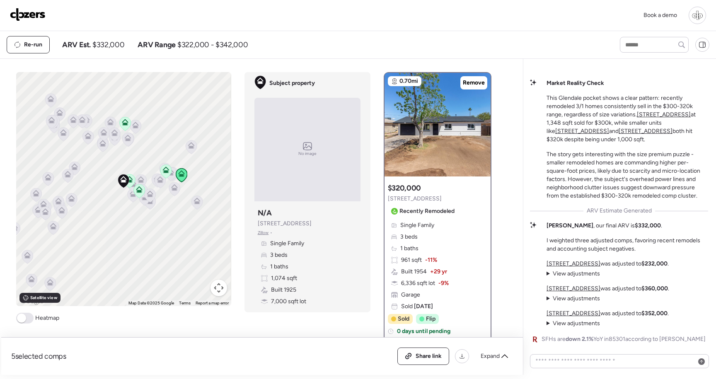
click at [619, 133] on u "[STREET_ADDRESS]" at bounding box center [646, 131] width 54 height 7
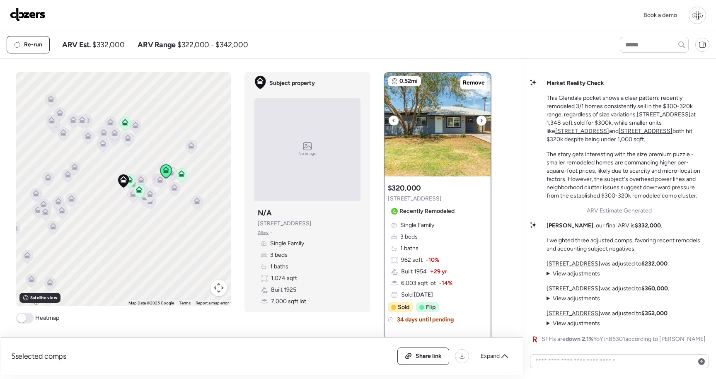
click at [442, 133] on img at bounding box center [438, 125] width 106 height 104
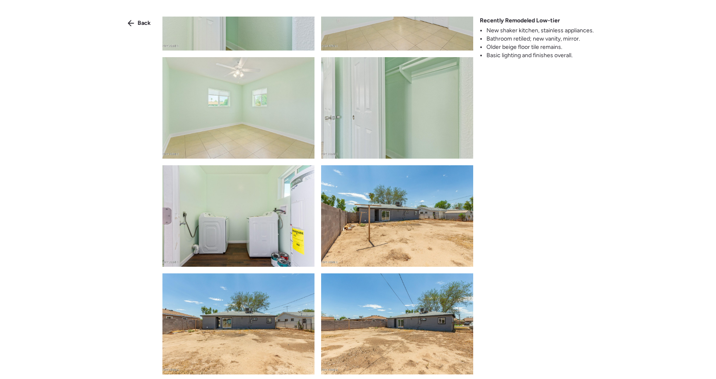
scroll to position [818, 0]
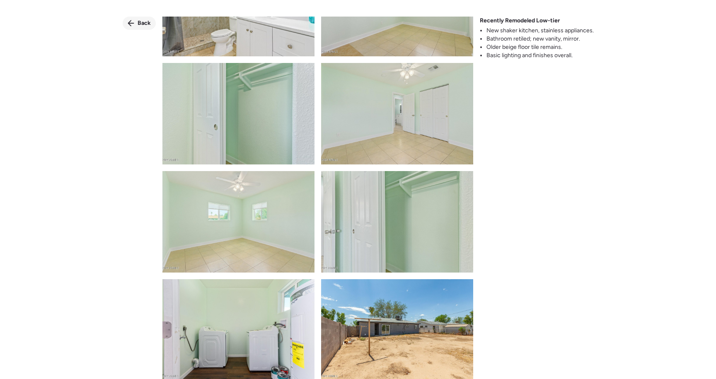
click at [143, 27] on div "Back" at bounding box center [139, 23] width 33 height 13
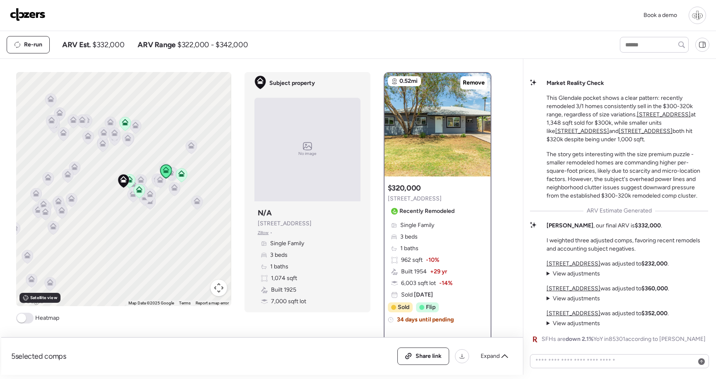
click at [661, 114] on u "[STREET_ADDRESS]" at bounding box center [664, 114] width 54 height 7
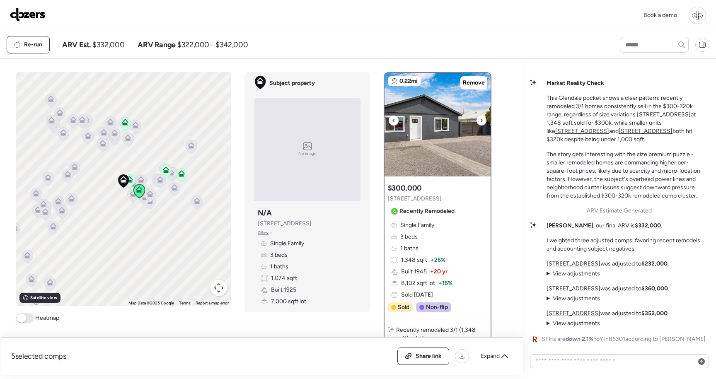
click at [423, 146] on img at bounding box center [438, 125] width 106 height 104
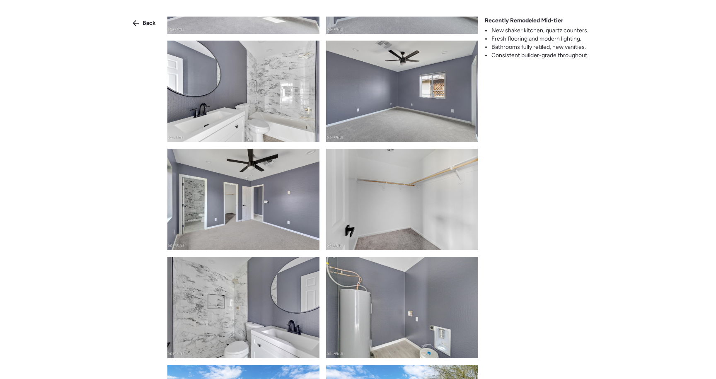
scroll to position [1036, 0]
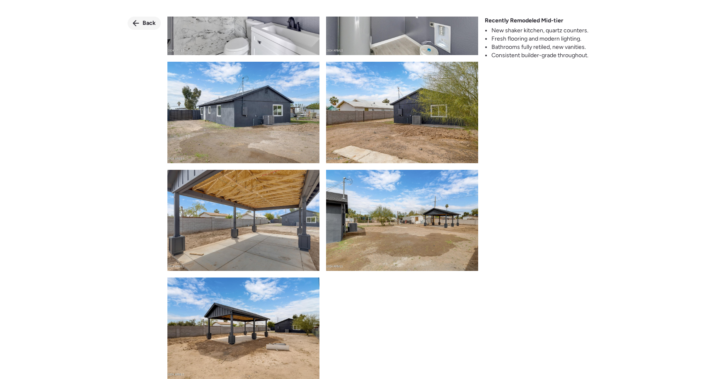
click at [149, 23] on span "Back" at bounding box center [149, 23] width 13 height 8
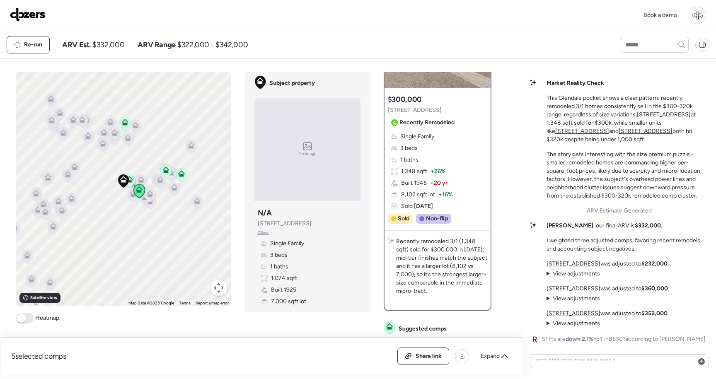
scroll to position [90, 0]
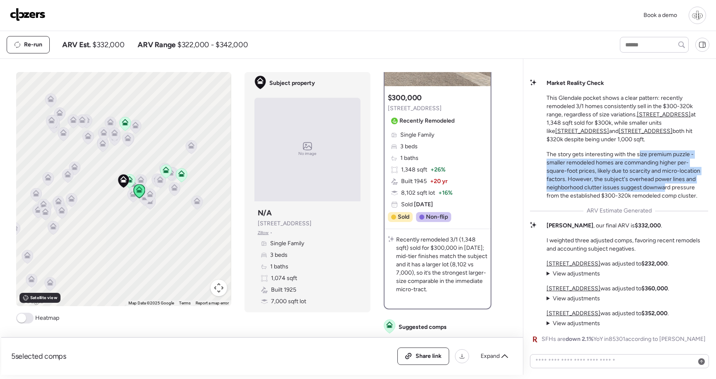
drag, startPoint x: 665, startPoint y: 189, endPoint x: 641, endPoint y: 151, distance: 45.1
click at [641, 152] on p "The story gets interesting with the size premium puzzle - smaller remodeled hom…" at bounding box center [628, 175] width 162 height 50
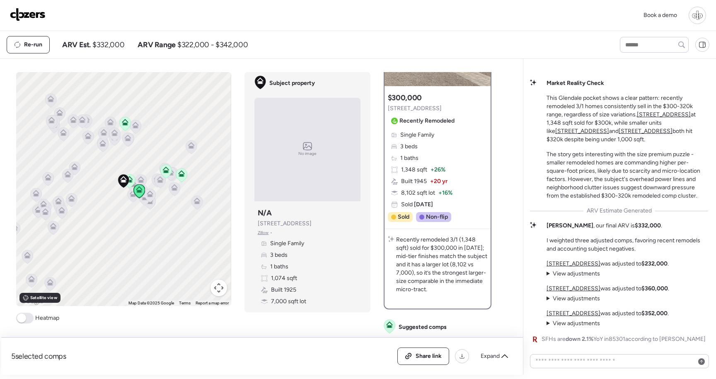
click at [616, 161] on p "The story gets interesting with the size premium puzzle - smaller remodeled hom…" at bounding box center [628, 175] width 162 height 50
click at [565, 274] on span "View adjustments" at bounding box center [576, 273] width 47 height 7
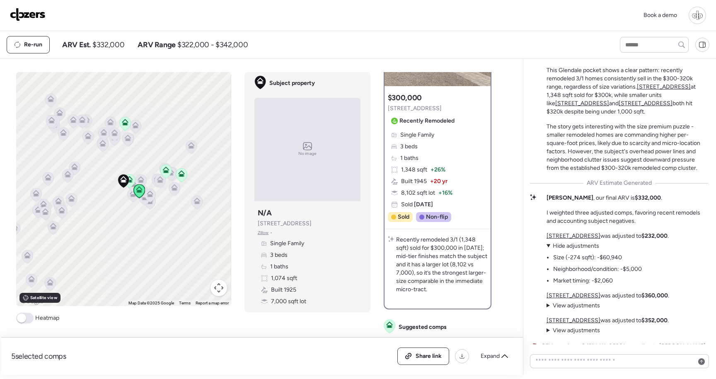
scroll to position [-5, 0]
click at [569, 236] on u "[STREET_ADDRESS]" at bounding box center [574, 234] width 54 height 7
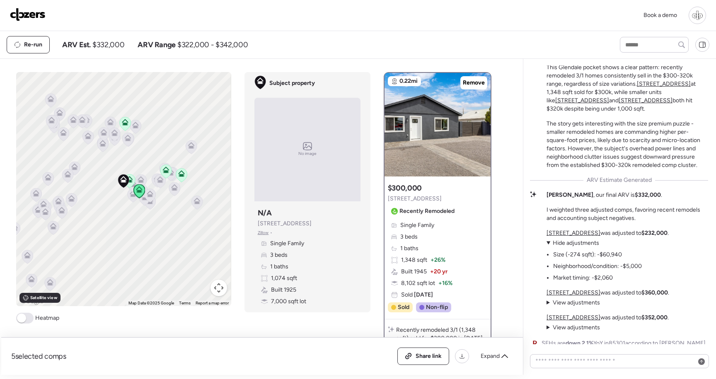
scroll to position [0, 0]
